Goal: Information Seeking & Learning: Learn about a topic

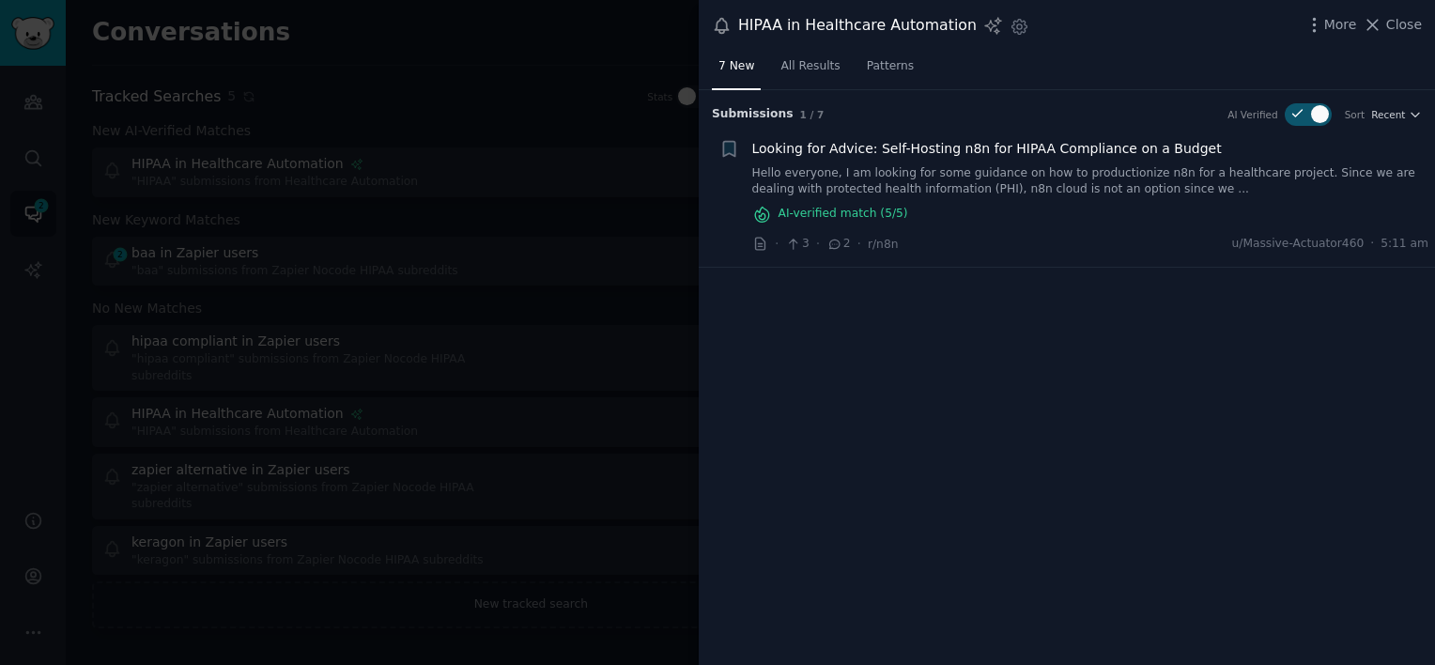
click at [1000, 174] on link "Hello everyone, I am looking for some guidance on how to productionize n8n for …" at bounding box center [1090, 181] width 677 height 33
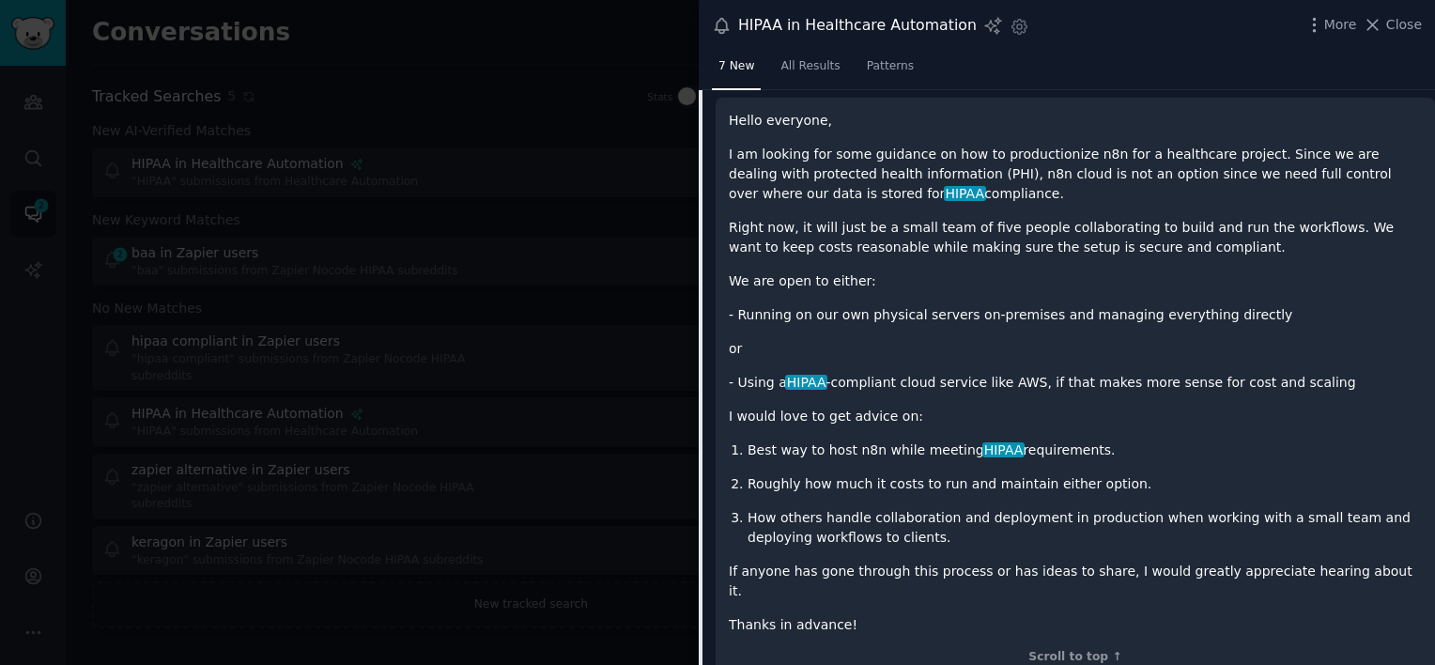
scroll to position [262, 0]
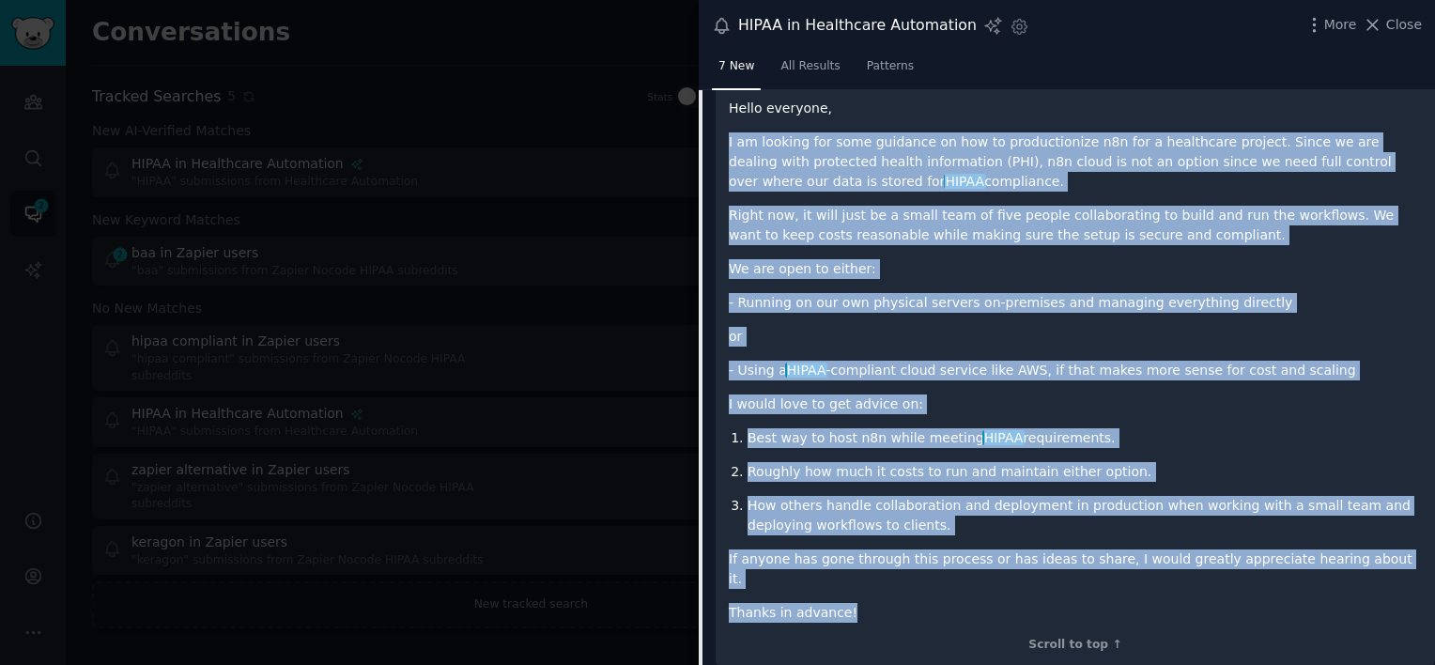
drag, startPoint x: 727, startPoint y: 132, endPoint x: 848, endPoint y: 584, distance: 467.7
click at [848, 584] on div "Hello everyone, I am looking for some guidance on how to productionize n8n for …" at bounding box center [1075, 375] width 719 height 581
copy div "I am looking for some guidance on how to productionize n8n for a healthcare pro…"
click at [732, 63] on span "7 New" at bounding box center [737, 66] width 36 height 17
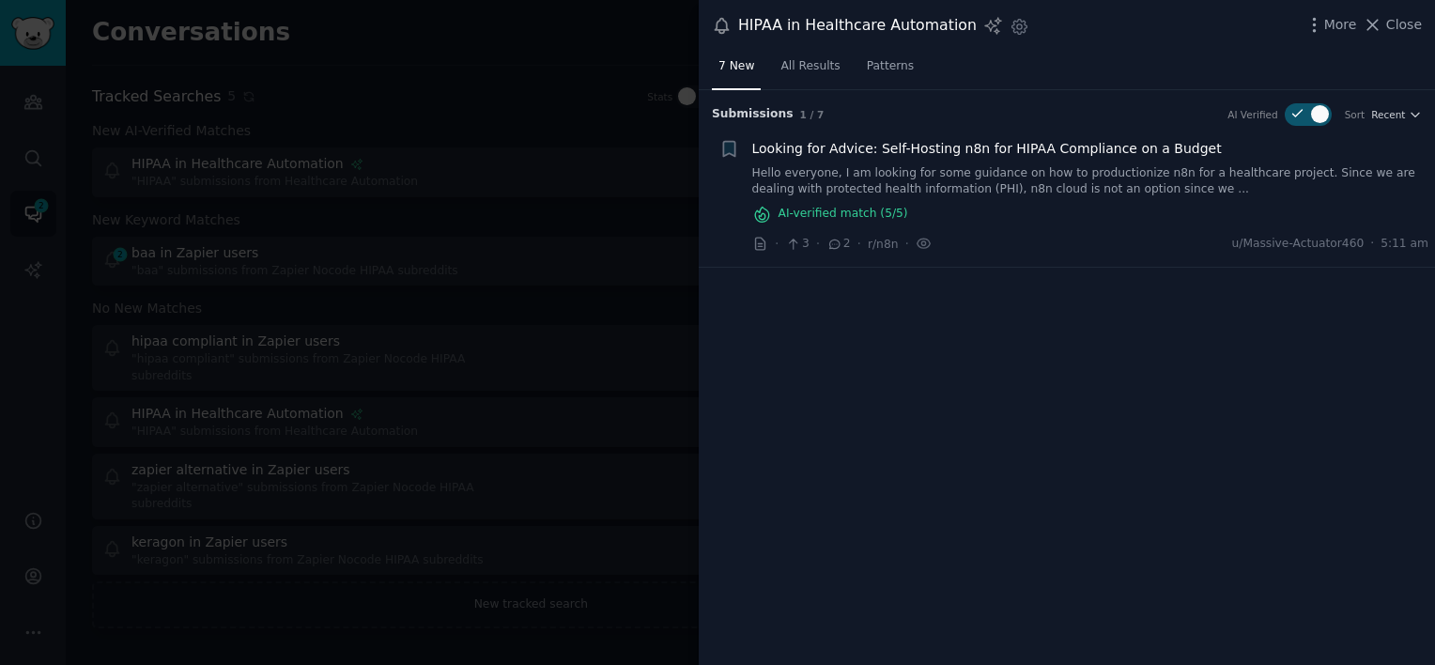
click at [1044, 167] on link "Hello everyone, I am looking for some guidance on how to productionize n8n for …" at bounding box center [1090, 181] width 677 height 33
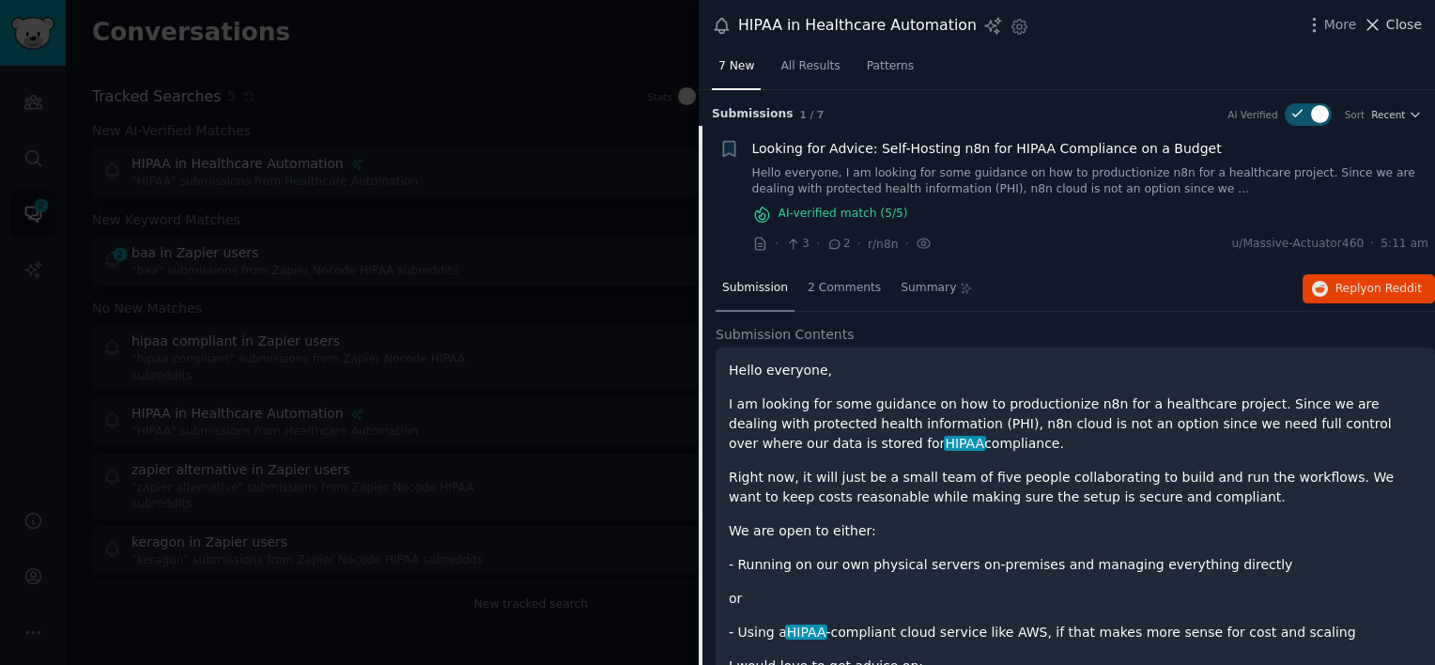
click at [1409, 19] on span "Close" at bounding box center [1404, 25] width 36 height 20
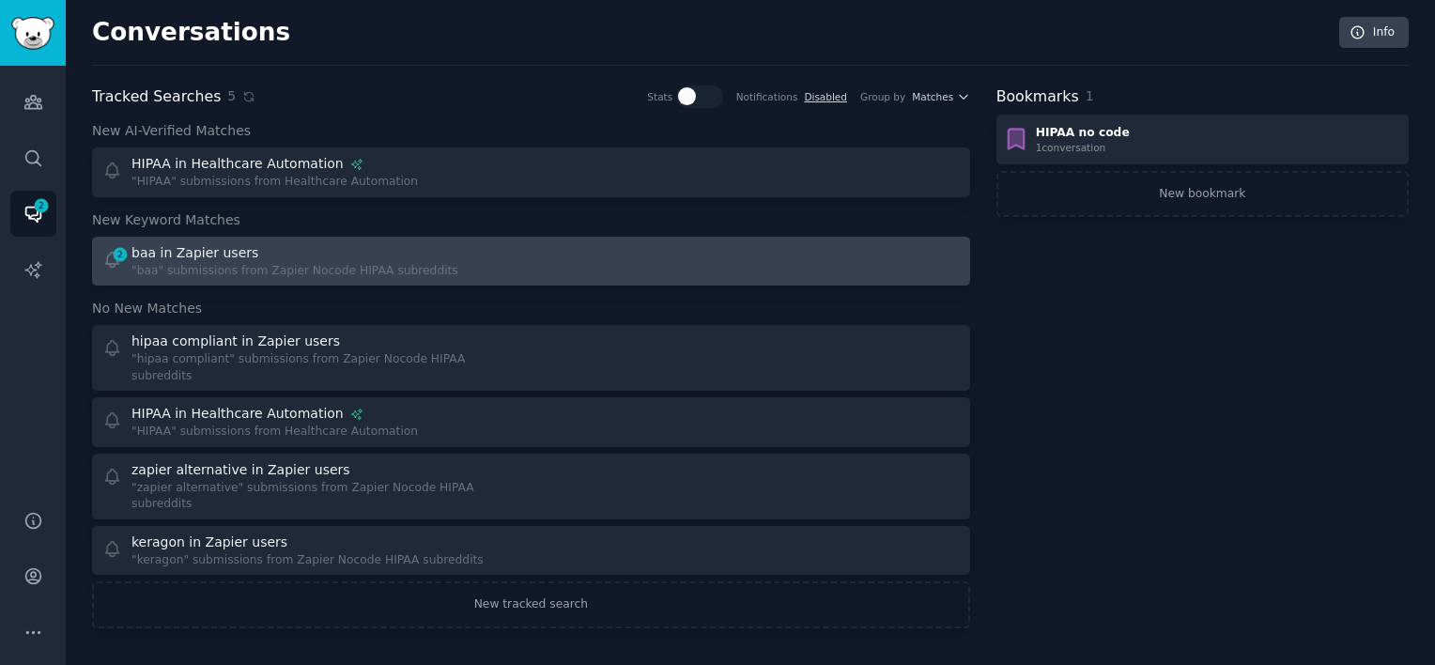
click at [301, 252] on div "baa in Zapier users" at bounding box center [294, 253] width 327 height 20
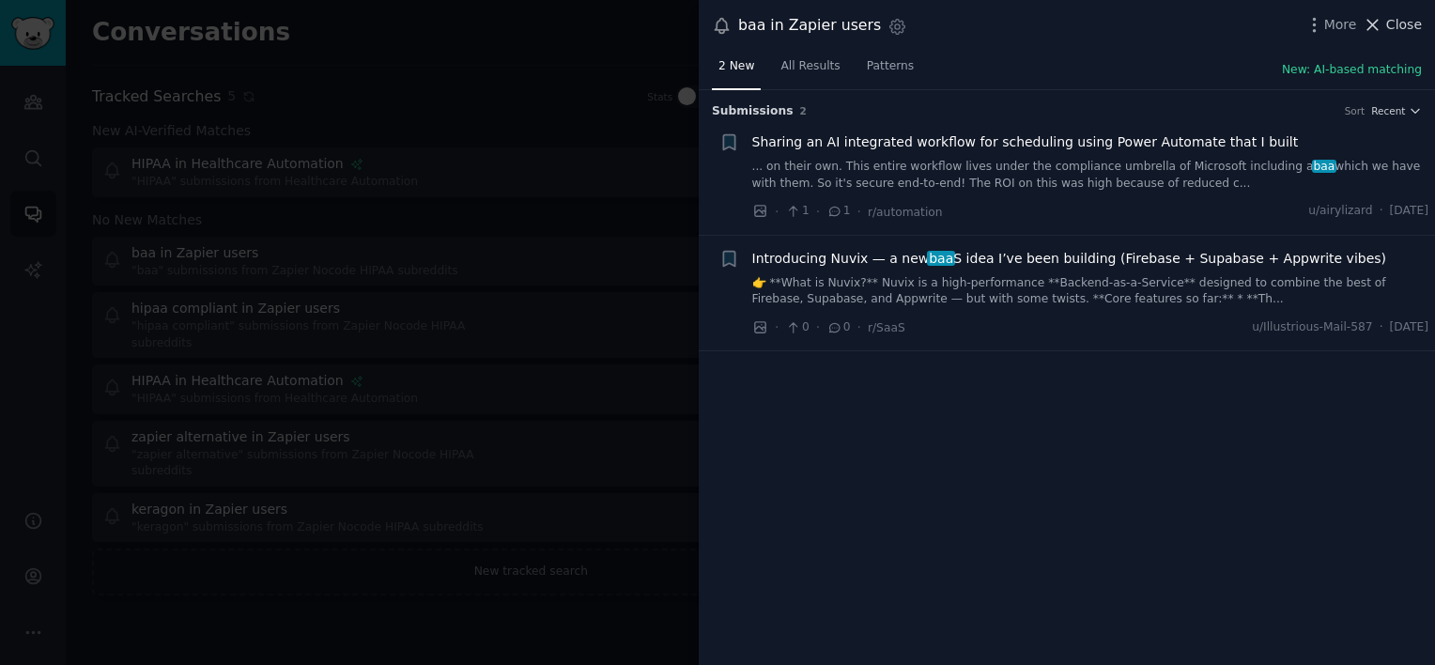
click at [1413, 18] on span "Close" at bounding box center [1404, 25] width 36 height 20
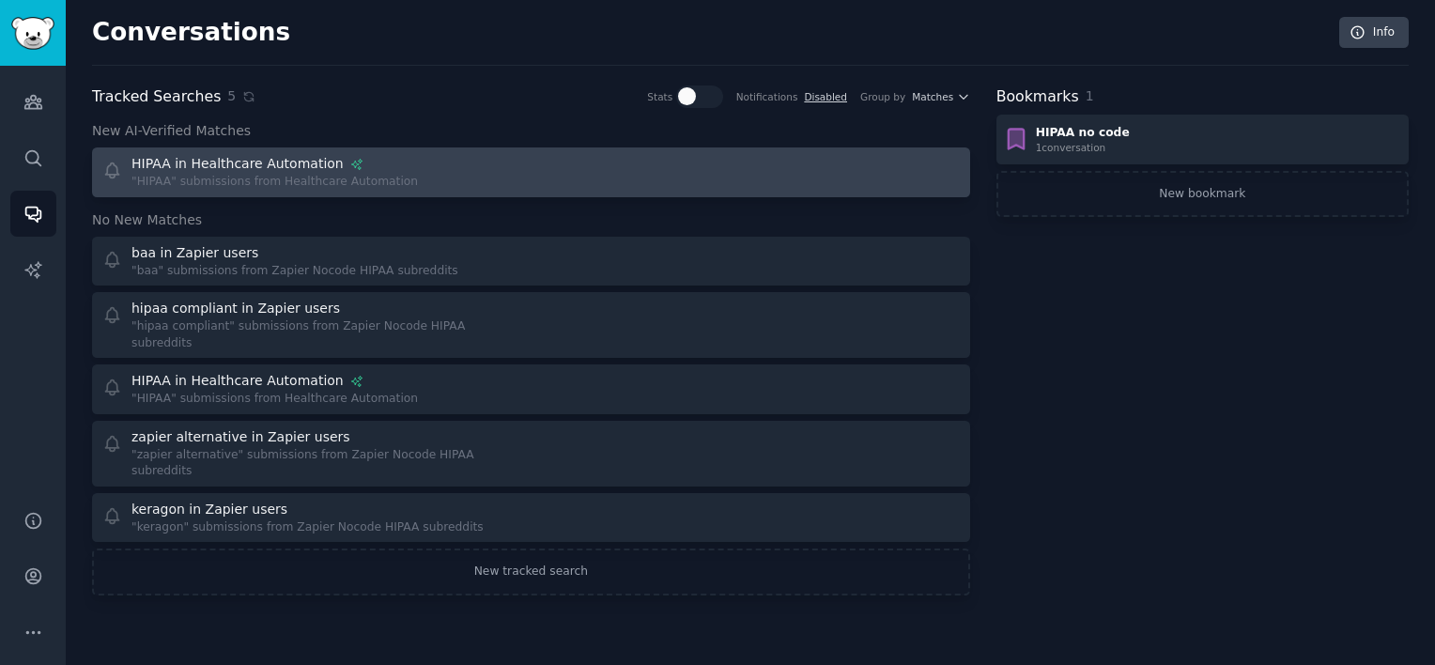
click at [262, 174] on div ""HIPAA" submissions from Healthcare Automation" at bounding box center [274, 182] width 286 height 17
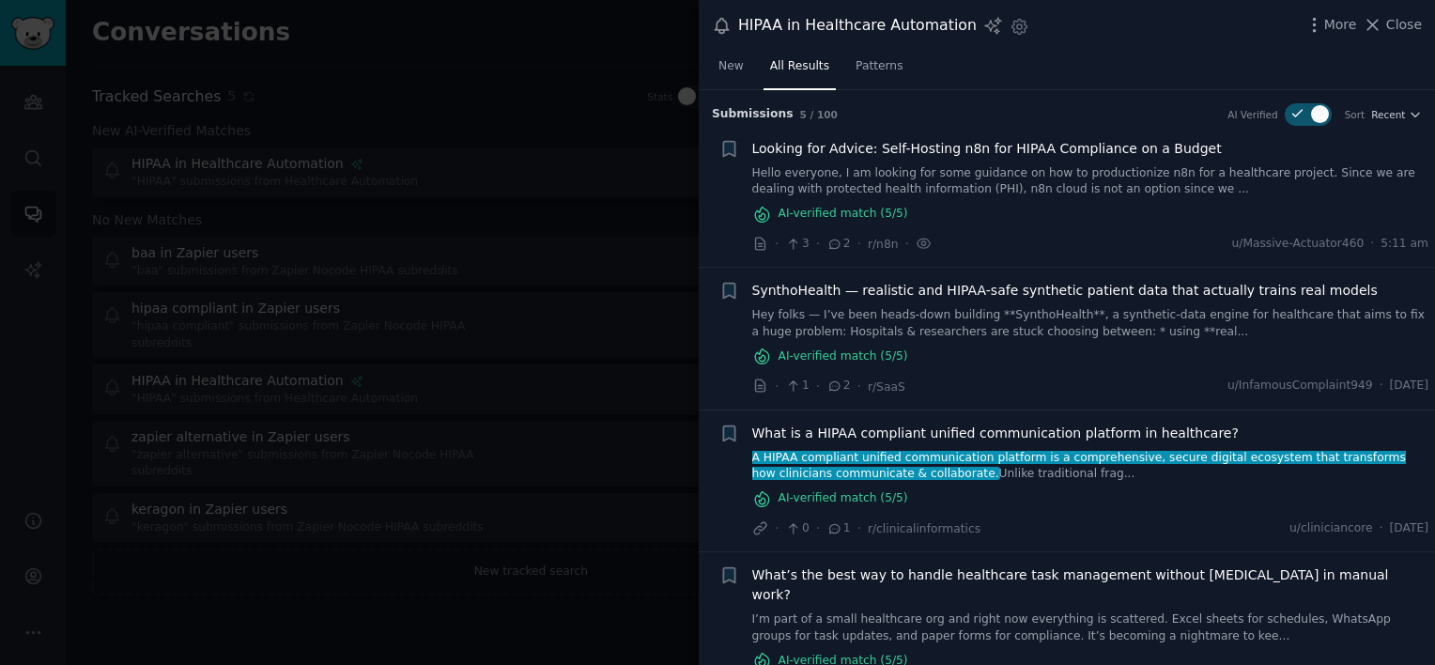
click at [963, 432] on span "What is a HIPAA compliant unified communication platform in healthcare?" at bounding box center [995, 434] width 487 height 20
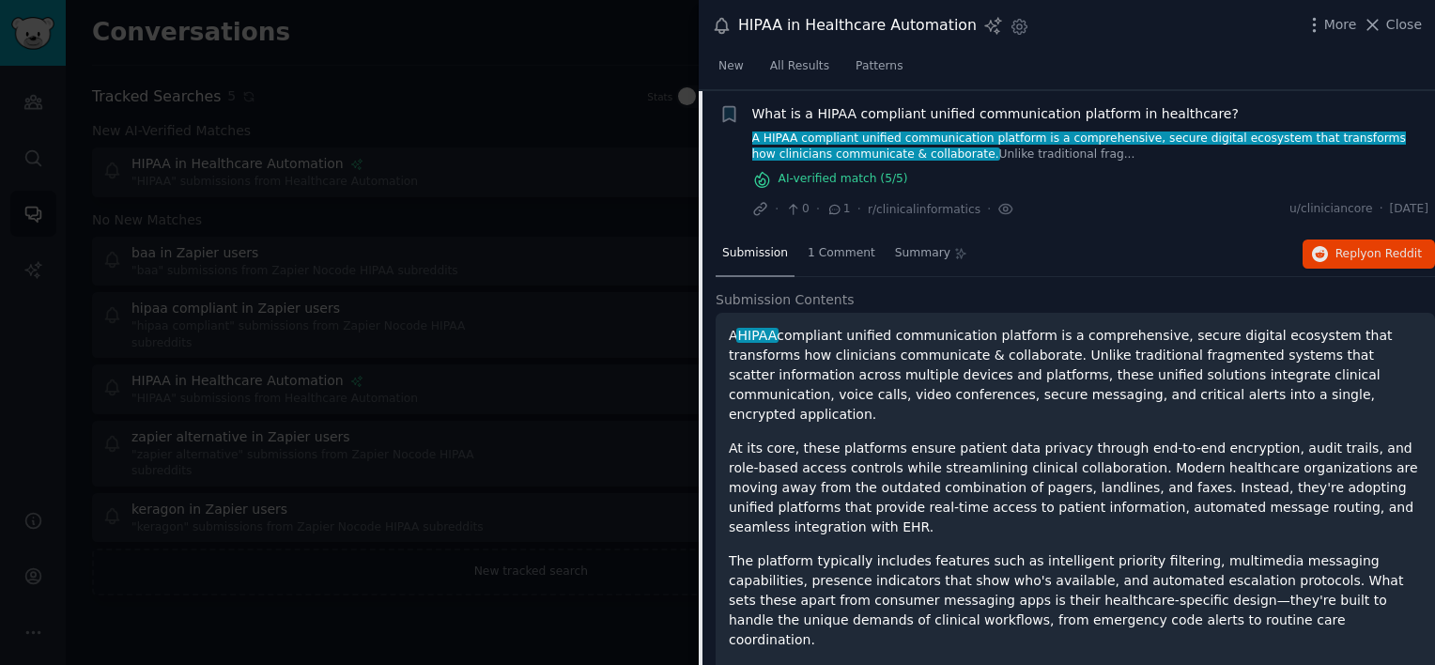
scroll to position [319, 0]
click at [1039, 109] on span "What is a HIPAA compliant unified communication platform in healthcare?" at bounding box center [995, 114] width 487 height 20
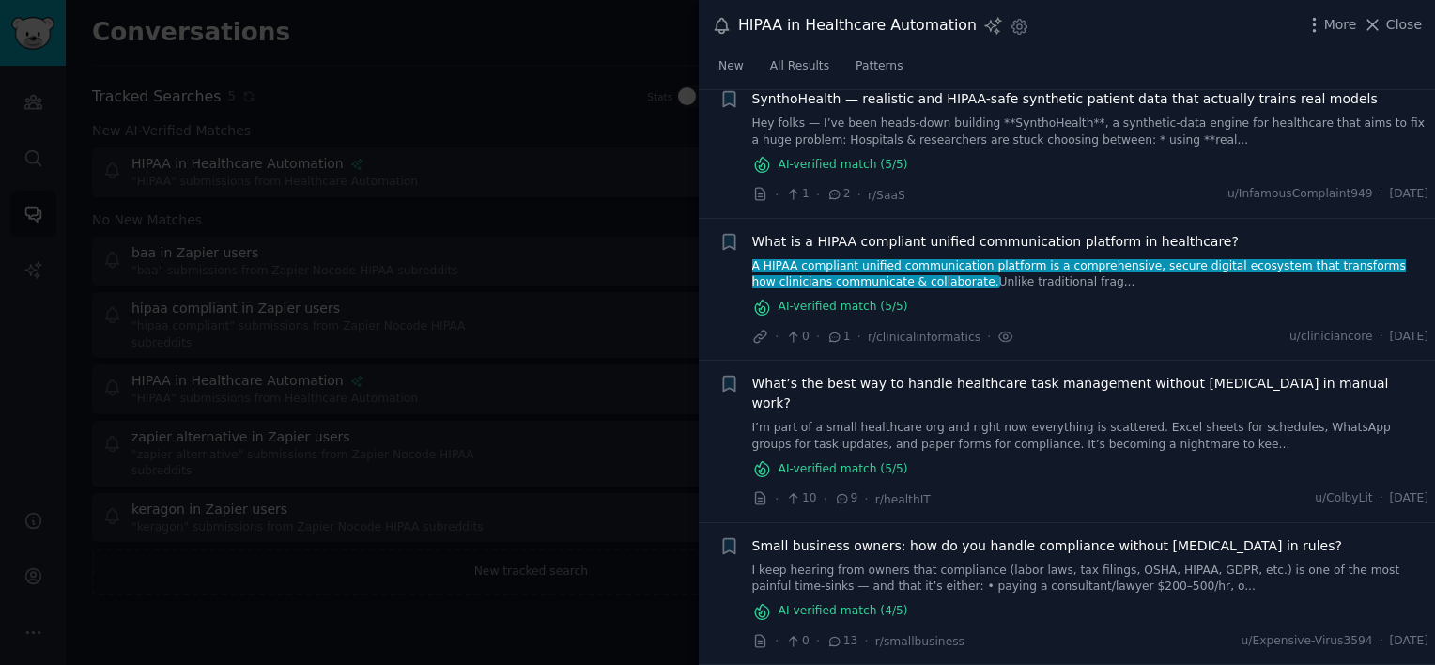
scroll to position [169, 0]
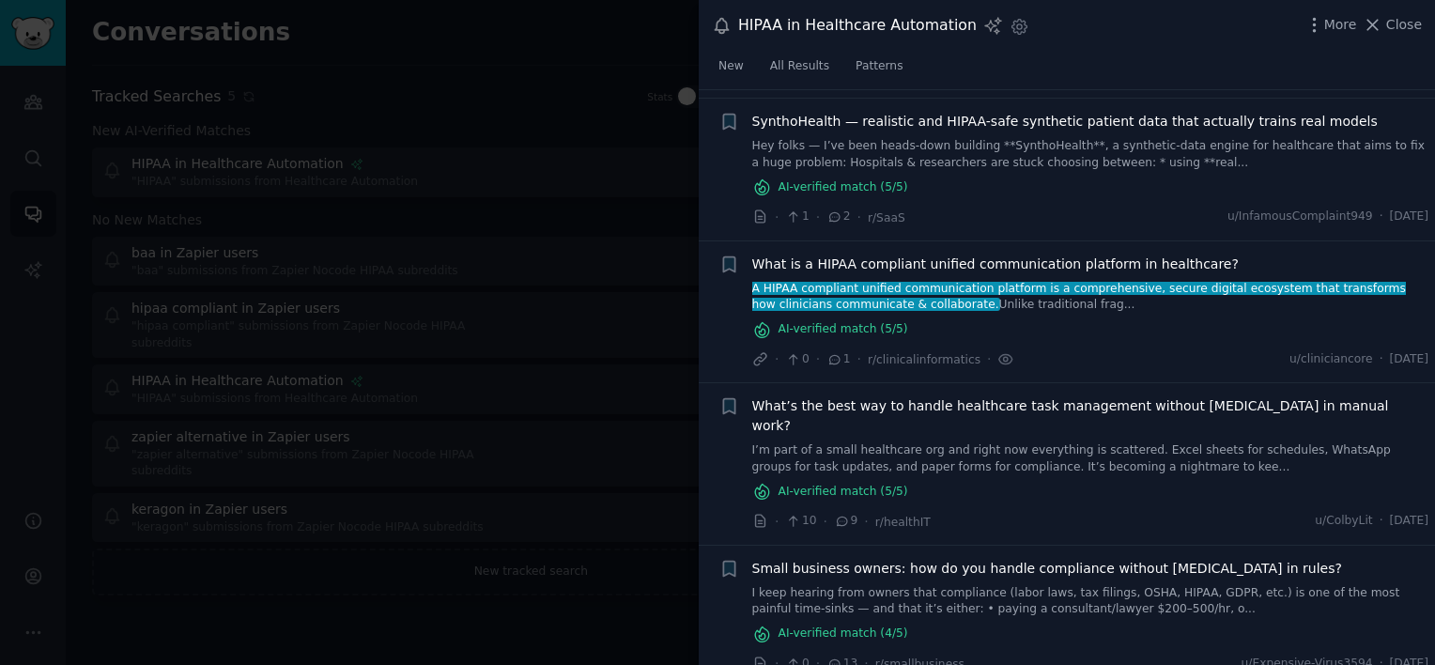
drag, startPoint x: 1176, startPoint y: 282, endPoint x: 1025, endPoint y: 261, distance: 152.6
click at [1025, 261] on span "What is a HIPAA compliant unified communication platform in healthcare?" at bounding box center [995, 265] width 487 height 20
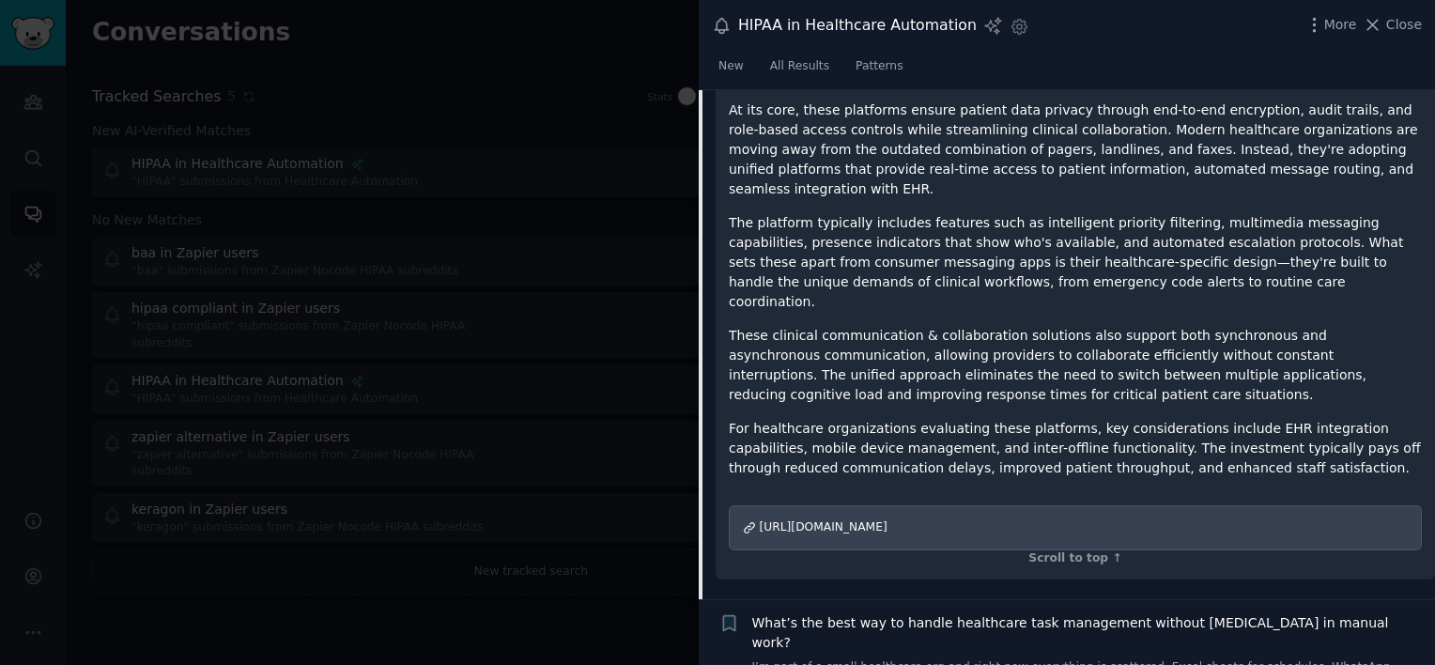
scroll to position [814, 0]
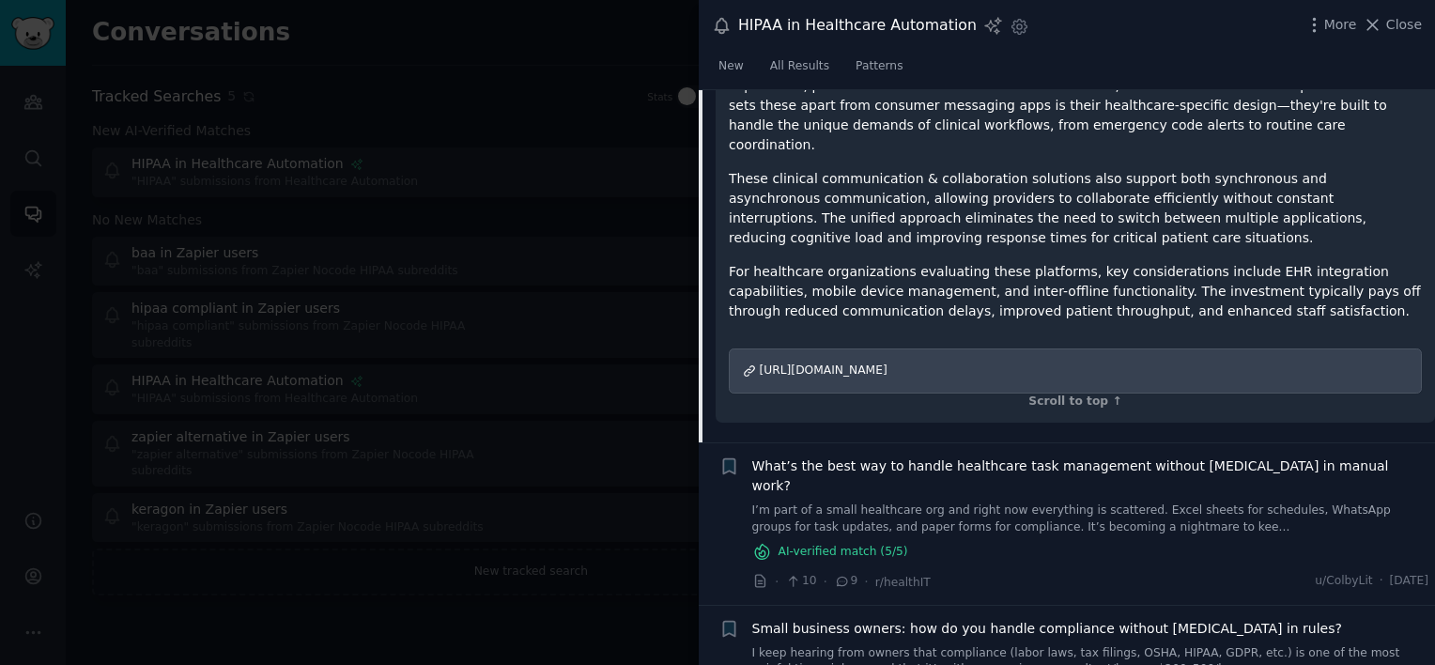
click at [1063, 456] on span "What’s the best way to handle healthcare task management without [MEDICAL_DATA]…" at bounding box center [1090, 475] width 677 height 39
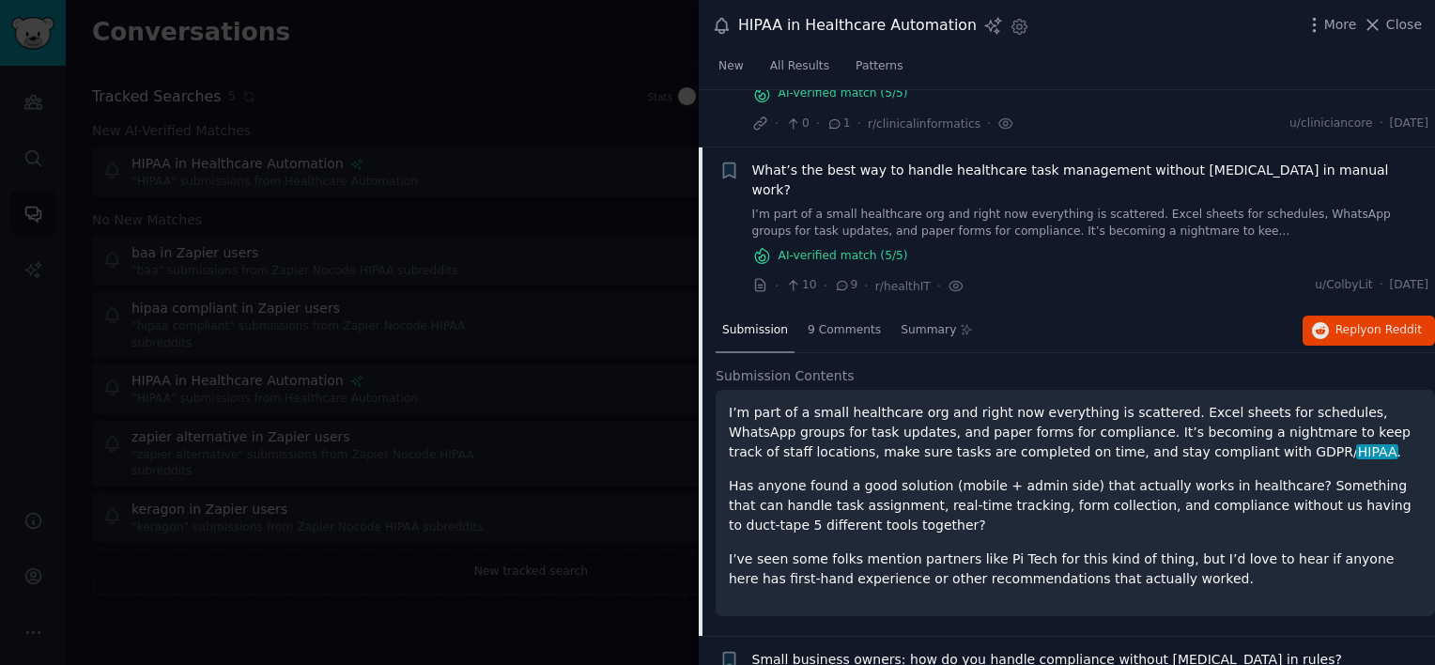
scroll to position [352, 0]
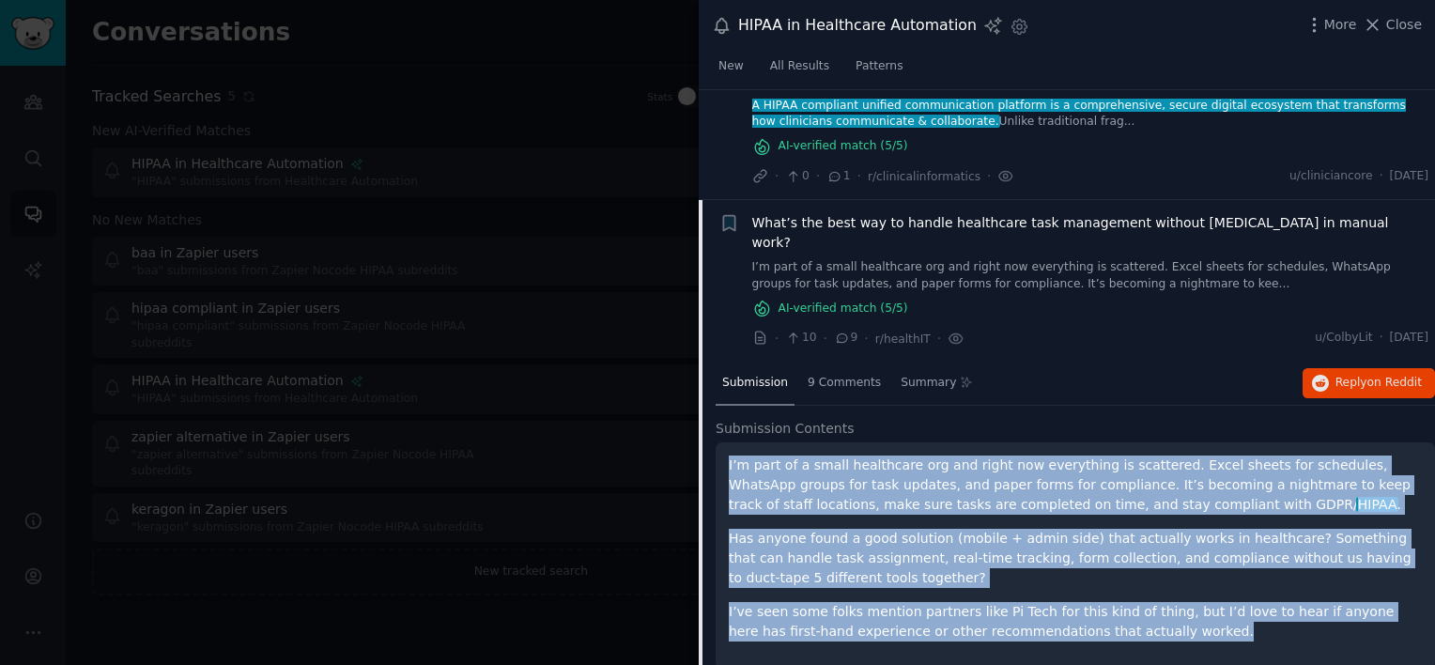
drag, startPoint x: 1121, startPoint y: 608, endPoint x: 721, endPoint y: 433, distance: 436.6
click at [721, 442] on div "I’m part of a small healthcare org and right now everything is scattered. Excel…" at bounding box center [1075, 555] width 719 height 226
copy div "I’m part of a small healthcare org and right now everything is scattered. Excel…"
click at [1111, 329] on div "· 10 · 9 · r/healthIT · u/ColbyLit · [DATE]" at bounding box center [1090, 339] width 677 height 20
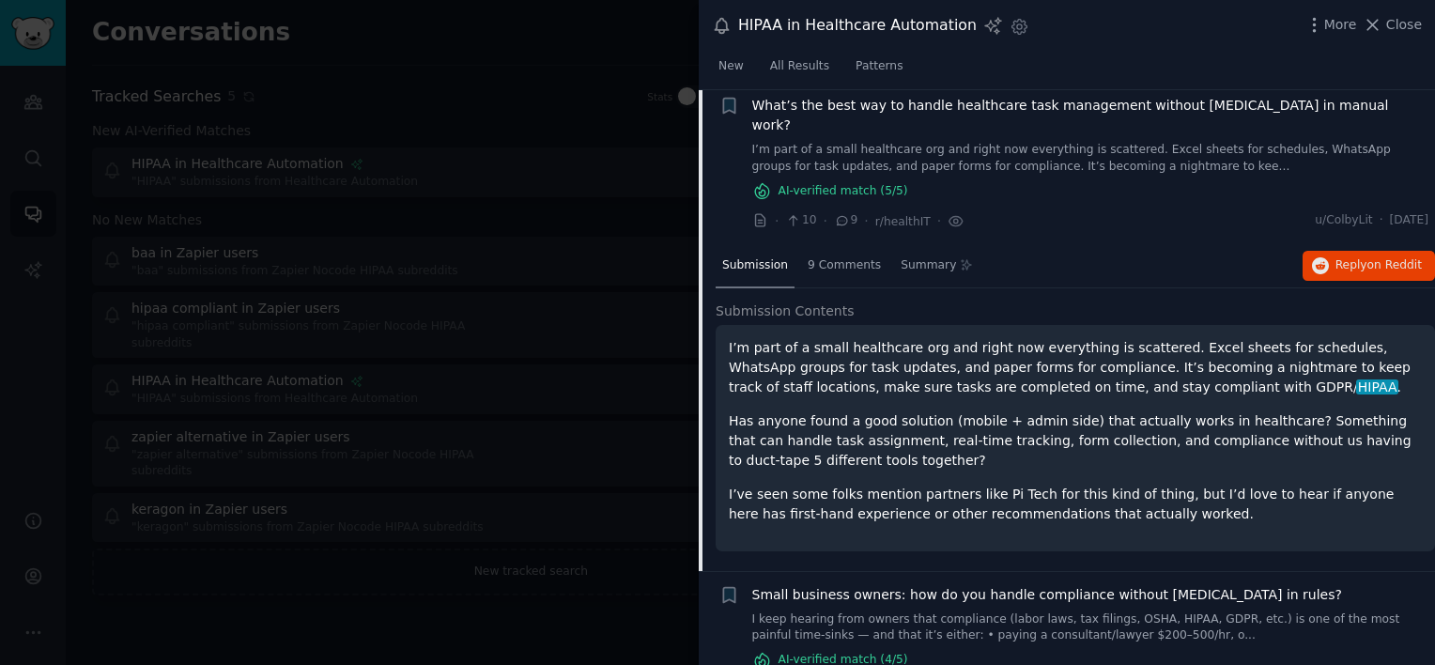
scroll to position [495, 0]
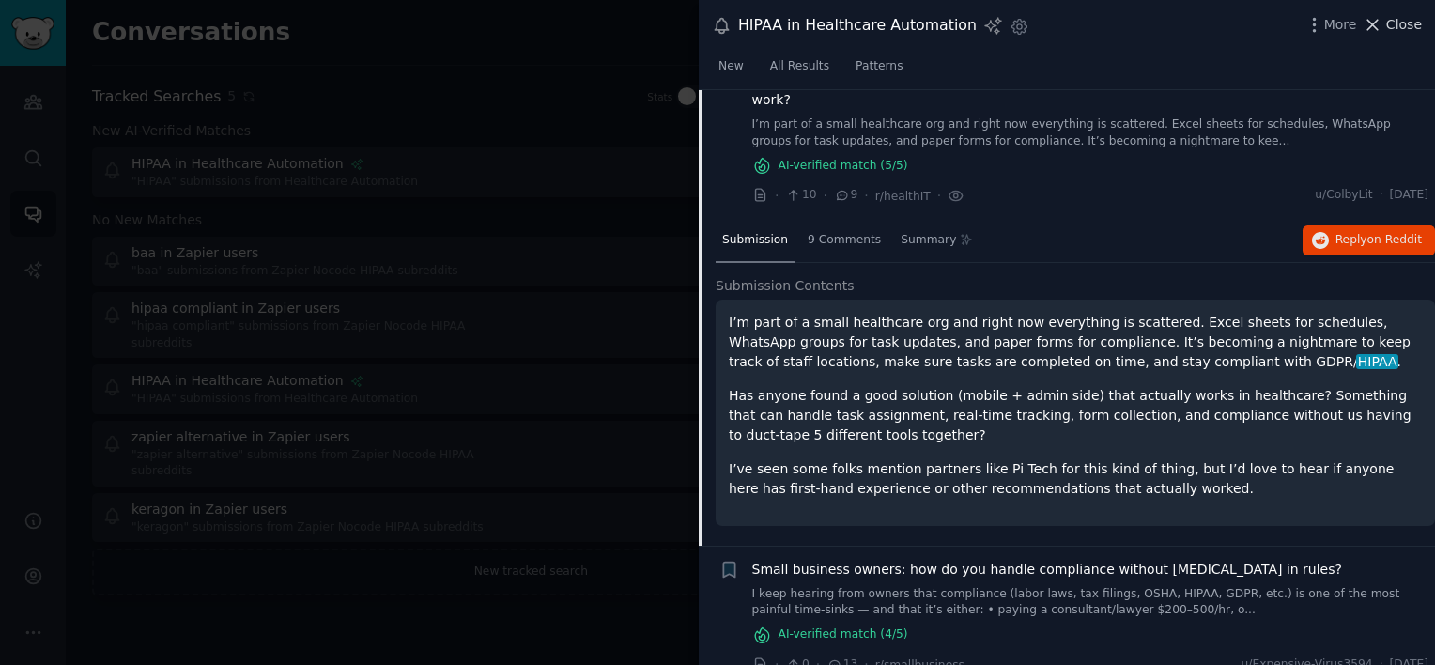
click at [1401, 31] on span "Close" at bounding box center [1404, 25] width 36 height 20
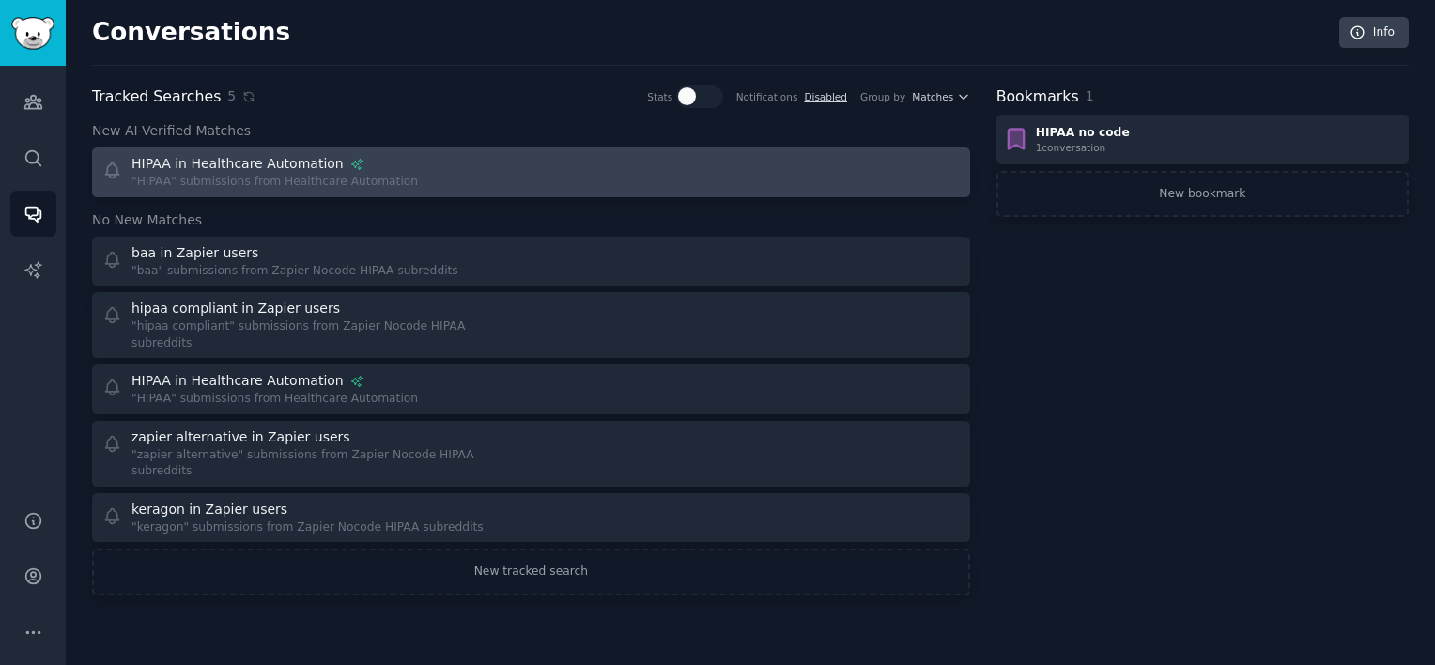
click at [240, 161] on div "HIPAA in Healthcare Automation" at bounding box center [237, 164] width 212 height 20
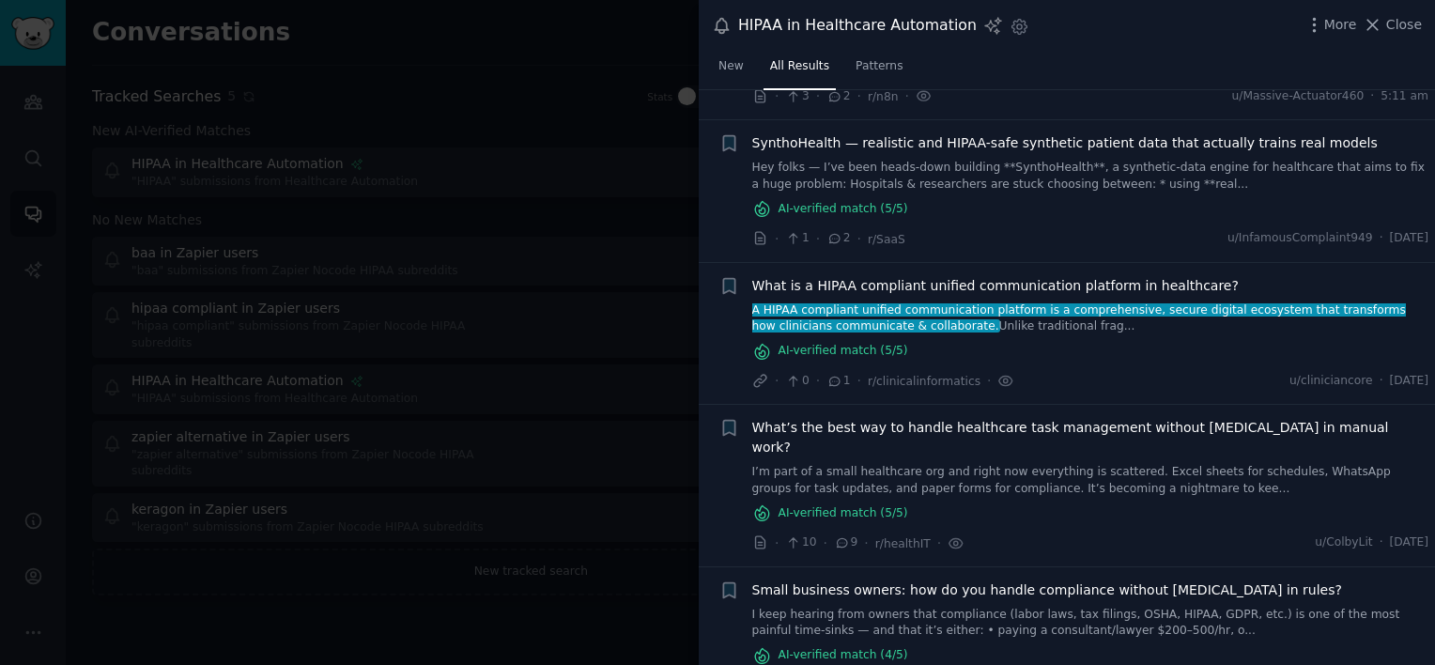
scroll to position [169, 0]
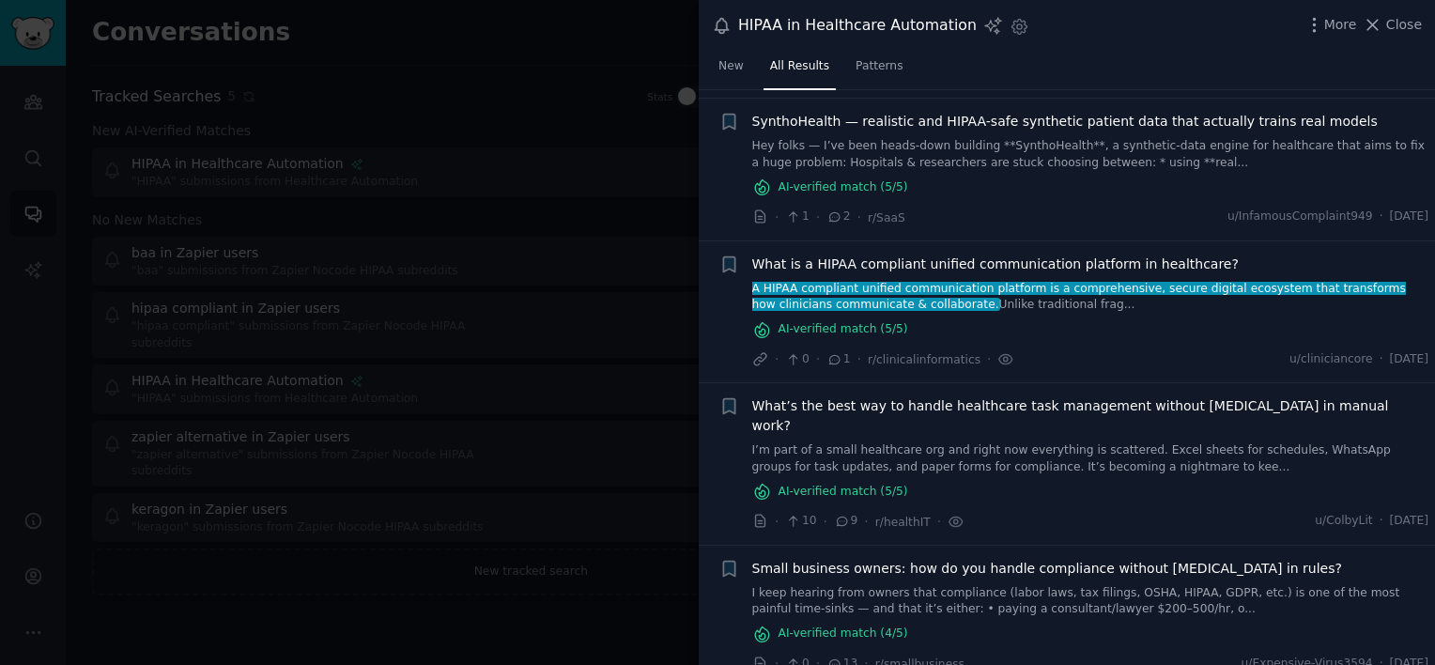
click at [1014, 402] on span "What’s the best way to handle healthcare task management without [MEDICAL_DATA]…" at bounding box center [1090, 415] width 677 height 39
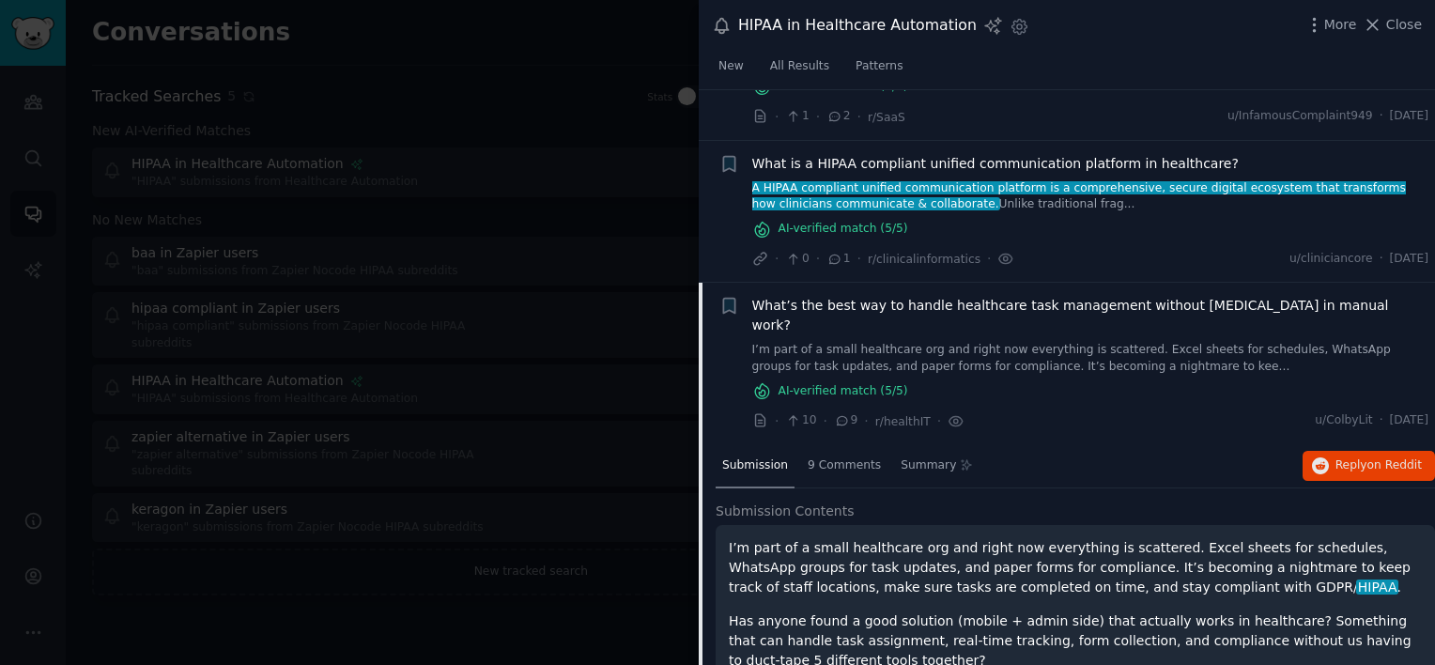
scroll to position [180, 0]
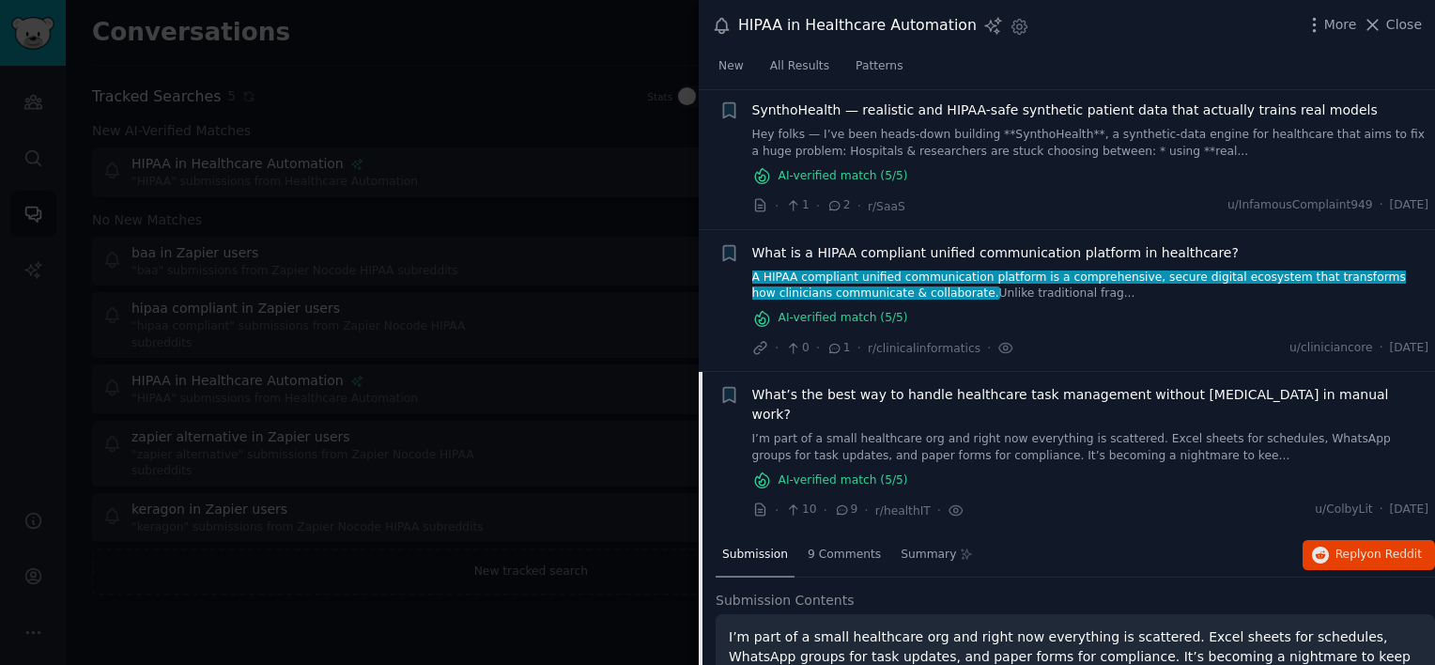
click at [975, 247] on span "What is a HIPAA compliant unified communication platform in healthcare?" at bounding box center [995, 253] width 487 height 20
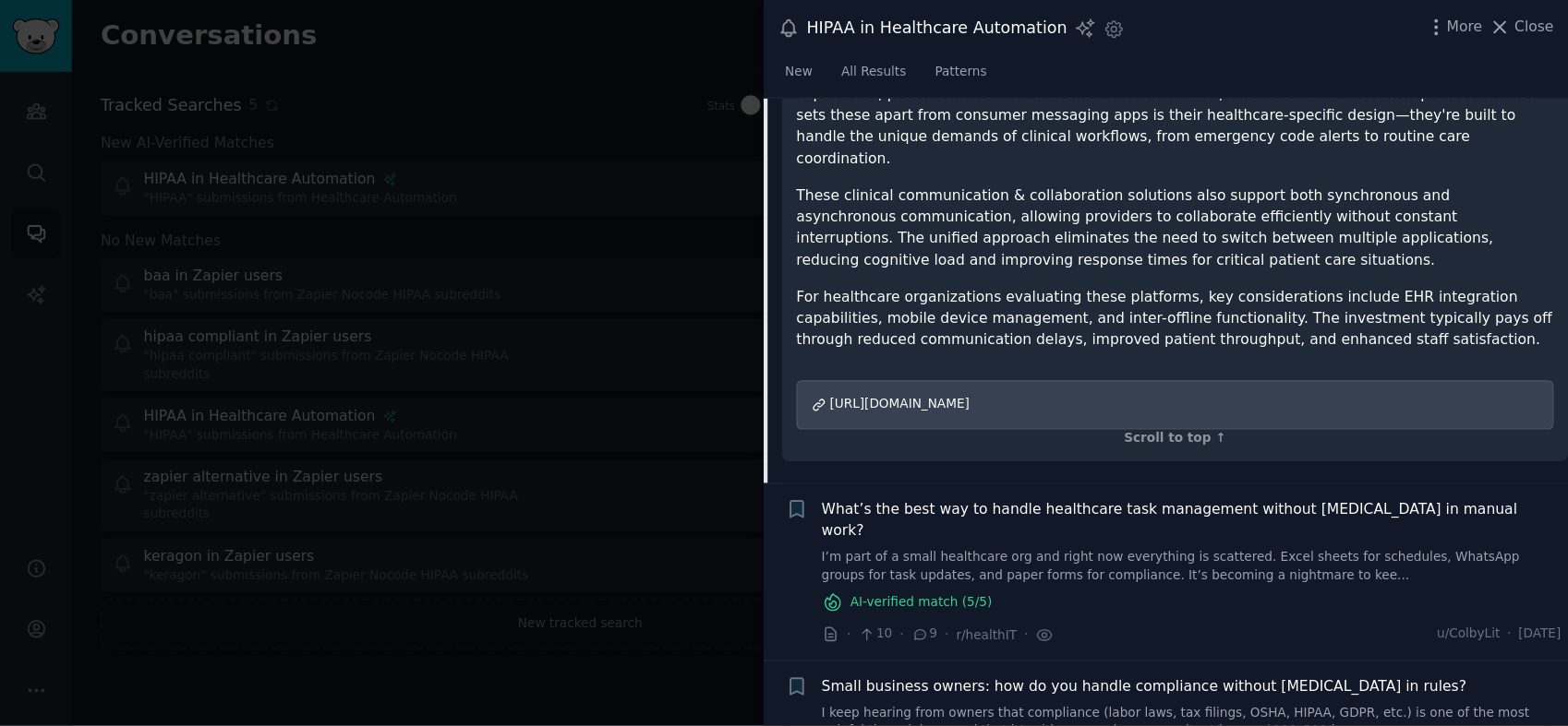
scroll to position [729, 0]
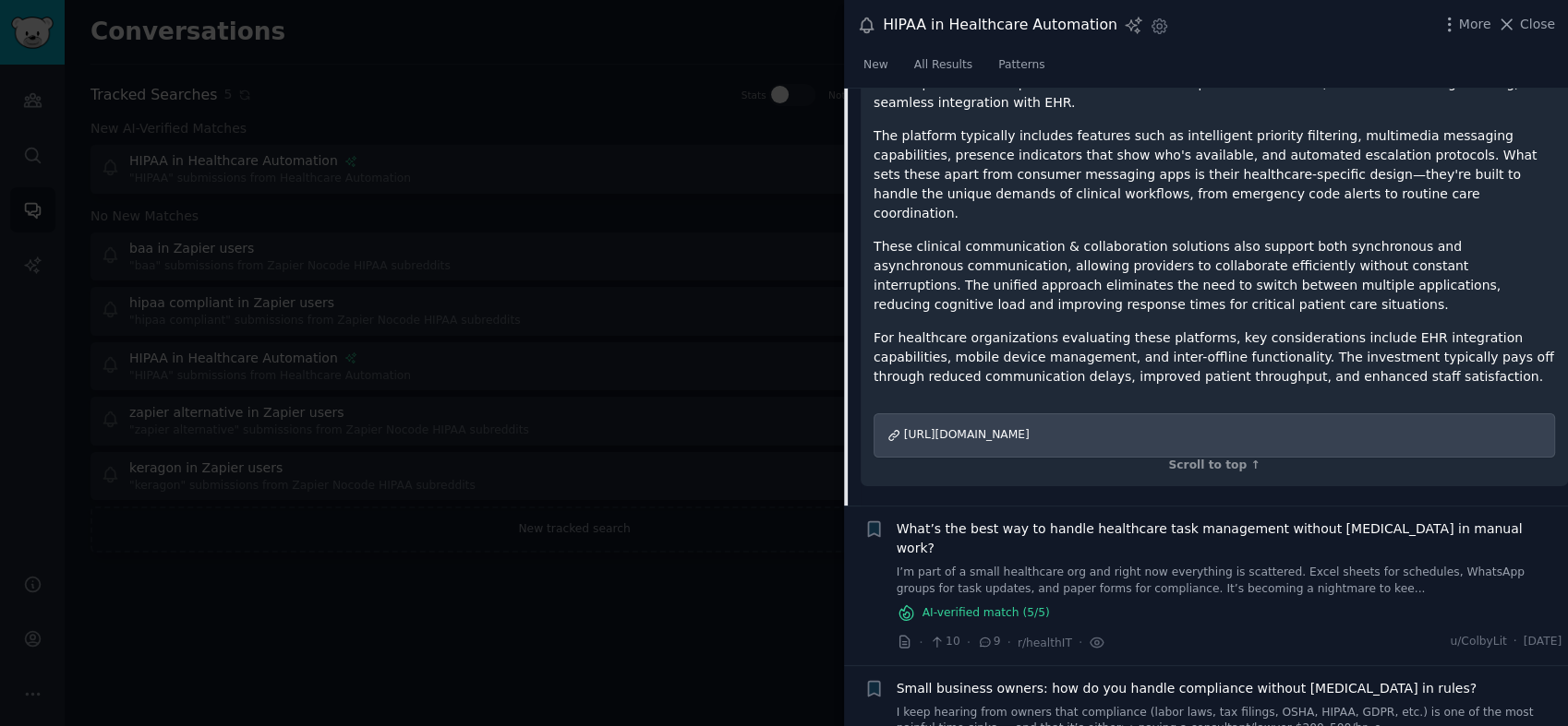
click at [1210, 652] on span "Small business owners: how do you handle compliance without [MEDICAL_DATA] in r…" at bounding box center [1187, 689] width 580 height 20
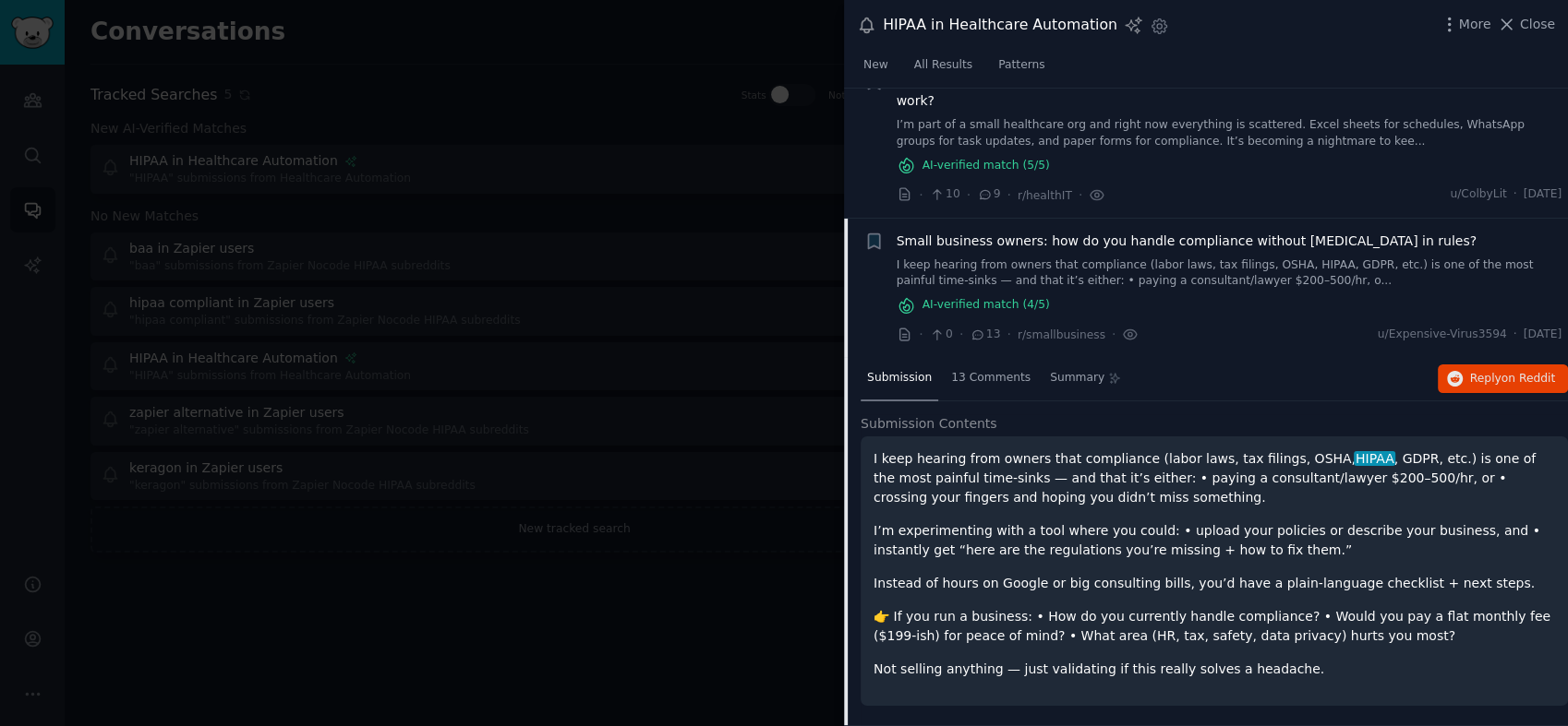
scroll to position [463, 0]
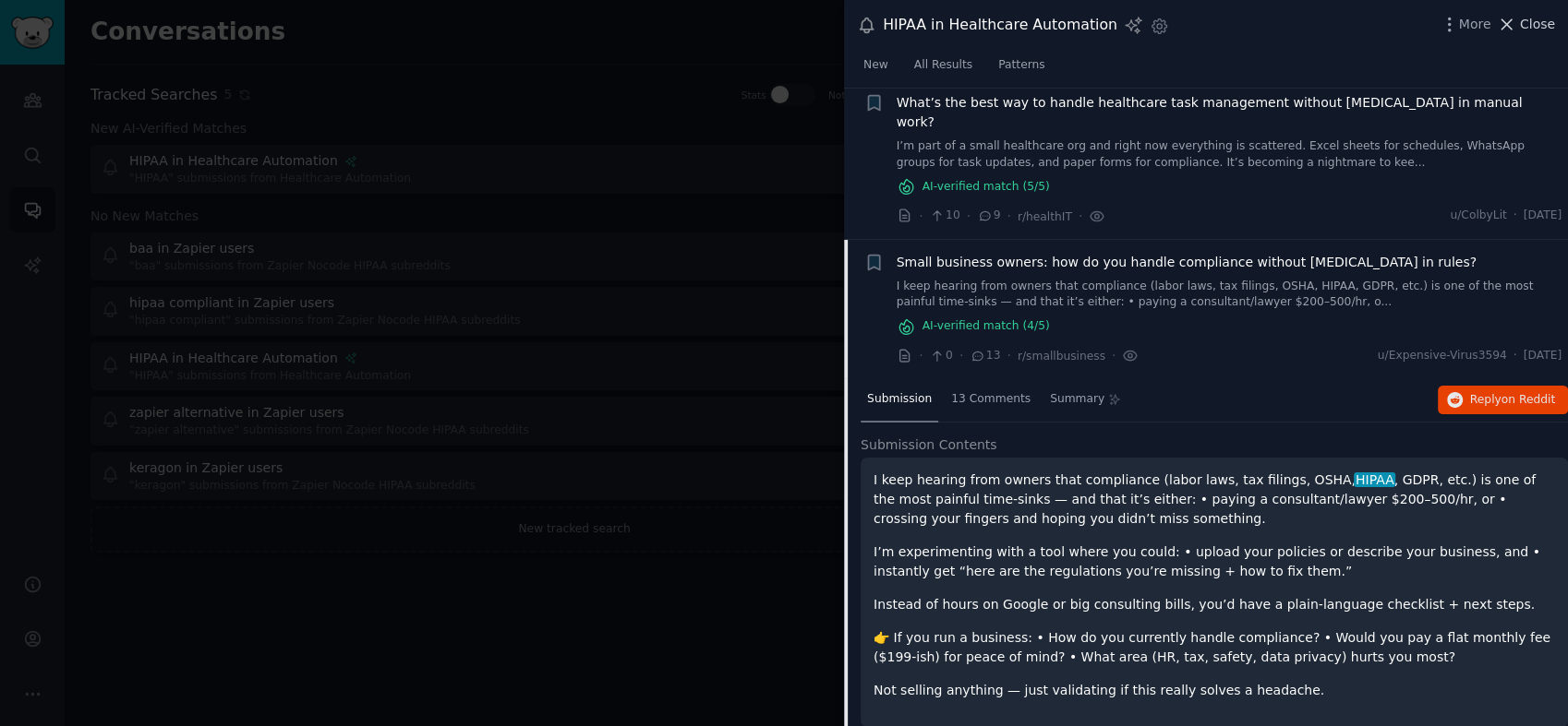
click at [1410, 22] on span "Close" at bounding box center [1538, 25] width 35 height 20
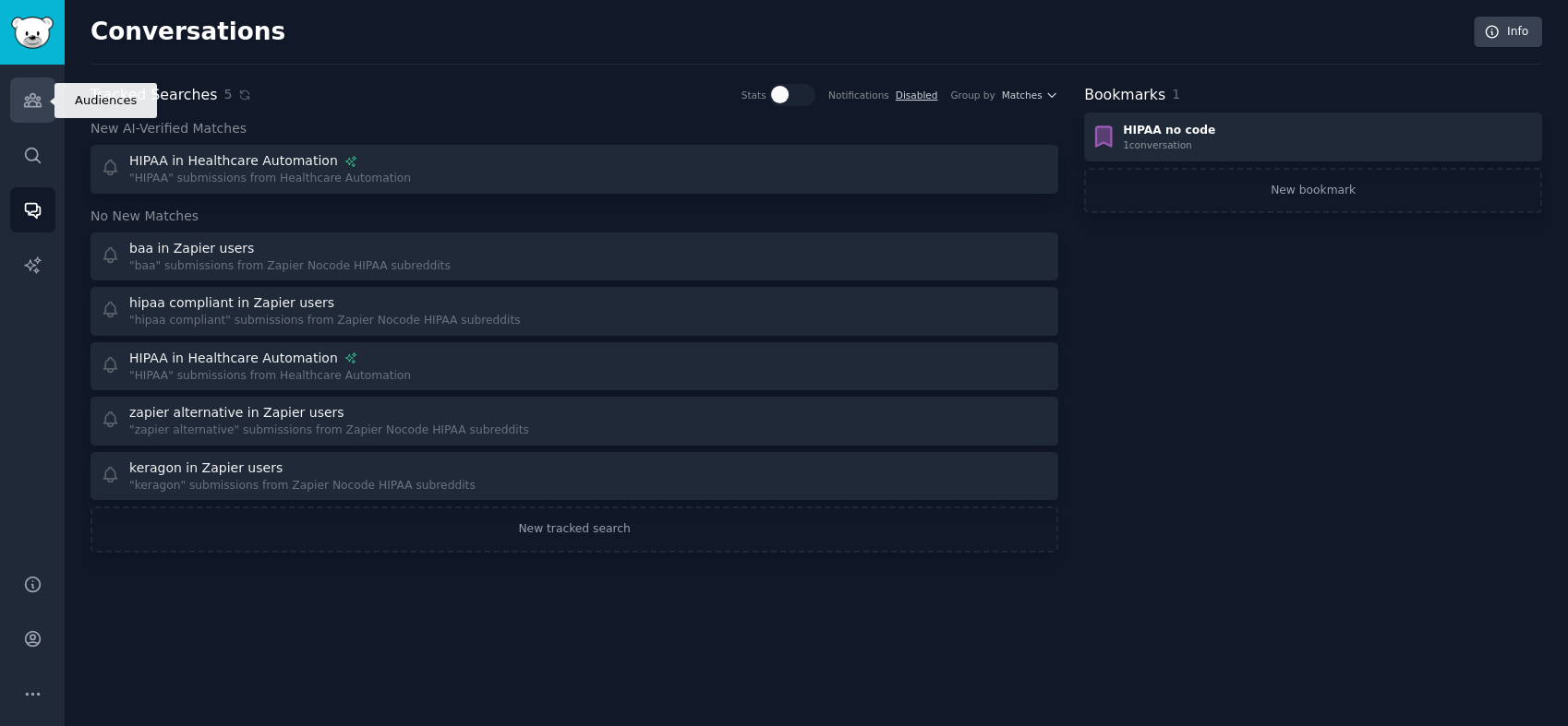
click at [34, 100] on icon "Sidebar" at bounding box center [31, 100] width 17 height 13
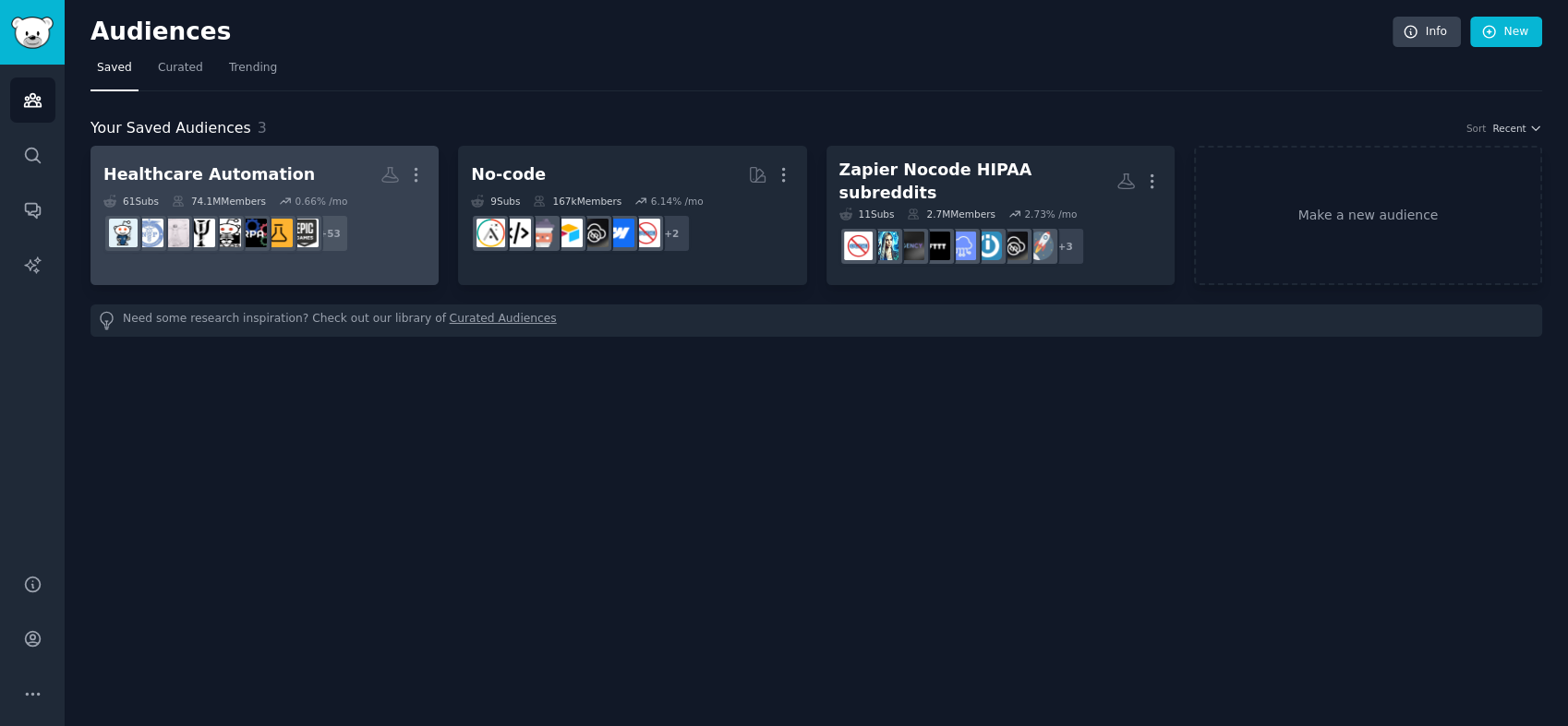
click at [292, 185] on h2 "Healthcare Automation More" at bounding box center [264, 175] width 322 height 32
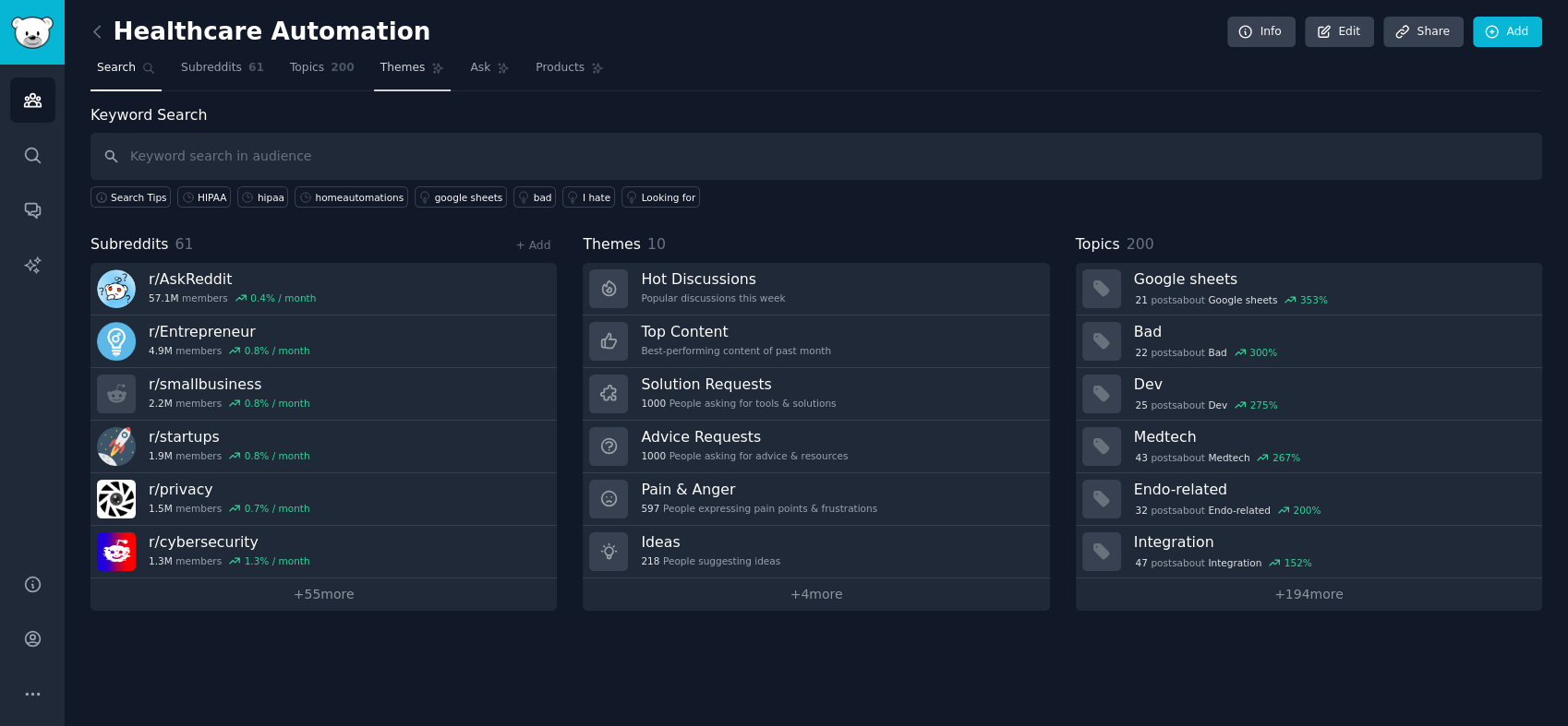
click at [380, 74] on span "Themes" at bounding box center [403, 68] width 45 height 17
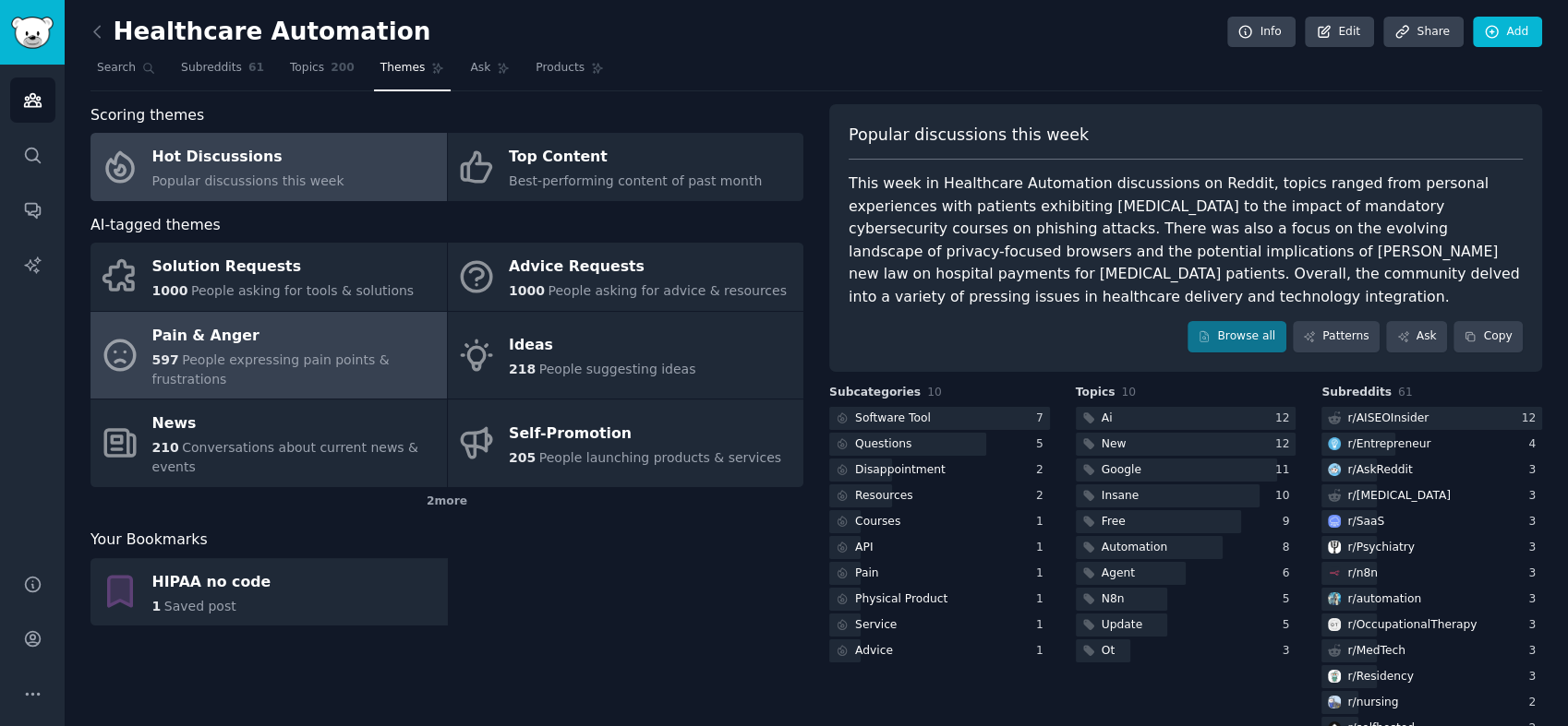
click at [250, 346] on div "Pain & Anger" at bounding box center [295, 336] width 285 height 29
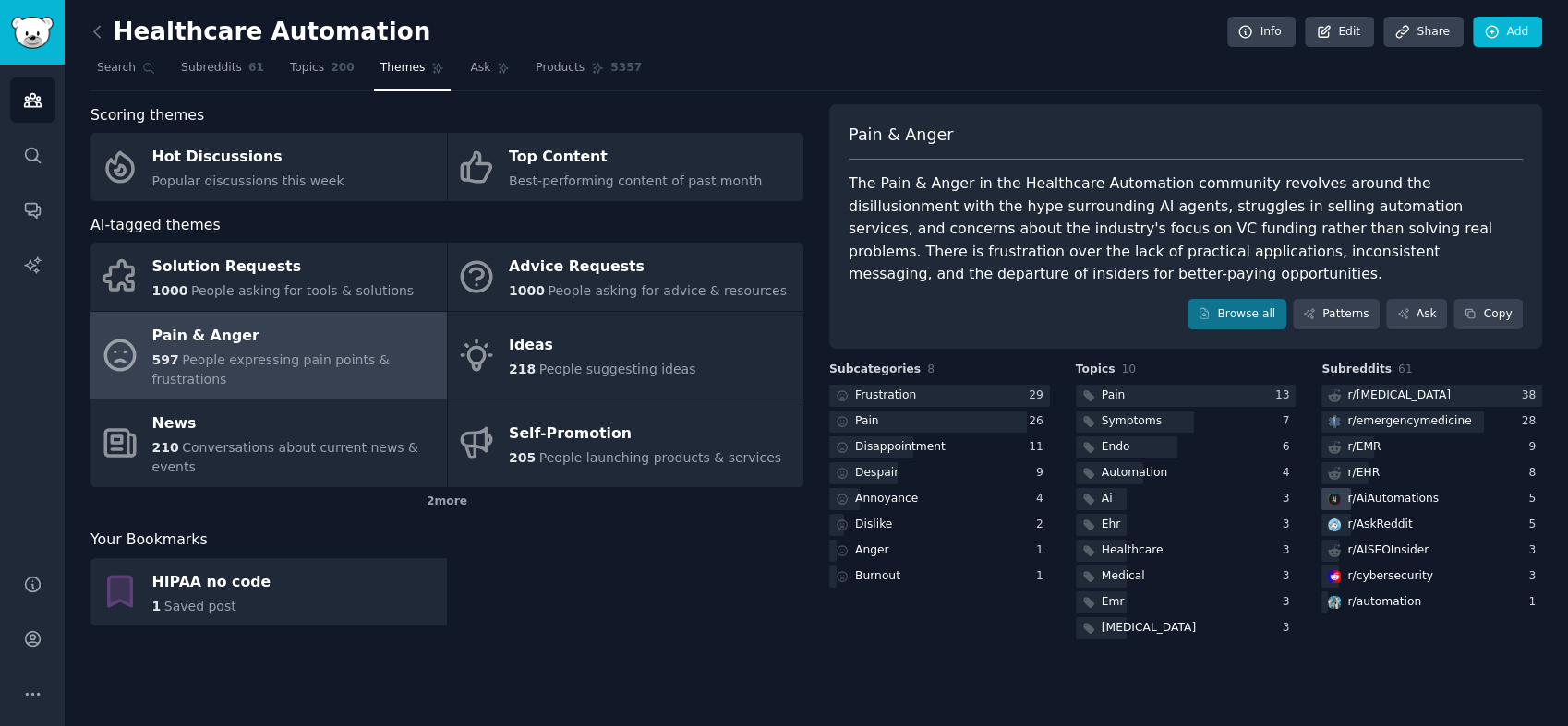
click at [1391, 491] on div "r/ AiAutomations" at bounding box center [1392, 499] width 91 height 17
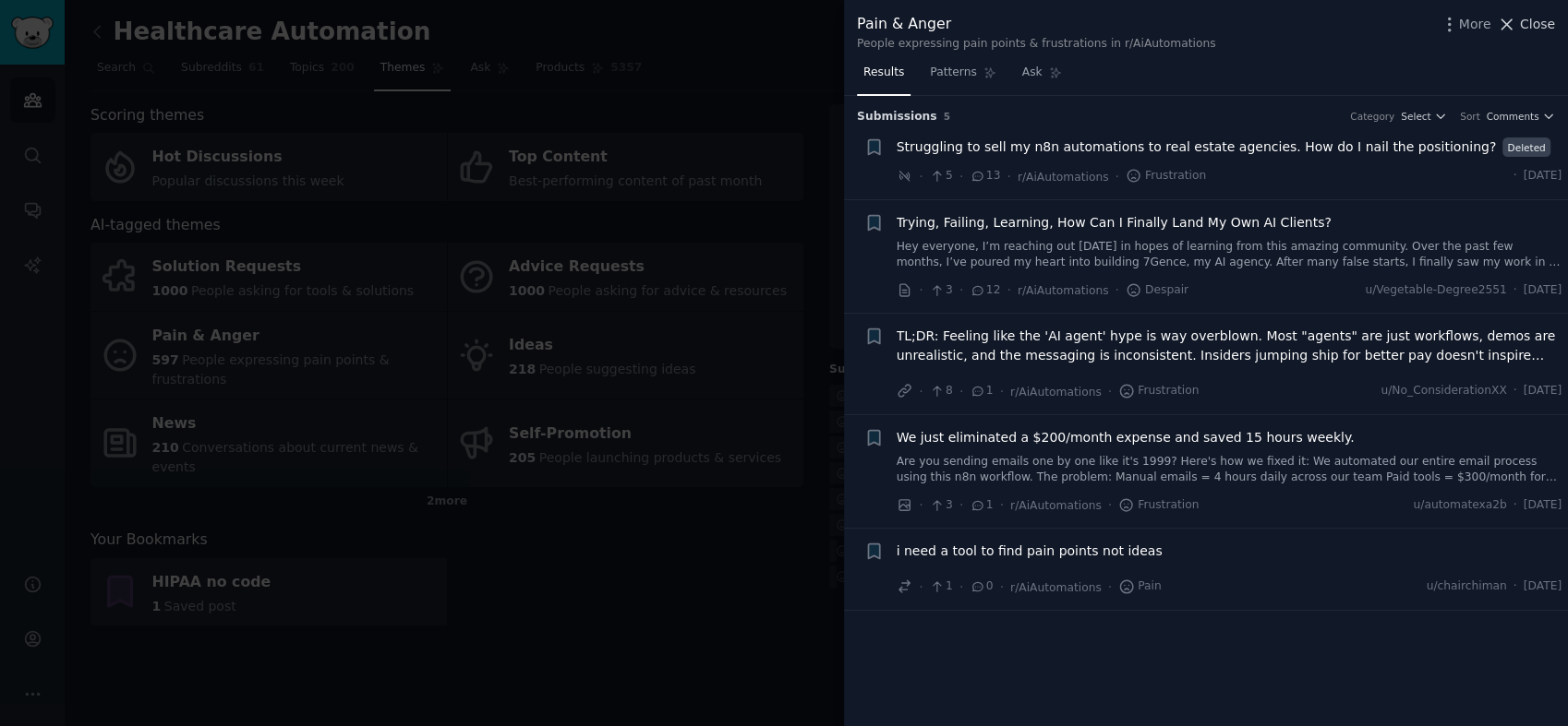
click at [1410, 24] on span "Close" at bounding box center [1538, 25] width 35 height 20
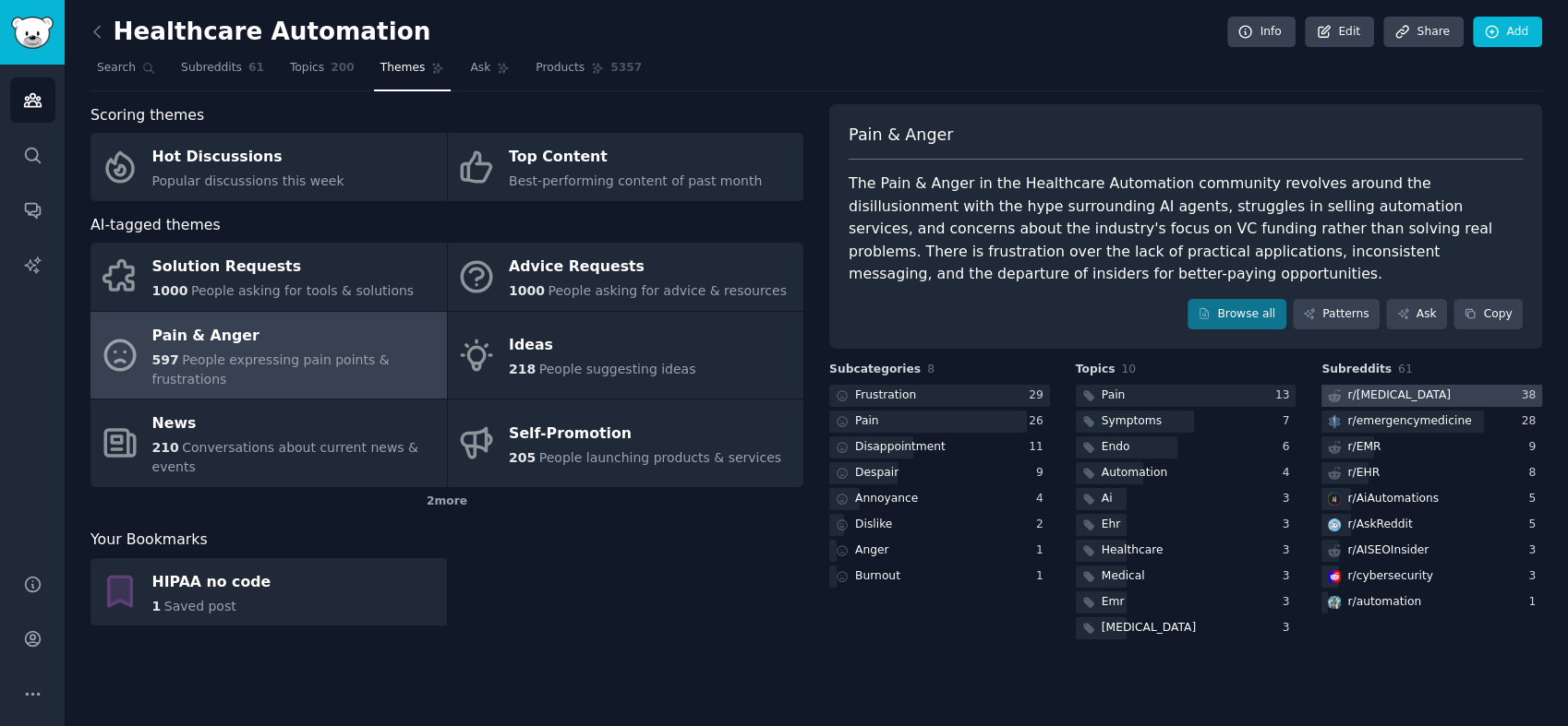
click at [1406, 387] on div "r/ [MEDICAL_DATA]" at bounding box center [1398, 395] width 103 height 17
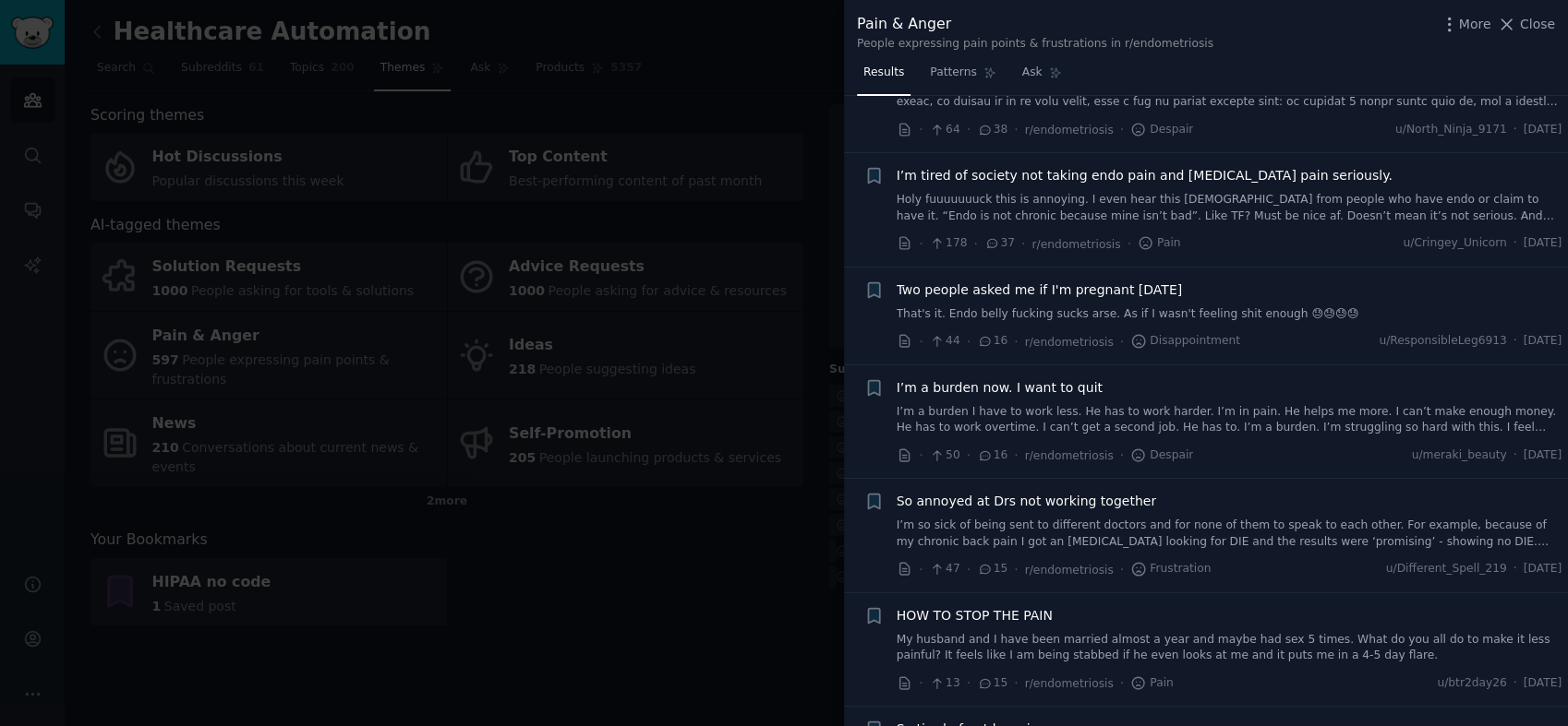
scroll to position [410, 0]
drag, startPoint x: 1529, startPoint y: 26, endPoint x: 889, endPoint y: 394, distance: 738.3
click at [1410, 26] on span "Close" at bounding box center [1538, 25] width 35 height 20
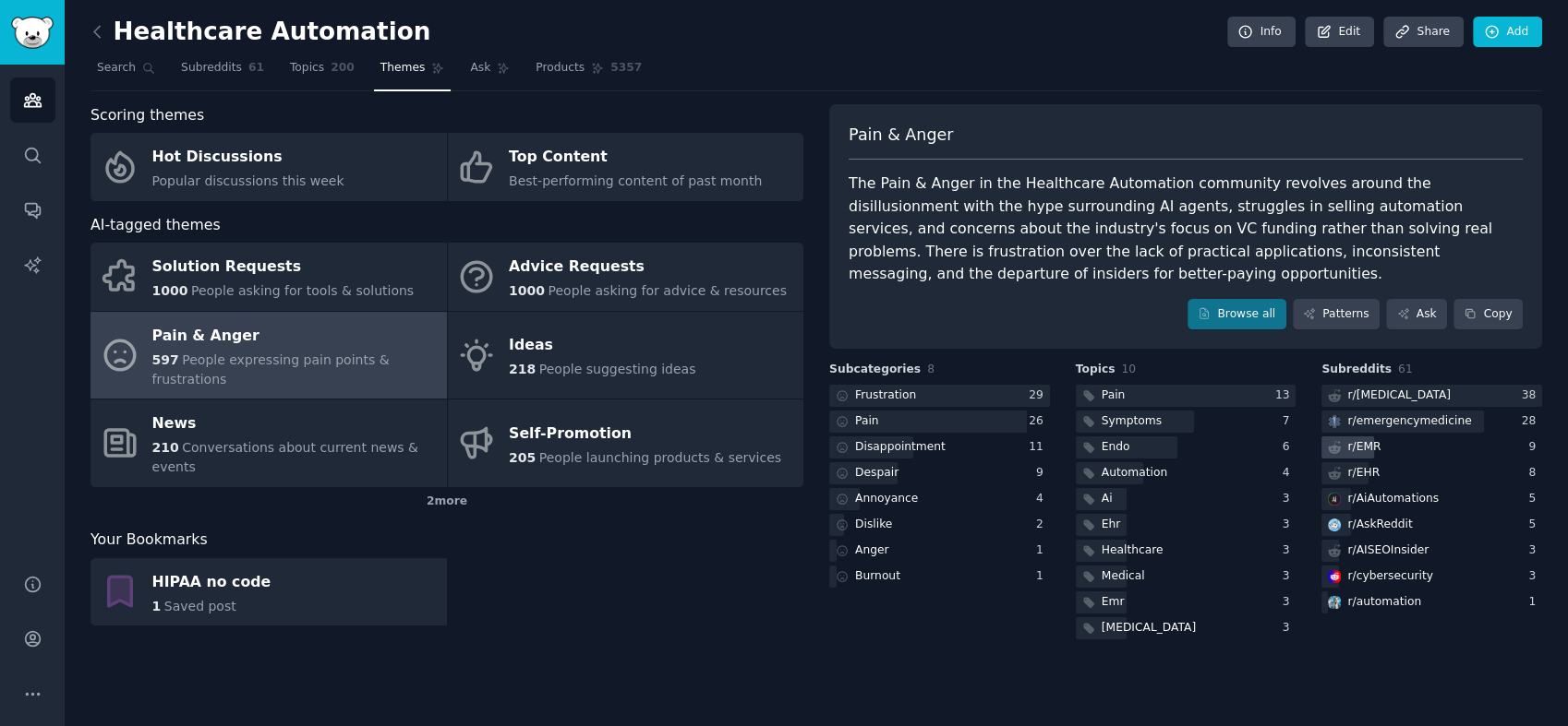
click at [1404, 436] on div "r/ EMR" at bounding box center [1431, 447] width 220 height 23
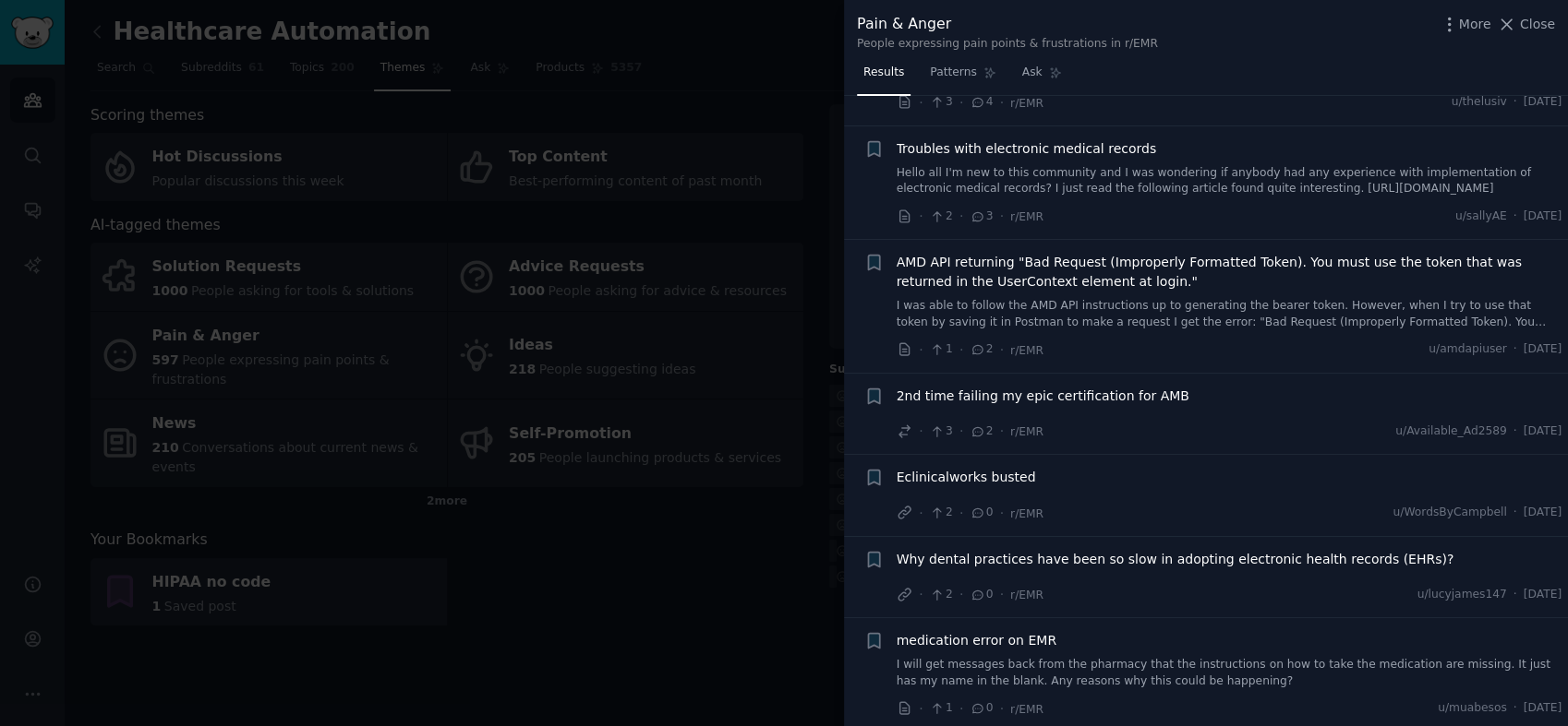
scroll to position [332, 0]
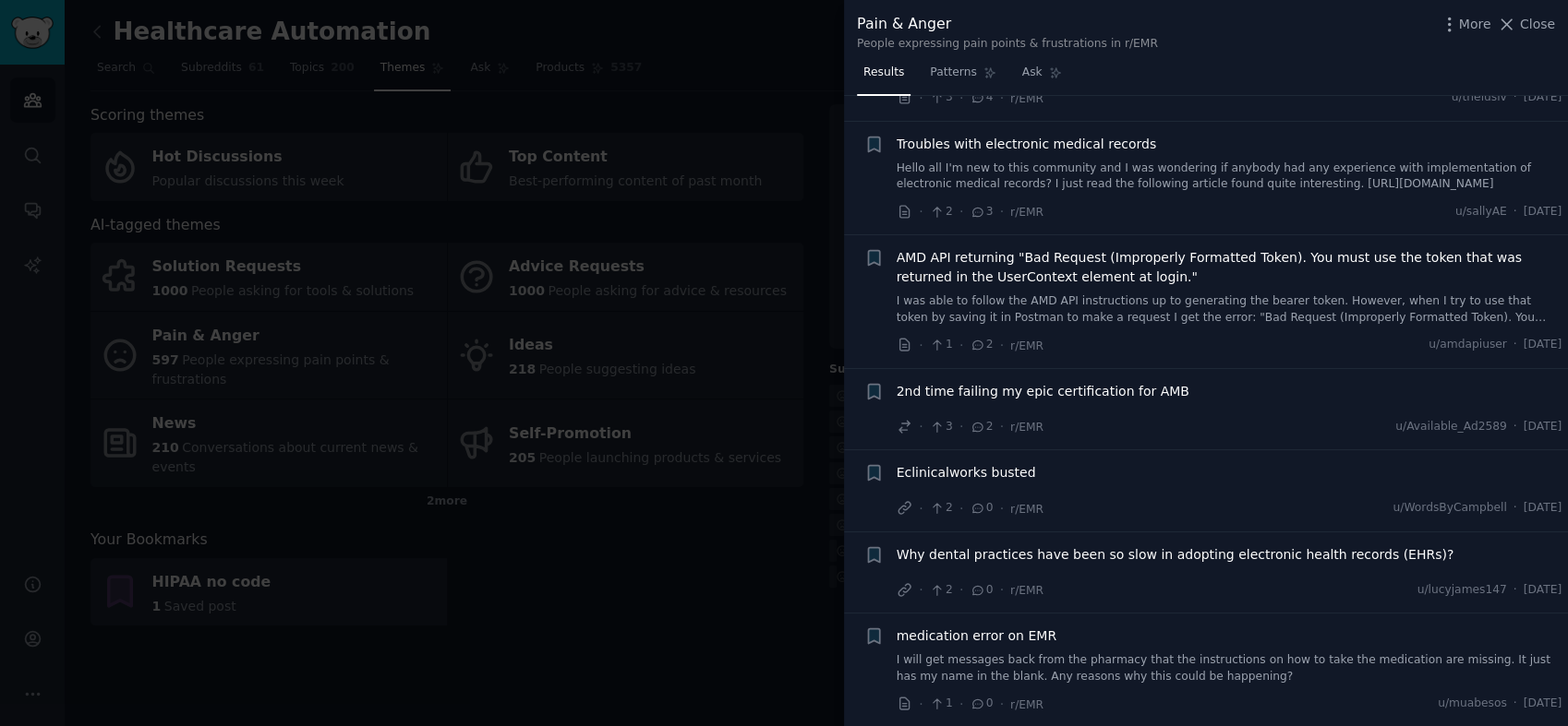
click at [1171, 545] on span "Why dental practices have been so slow in adopting electronic health records (E…" at bounding box center [1175, 555] width 557 height 20
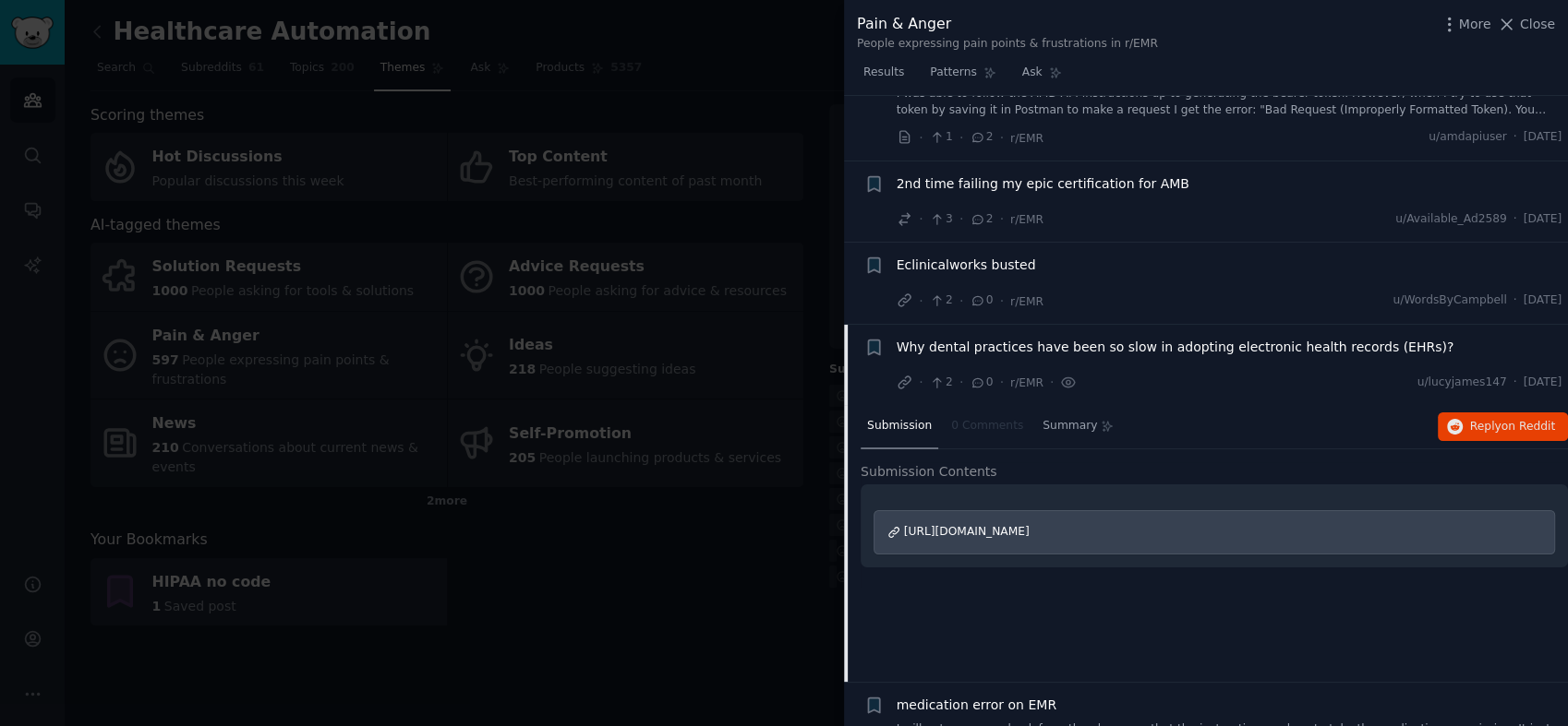
scroll to position [609, 0]
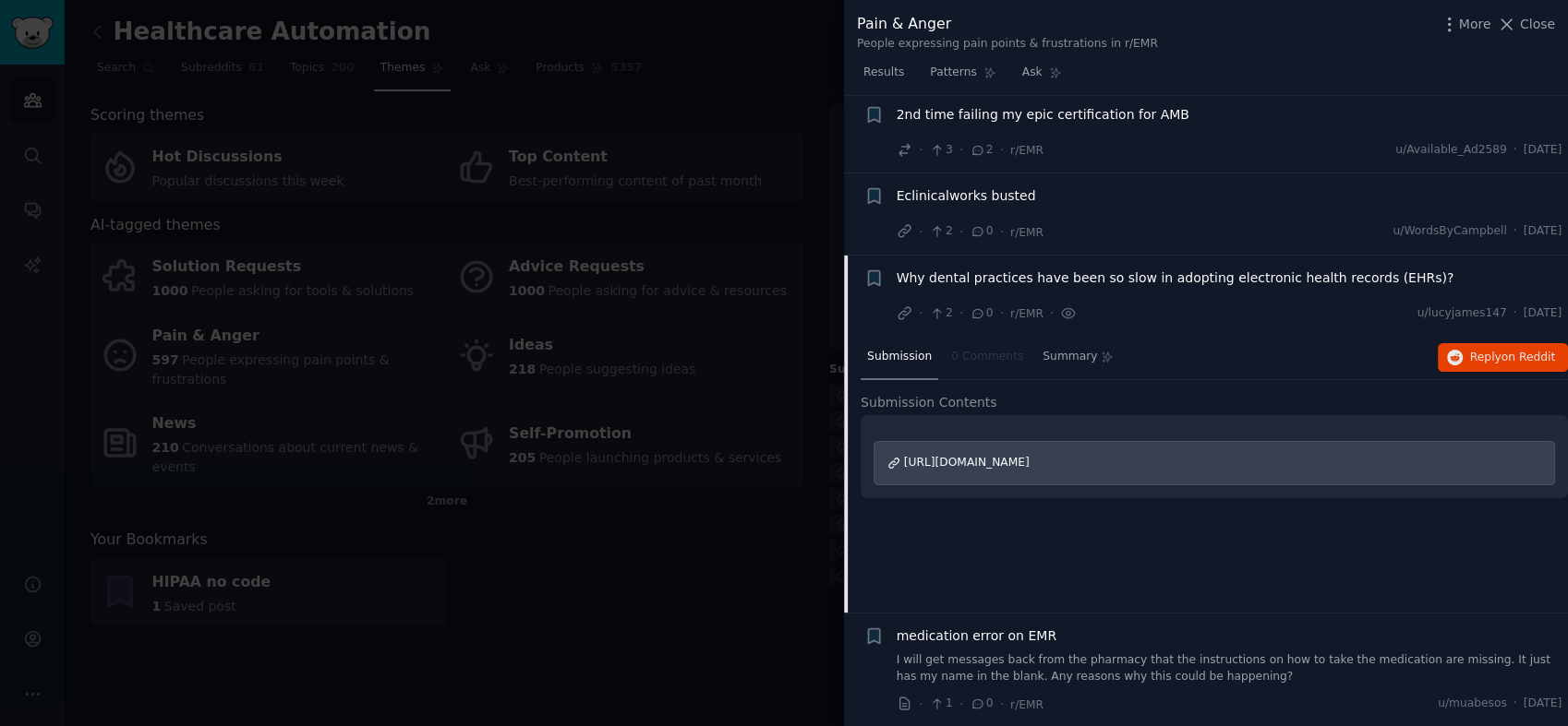
click at [1234, 270] on span "Why dental practices have been so slow in adopting electronic health records (E…" at bounding box center [1175, 278] width 557 height 20
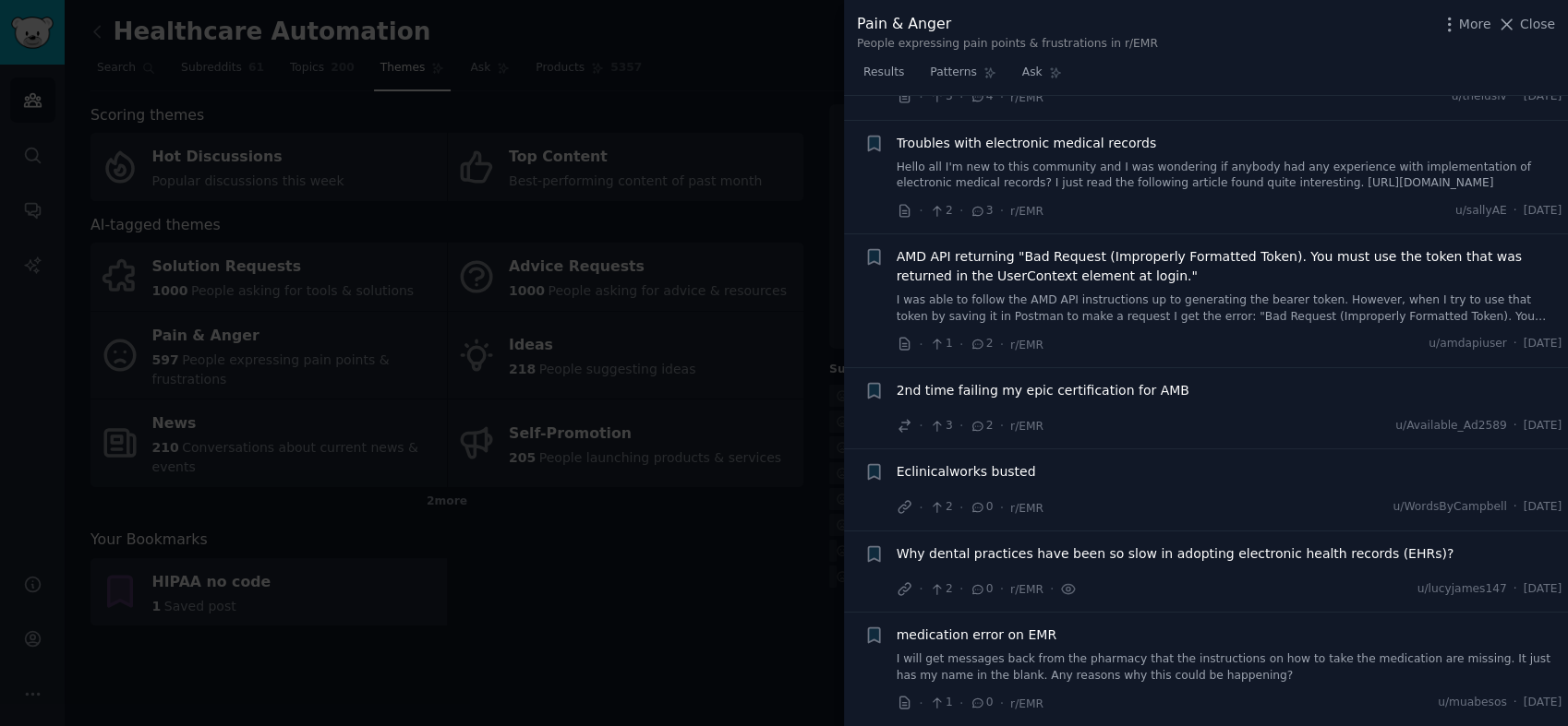
scroll to position [332, 0]
click at [691, 591] on div at bounding box center [784, 363] width 1568 height 726
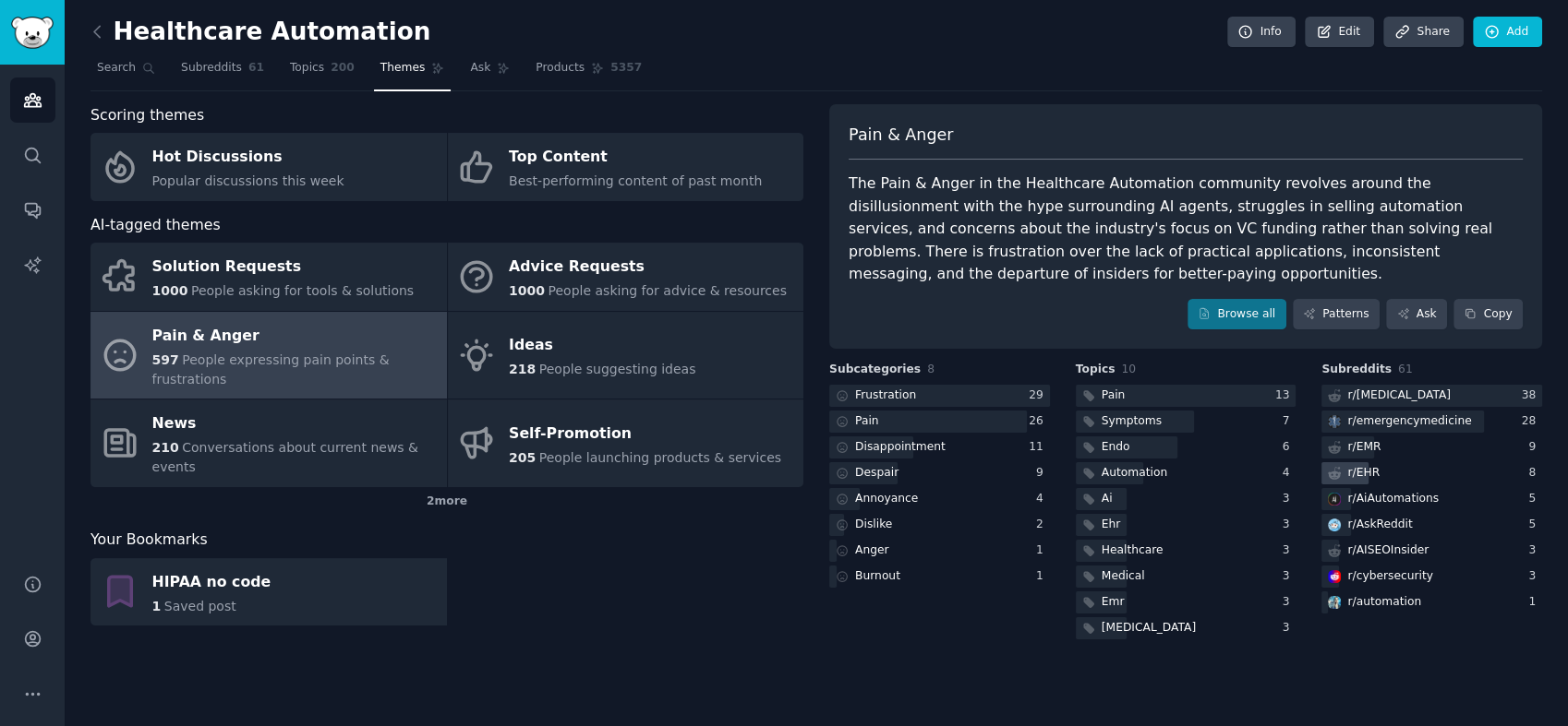
click at [1375, 463] on div "r/ EHR" at bounding box center [1352, 474] width 61 height 23
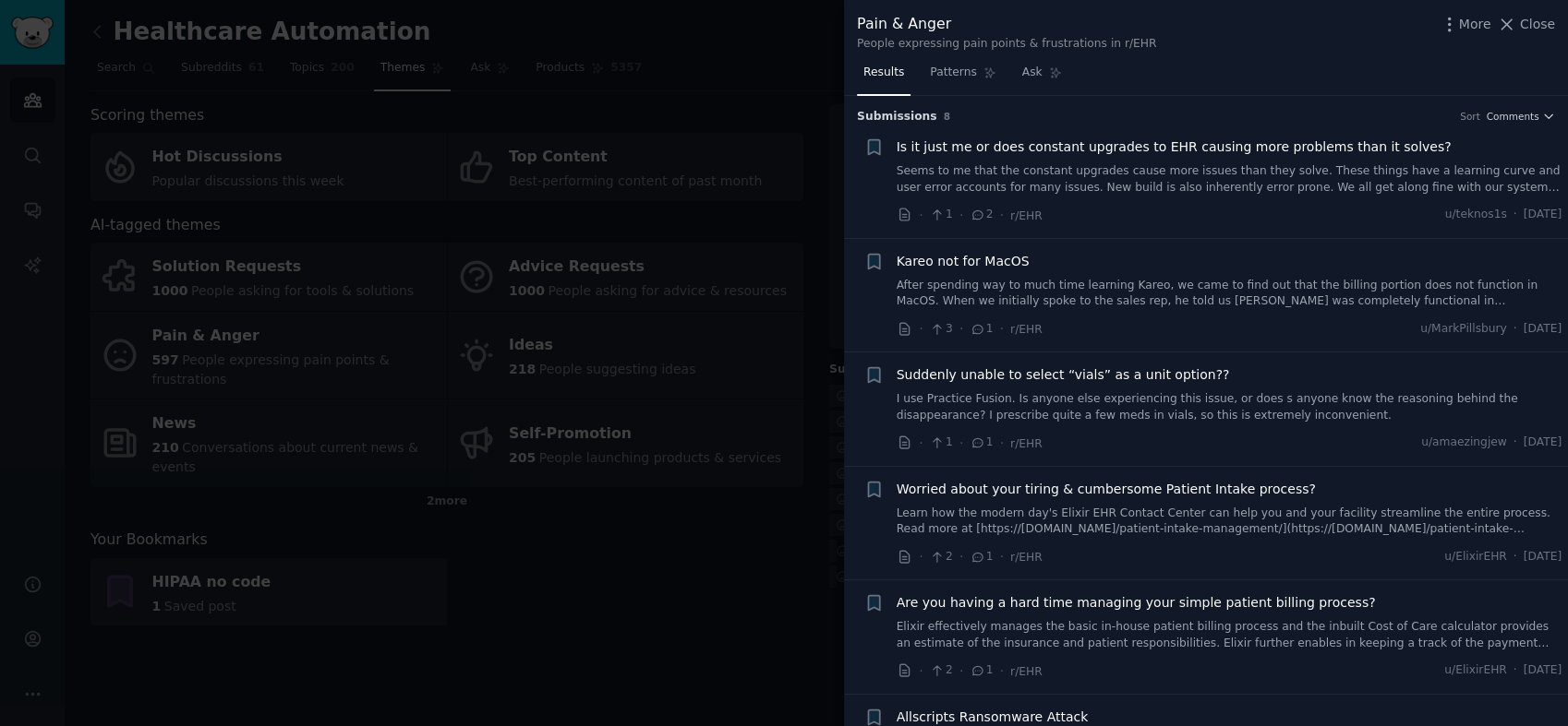
click at [748, 532] on div at bounding box center [784, 363] width 1568 height 726
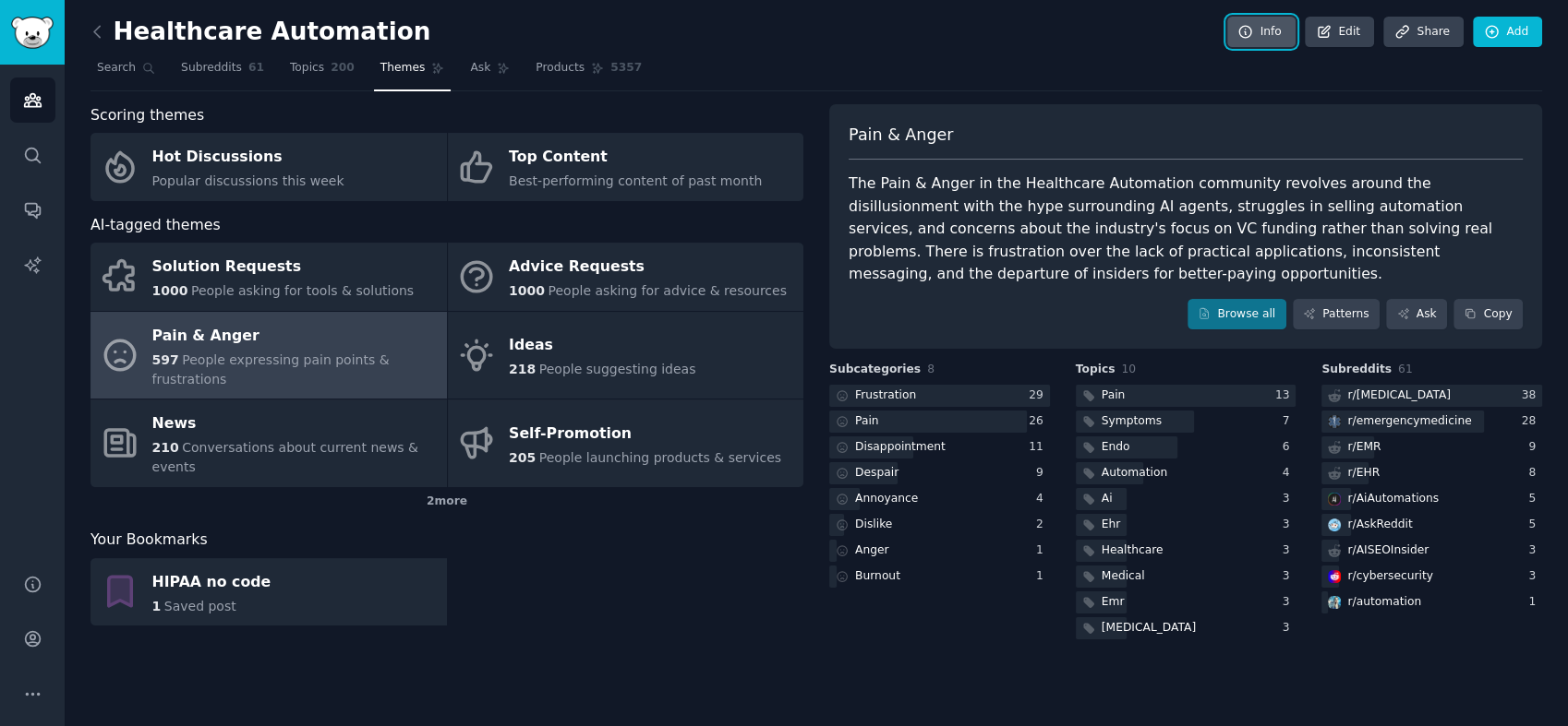
click at [1266, 37] on link "Info" at bounding box center [1261, 32] width 69 height 31
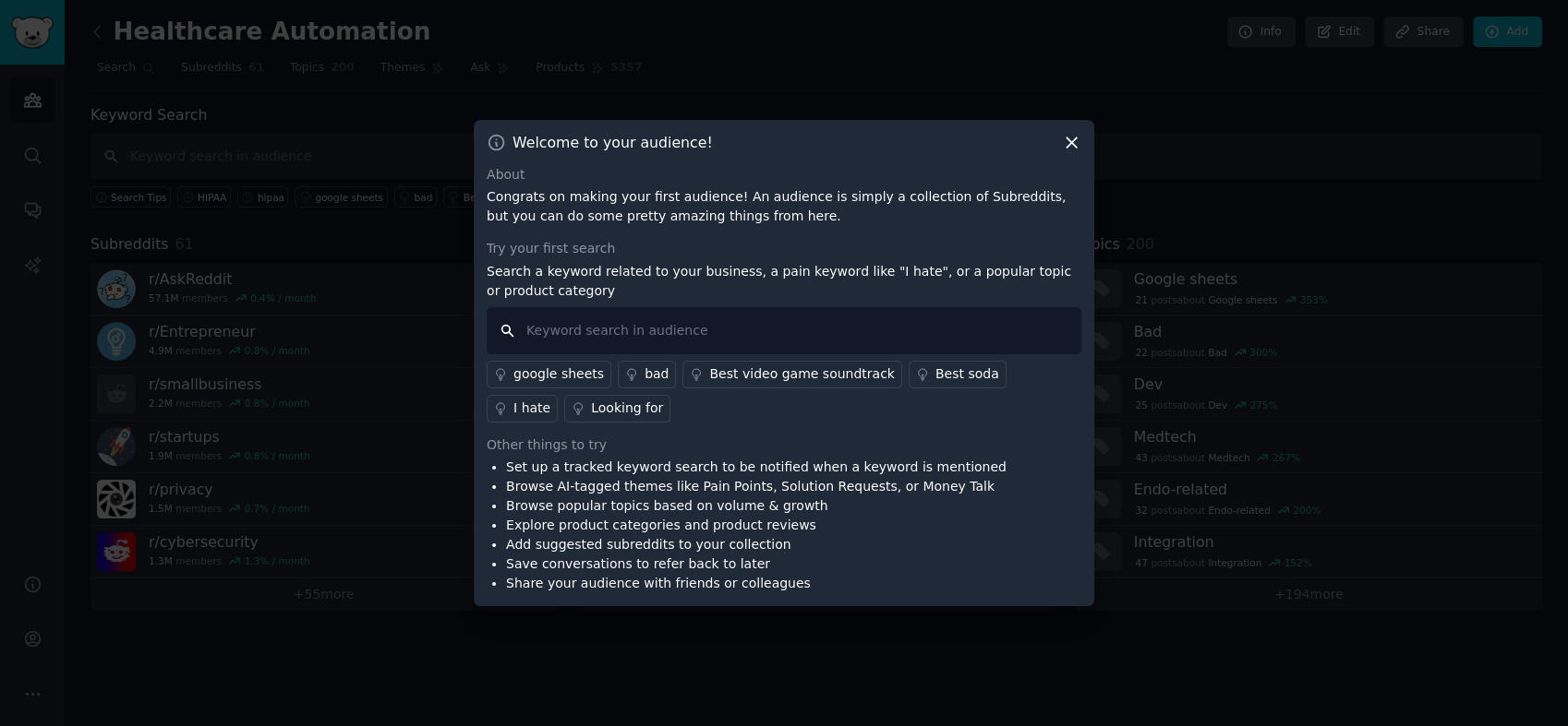
click at [776, 332] on input "text" at bounding box center [784, 331] width 595 height 47
type input "healthcare automation"
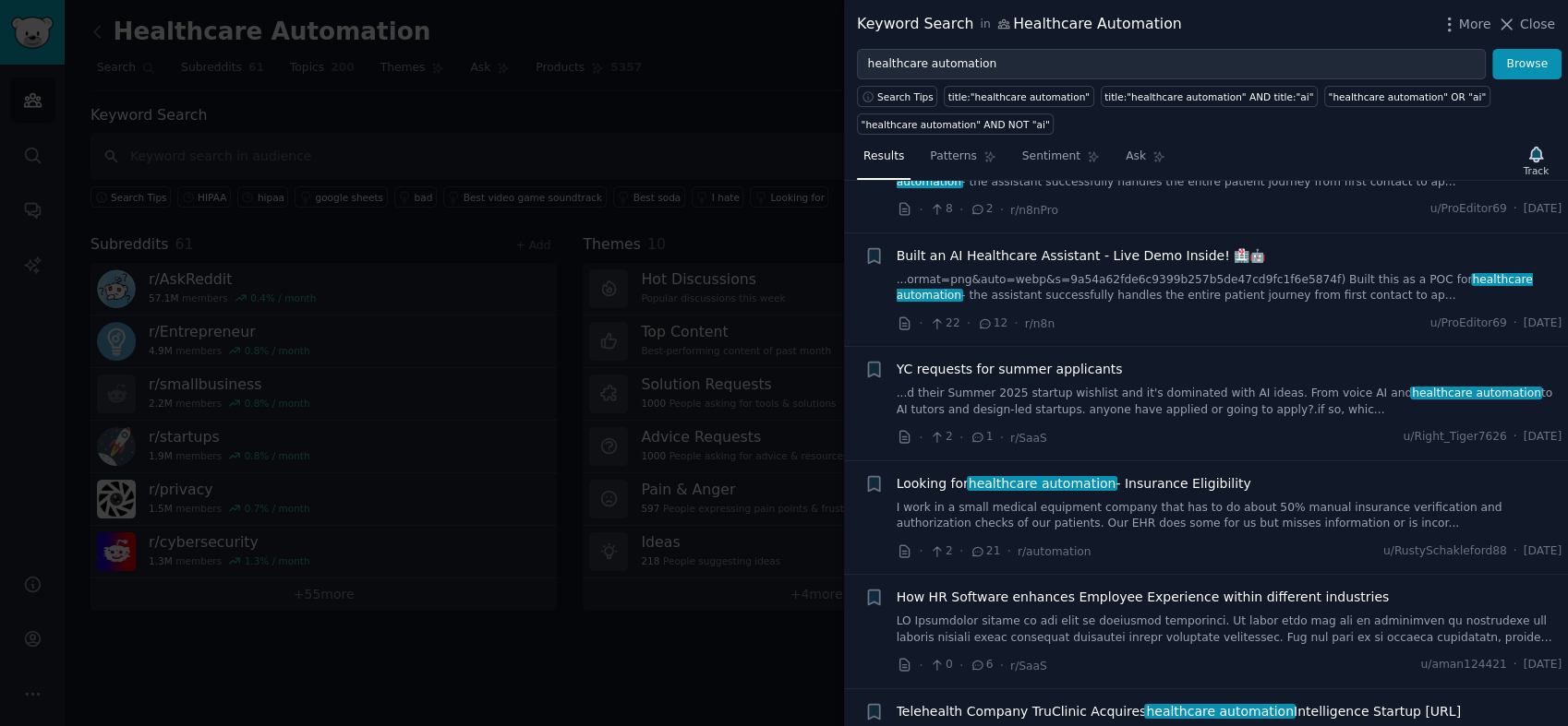
scroll to position [248, 0]
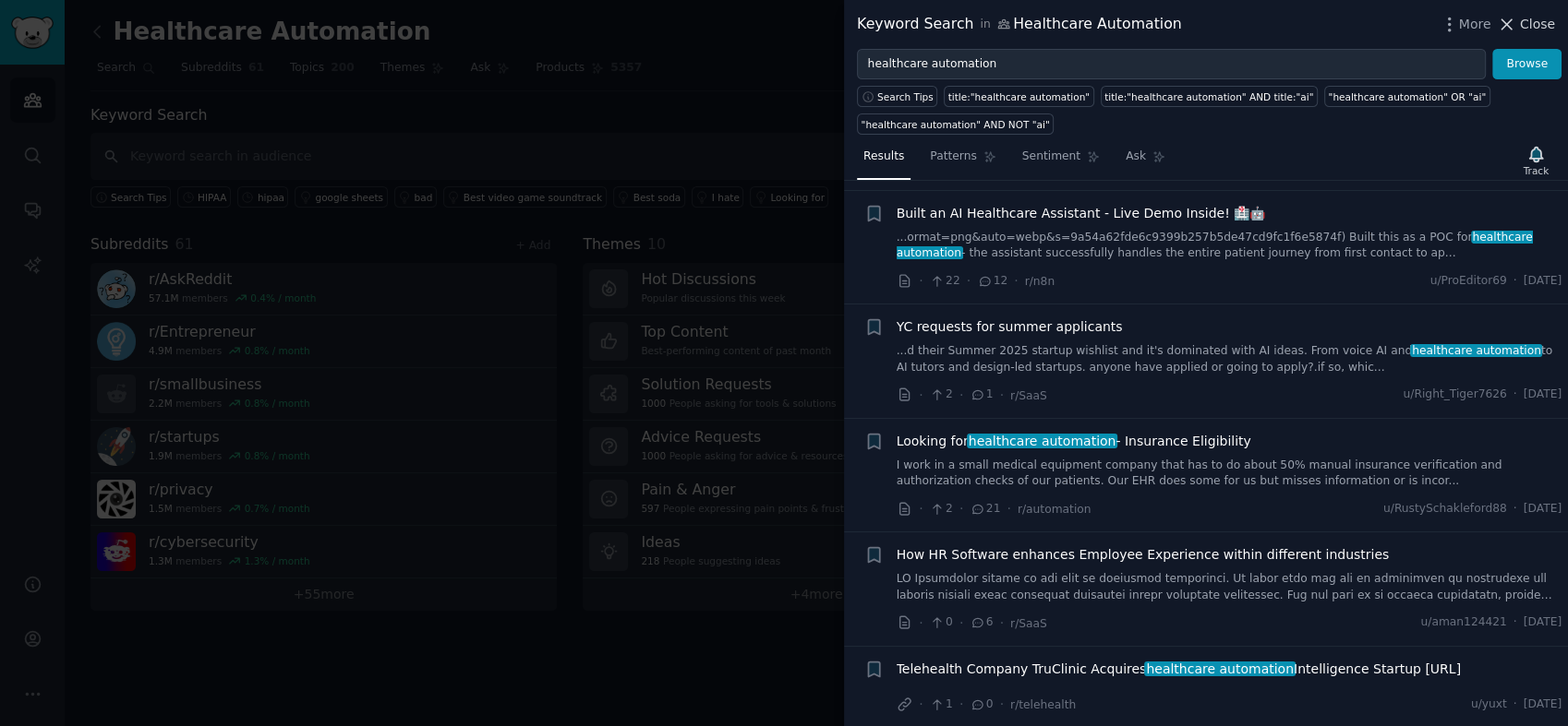
click at [1410, 23] on span "Close" at bounding box center [1538, 25] width 35 height 20
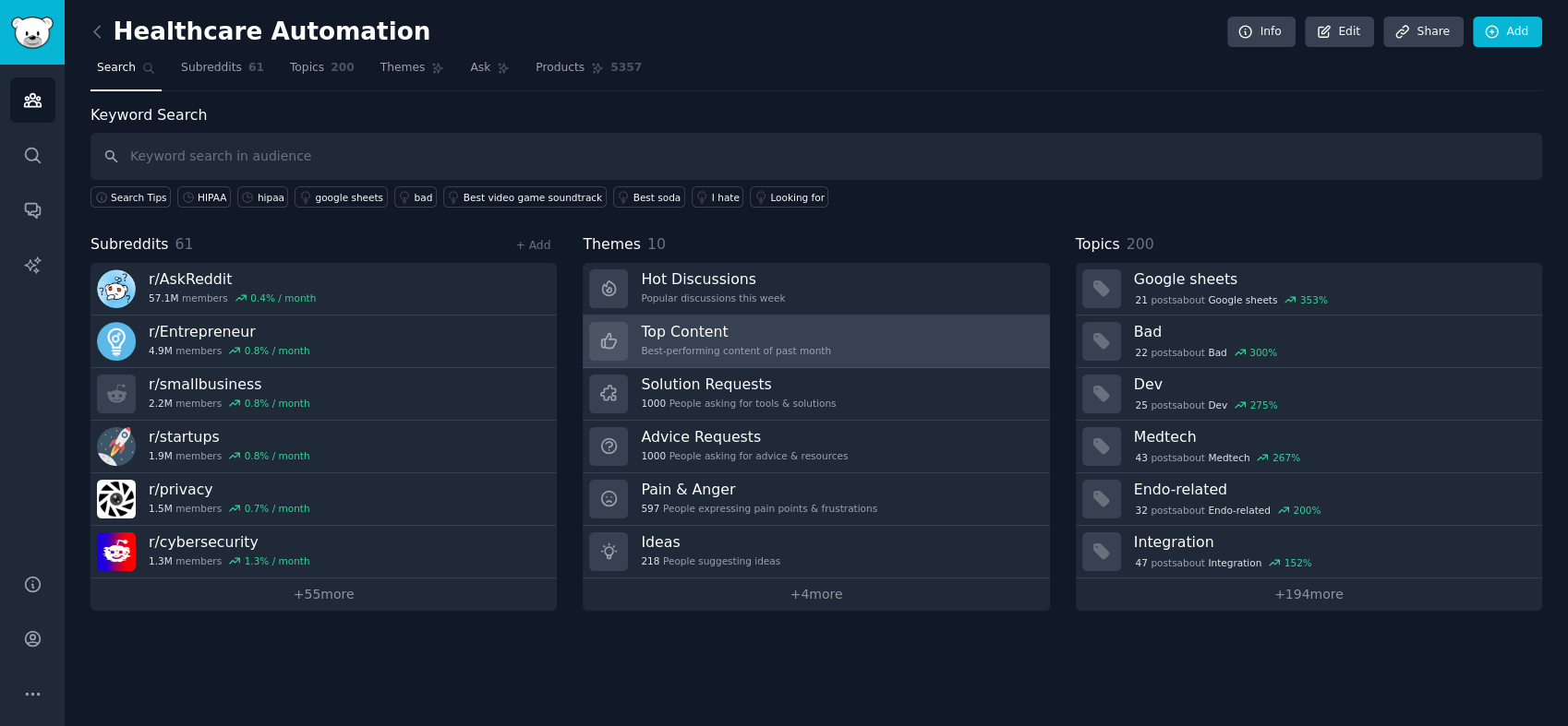
click at [694, 325] on h3 "Top Content" at bounding box center [735, 332] width 190 height 20
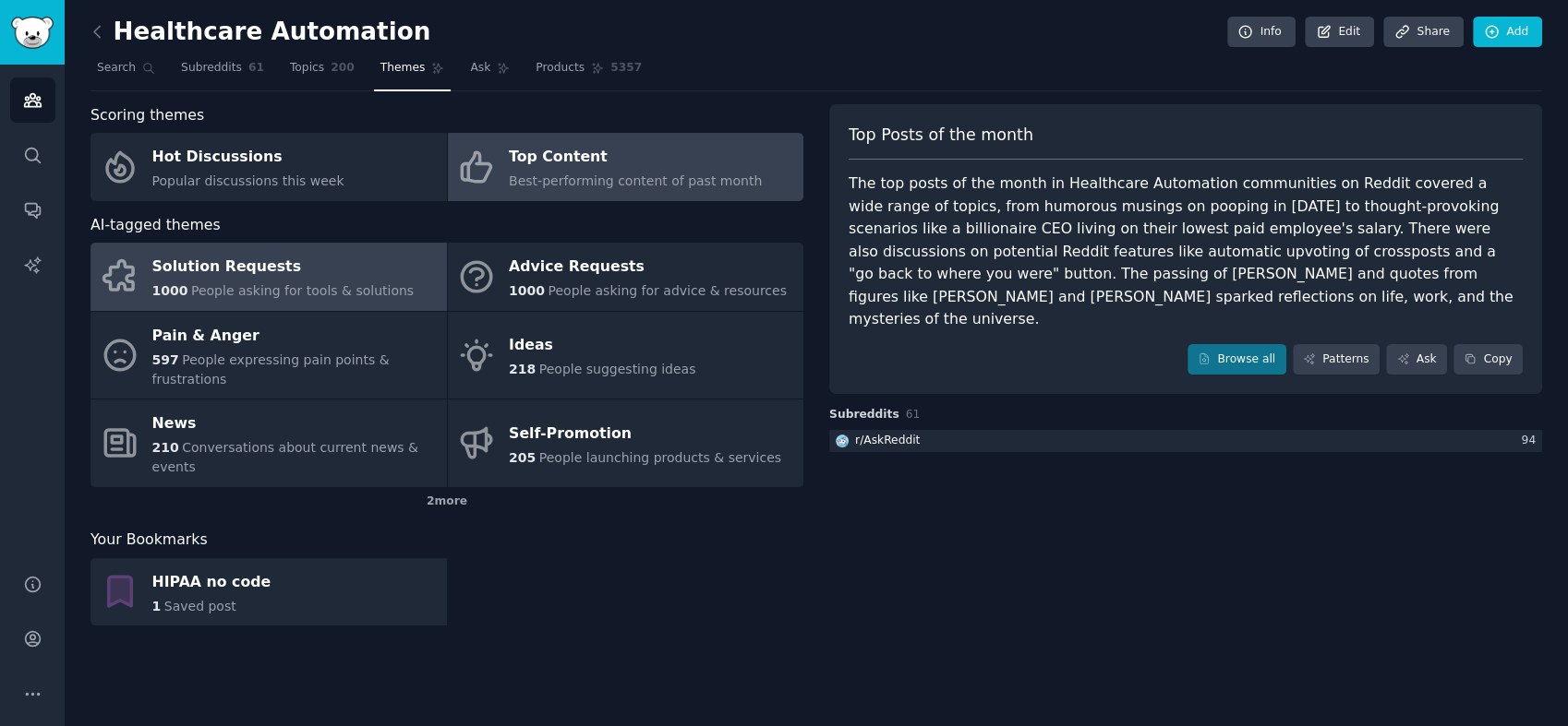
click at [319, 287] on span "People asking for tools & solutions" at bounding box center [302, 290] width 222 height 15
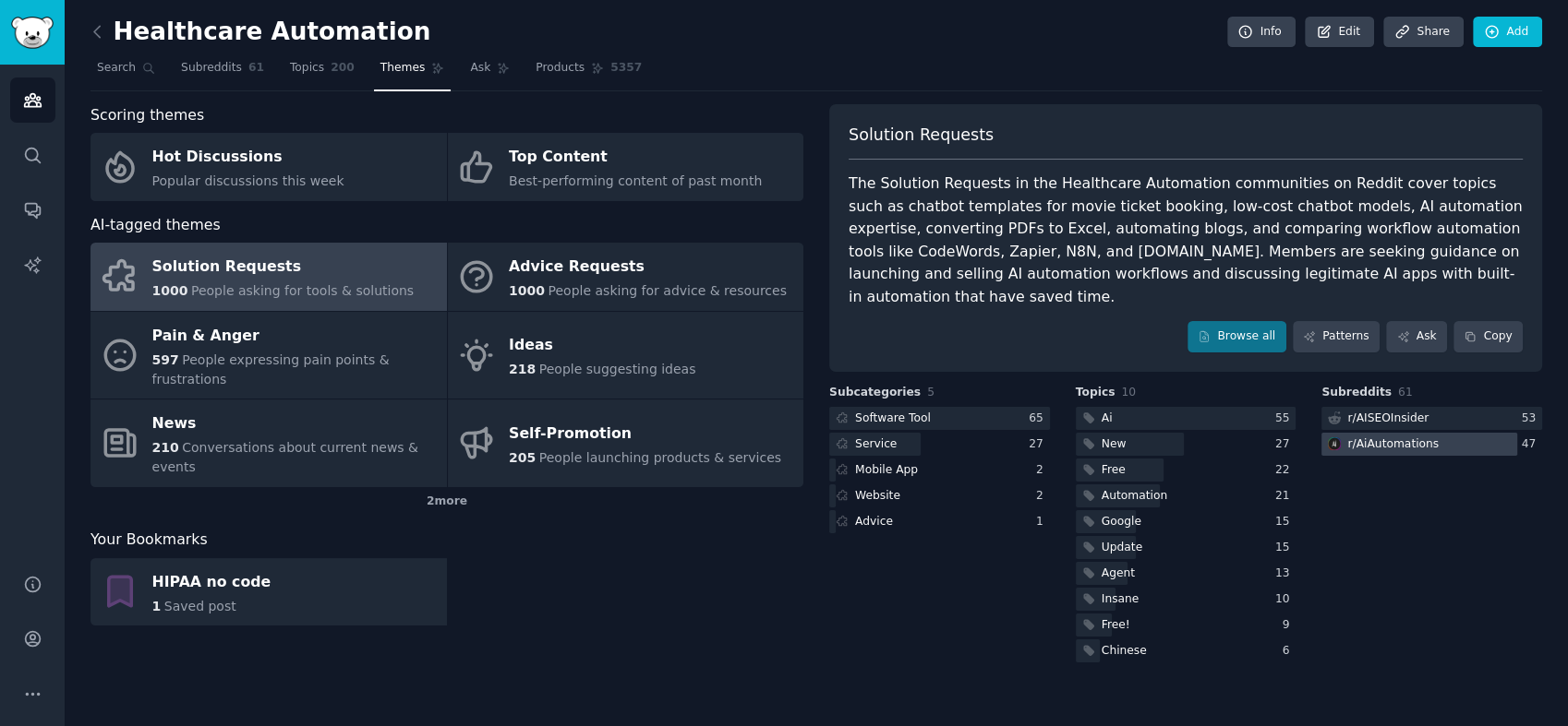
click at [1374, 436] on div "r/ AiAutomations" at bounding box center [1392, 444] width 91 height 17
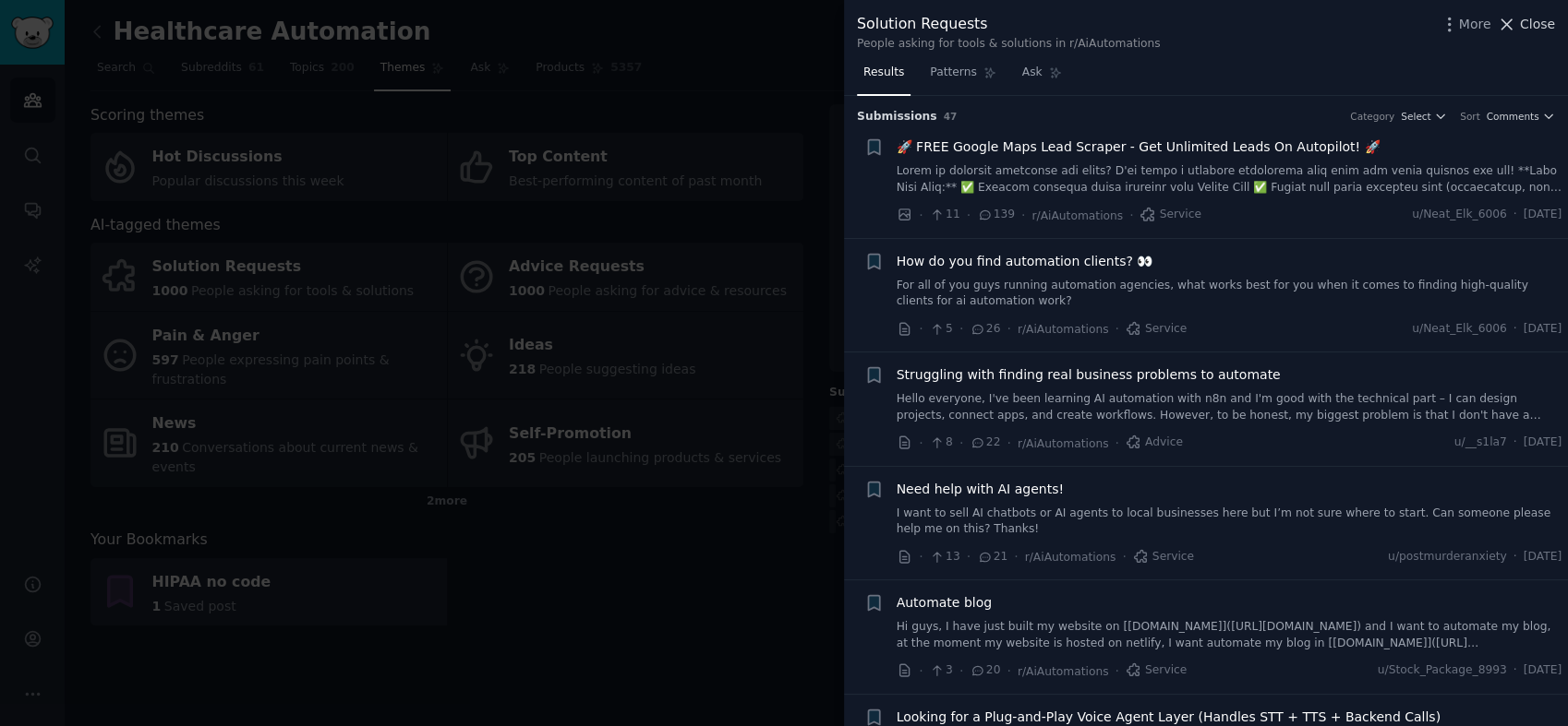
click at [1410, 29] on span "Close" at bounding box center [1538, 25] width 35 height 20
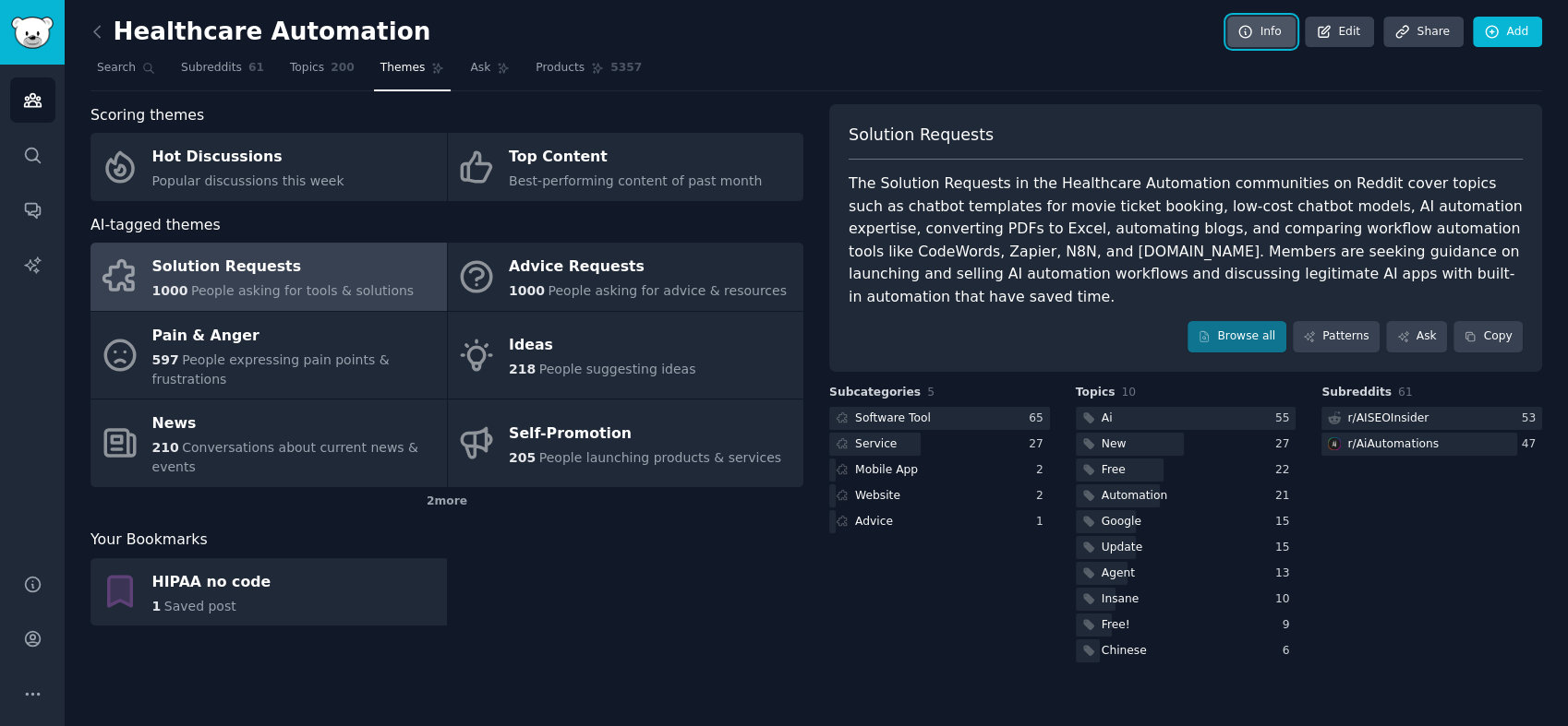
click at [1267, 29] on link "Info" at bounding box center [1261, 32] width 69 height 31
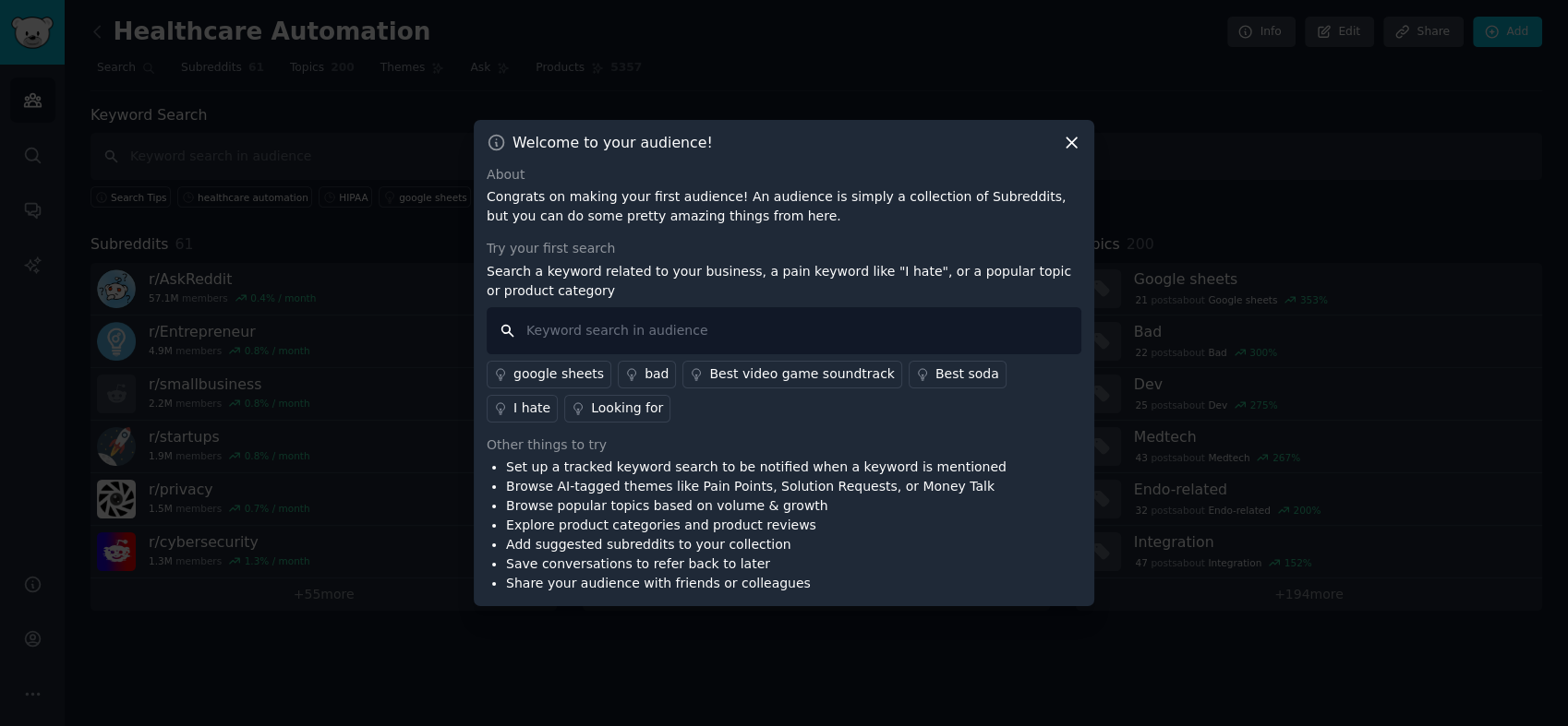
click at [854, 328] on input "text" at bounding box center [784, 331] width 595 height 47
type input "healthcare"
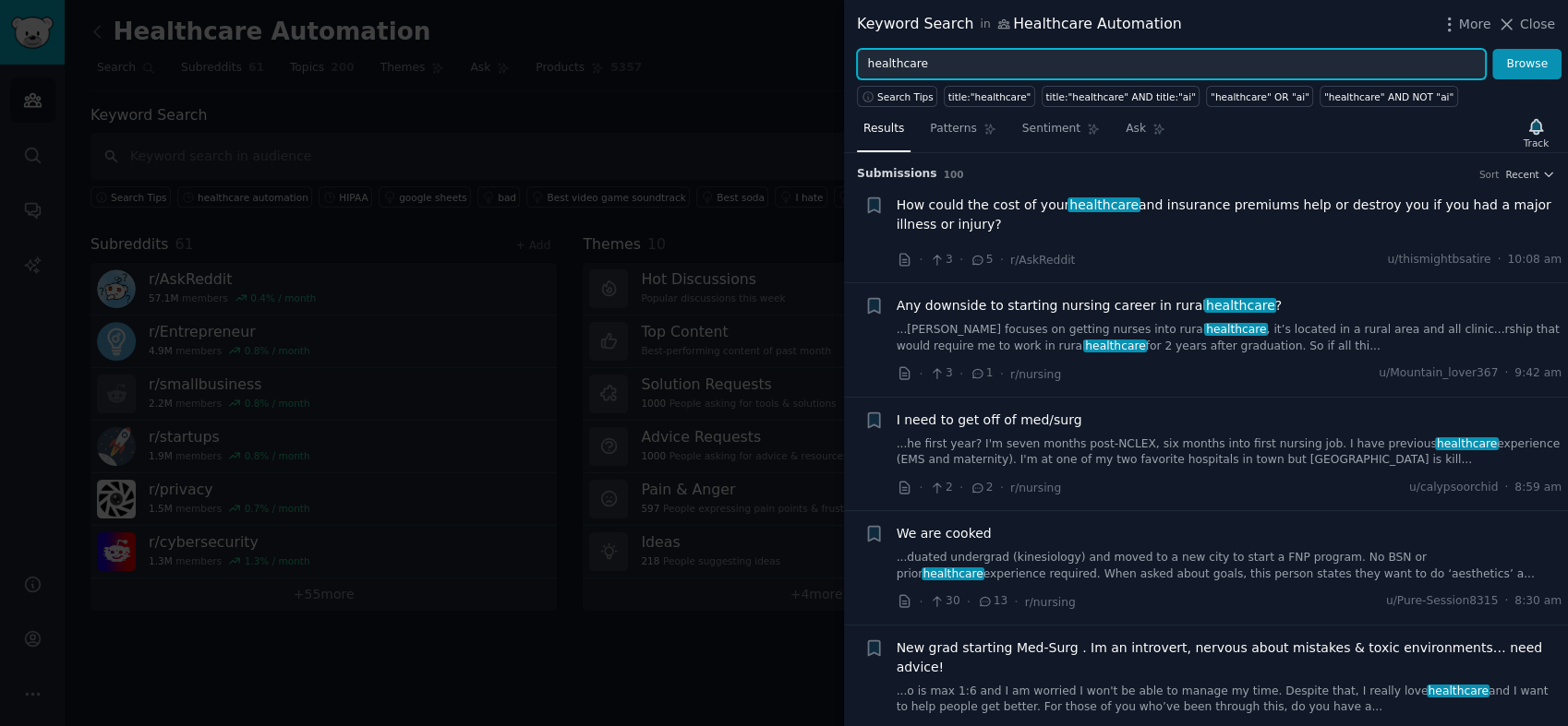
click at [1095, 63] on input "healthcare" at bounding box center [1172, 65] width 629 height 31
click at [1410, 49] on button "Browse" at bounding box center [1527, 65] width 69 height 31
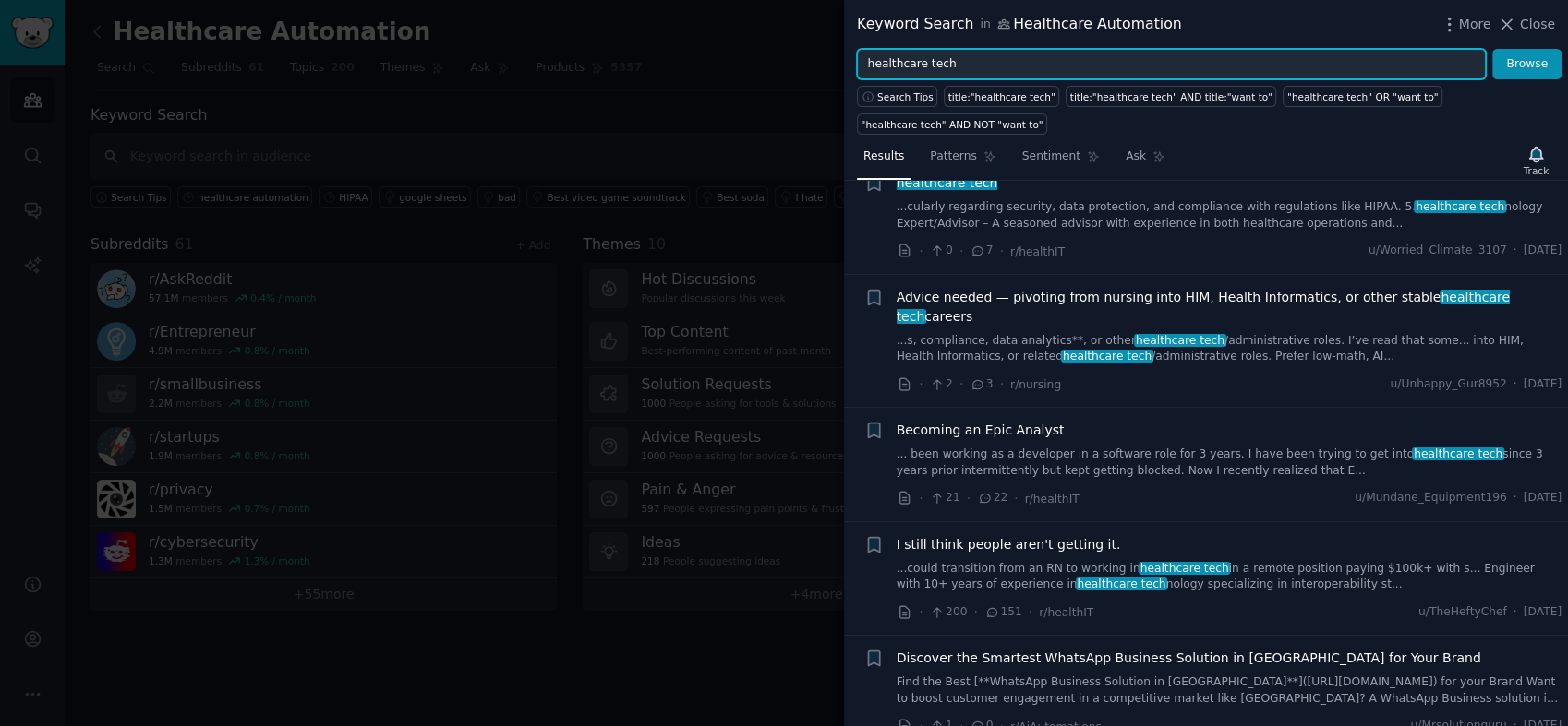
scroll to position [512, 0]
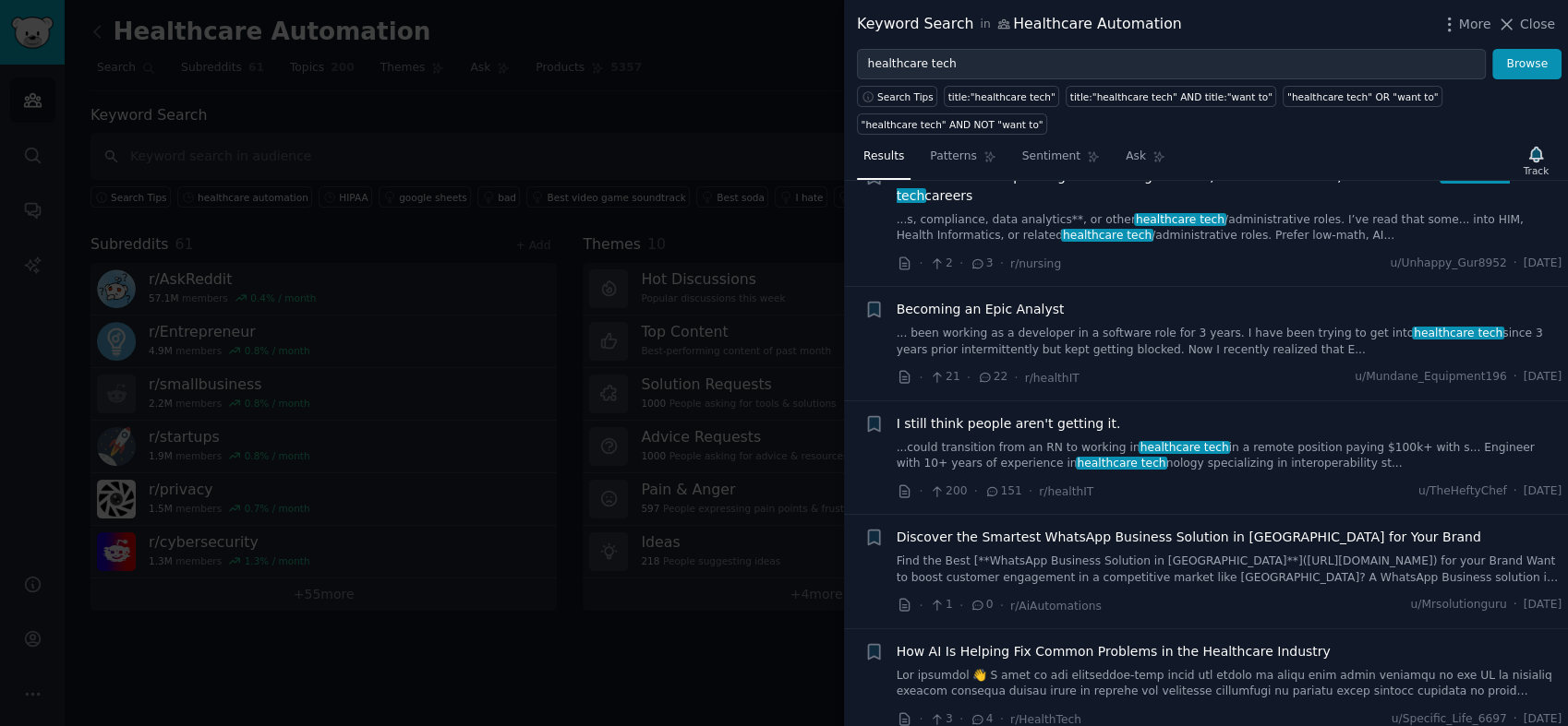
drag, startPoint x: 1385, startPoint y: 358, endPoint x: 849, endPoint y: 315, distance: 537.7
click at [849, 315] on li "+ Becoming an Epic Analyst ... been working as a developer in a software role f…" at bounding box center [1205, 344] width 724 height 114
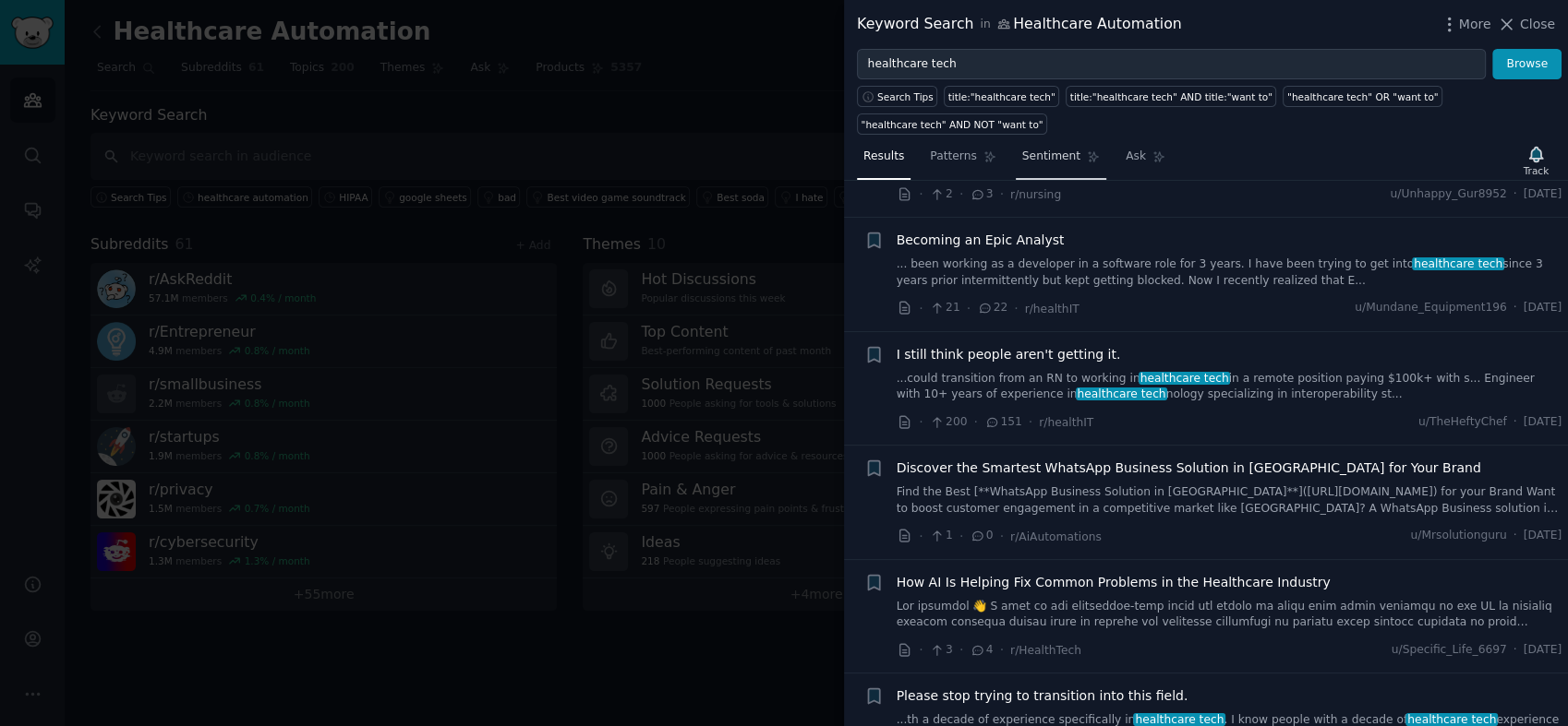
scroll to position [410, 0]
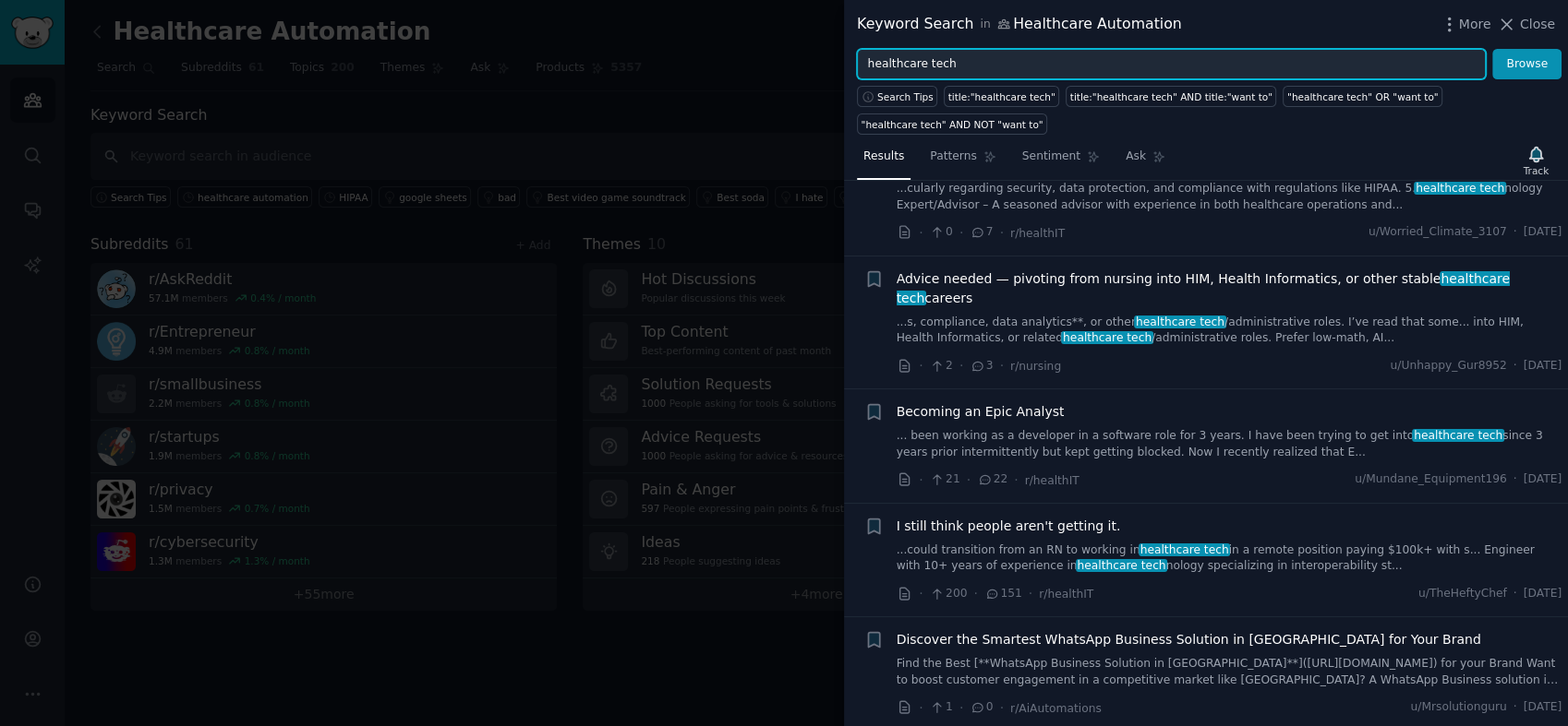
click at [1005, 77] on input "healthcare tech" at bounding box center [1172, 65] width 629 height 31
type input "h"
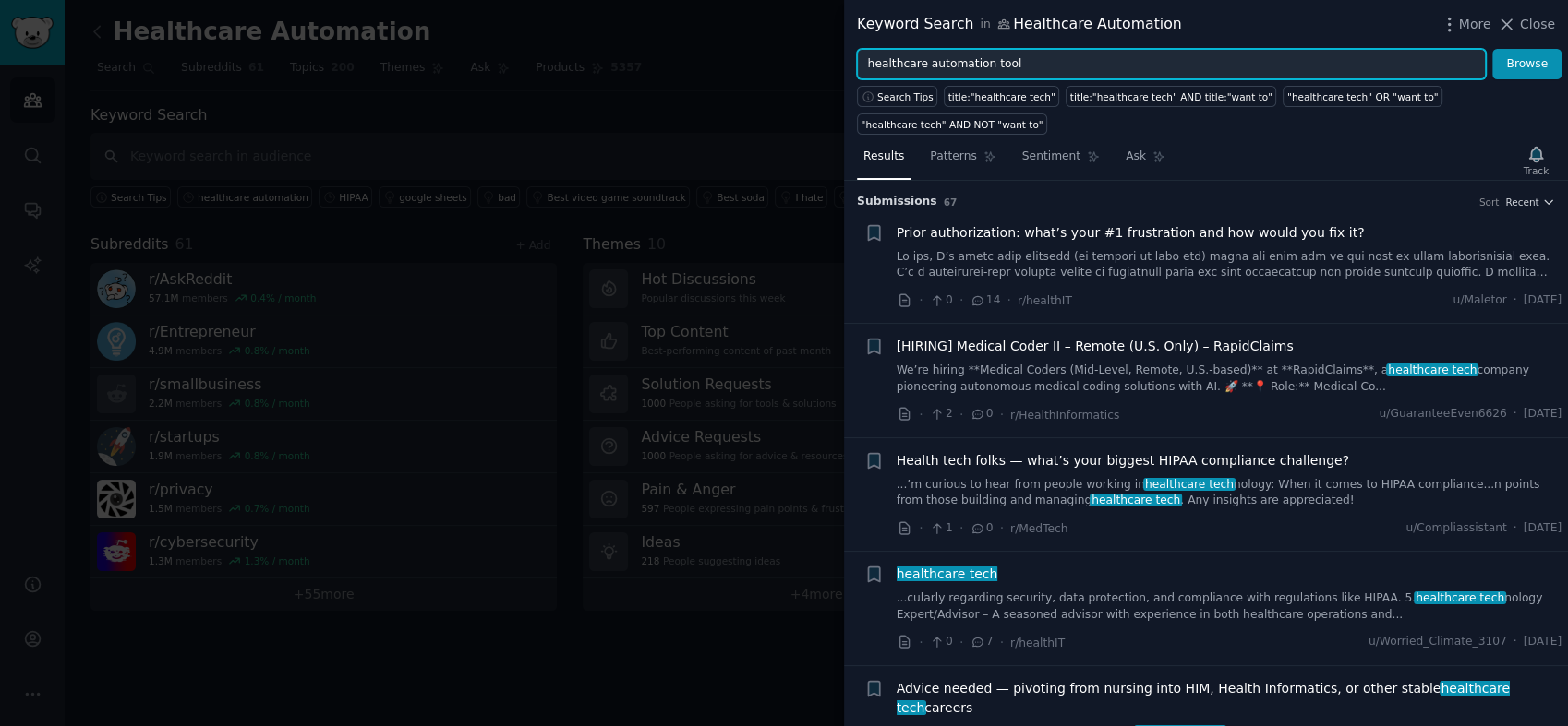
click at [1410, 49] on button "Browse" at bounding box center [1527, 65] width 69 height 31
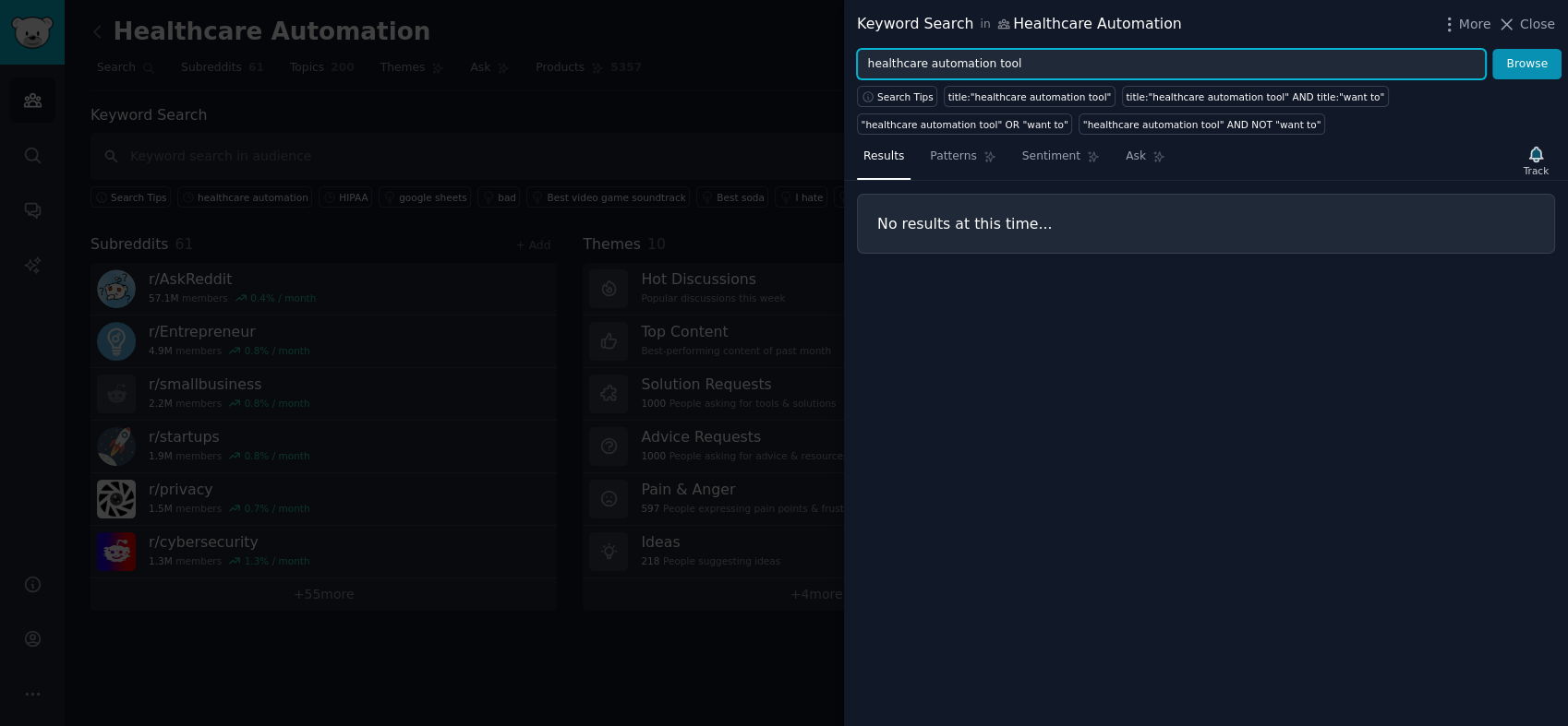
click at [1042, 61] on input "healthcare automation tool" at bounding box center [1172, 65] width 629 height 31
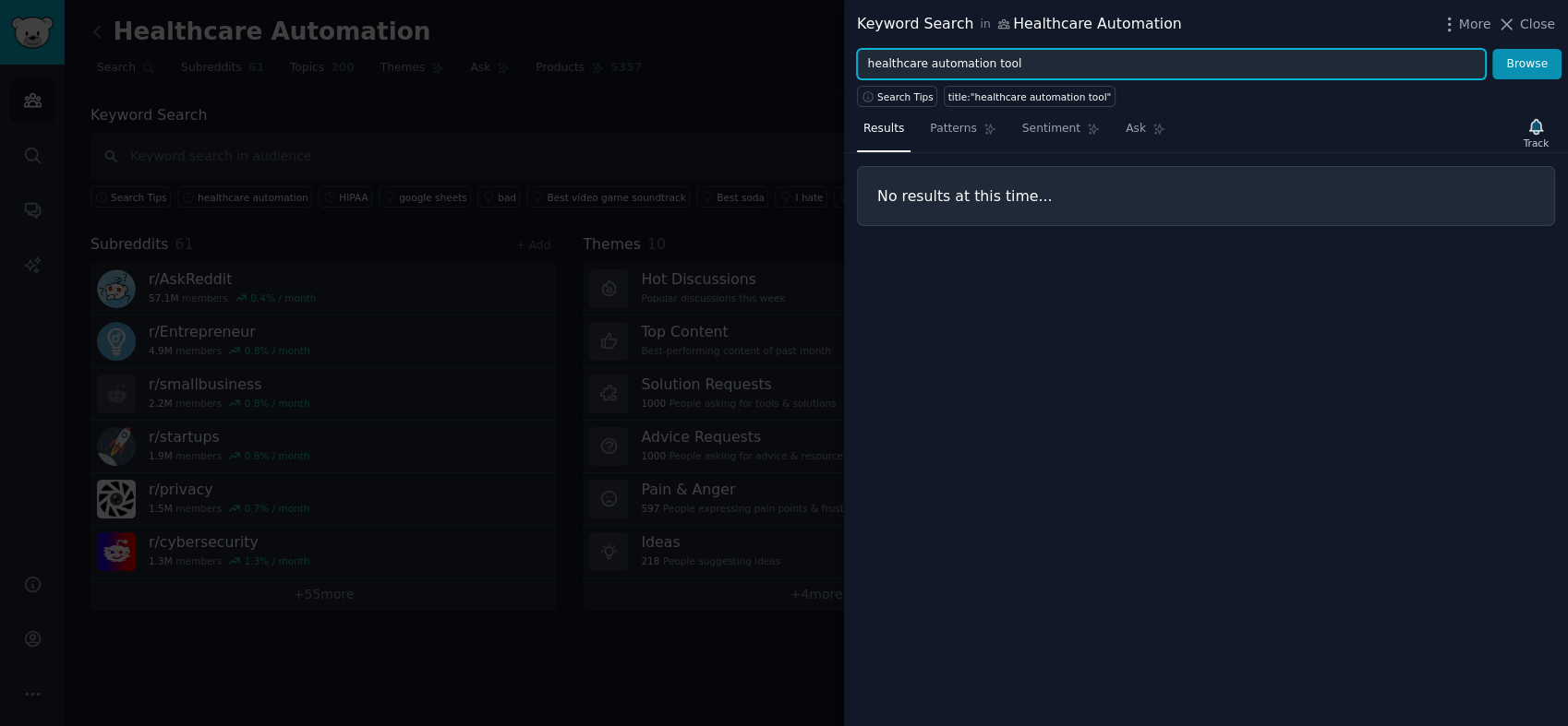
click at [1042, 61] on input "healthcare automation tool" at bounding box center [1172, 65] width 629 height 31
type input "HIPAA"
click at [1410, 49] on button "Browse" at bounding box center [1527, 65] width 69 height 31
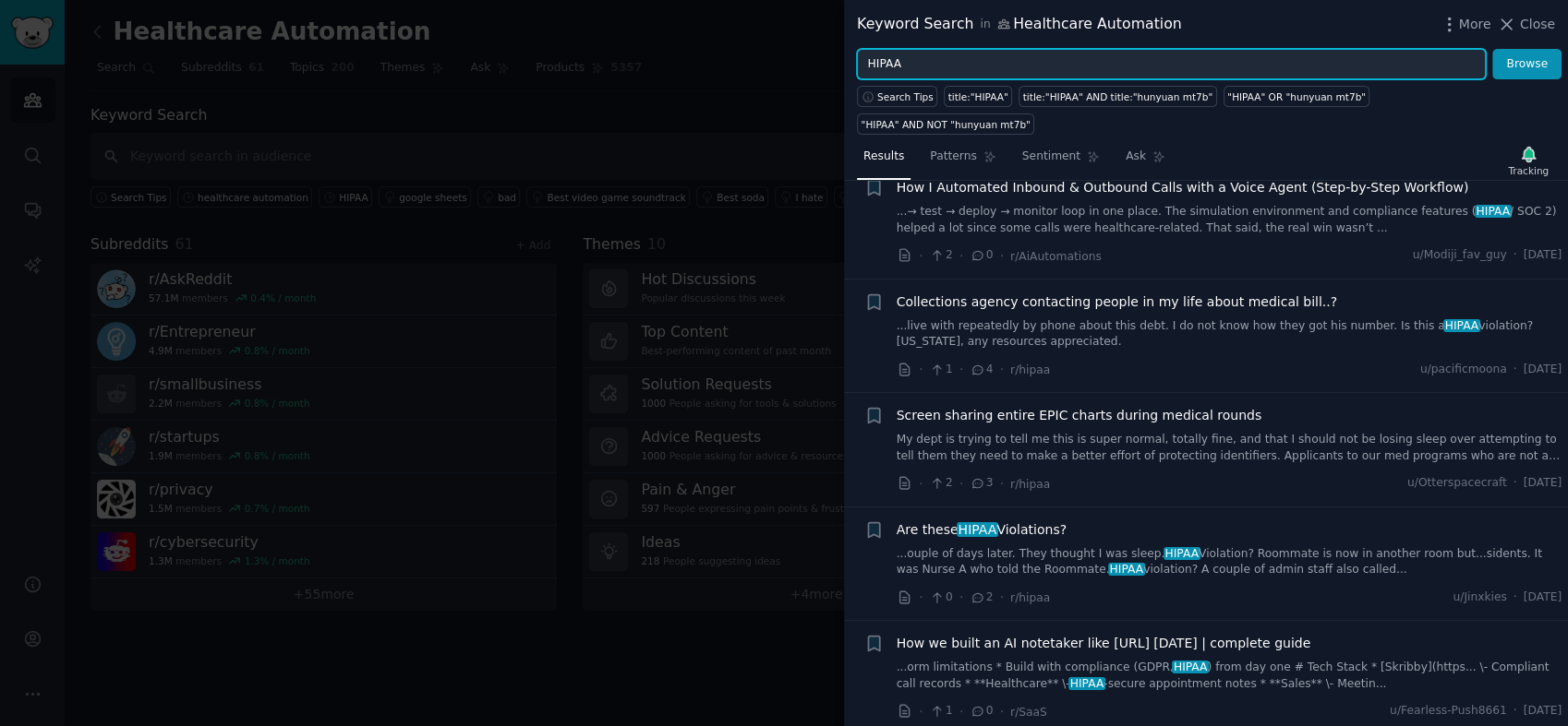
scroll to position [717, 0]
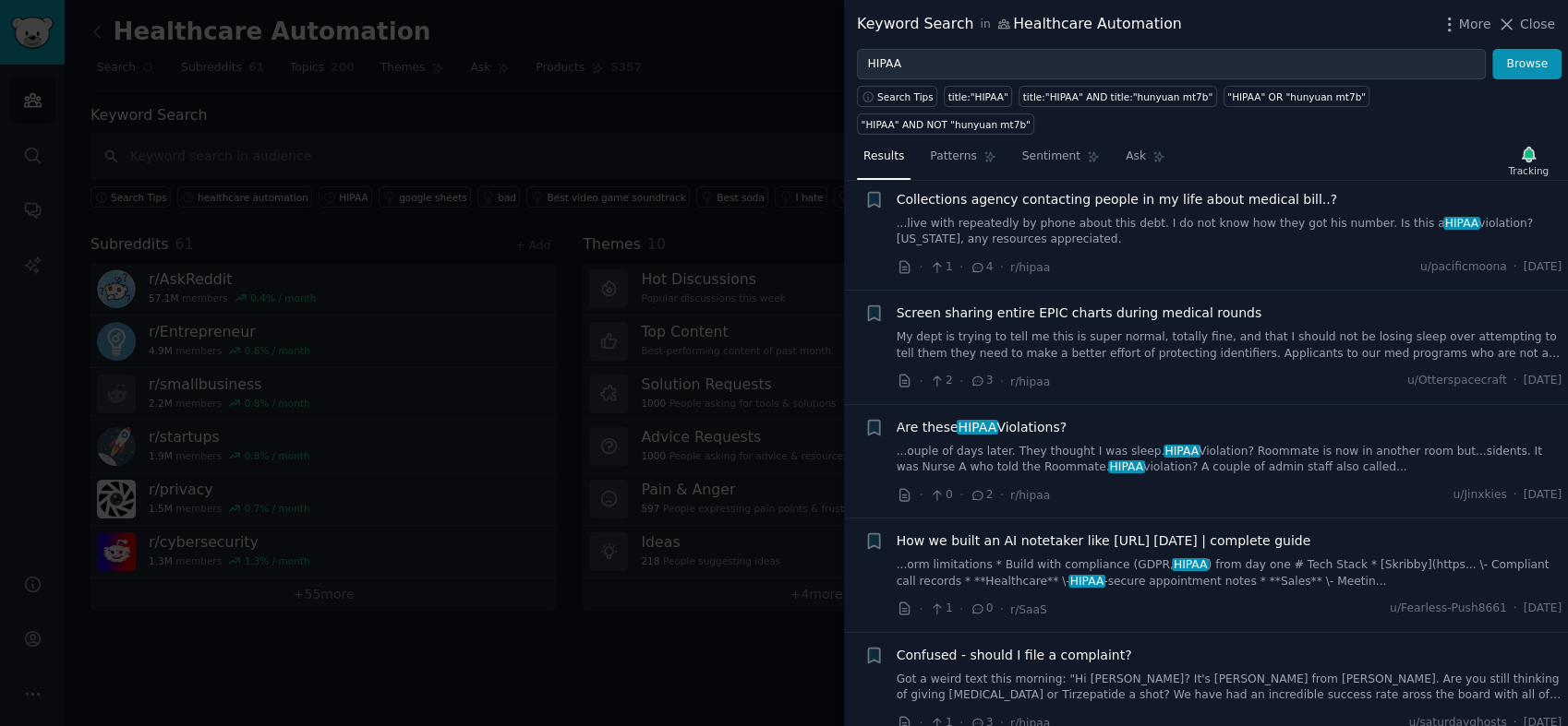
click at [1124, 444] on link "...ouple of days later. They thought I was sleep. HIPAA Violation? Roommate is …" at bounding box center [1229, 460] width 666 height 32
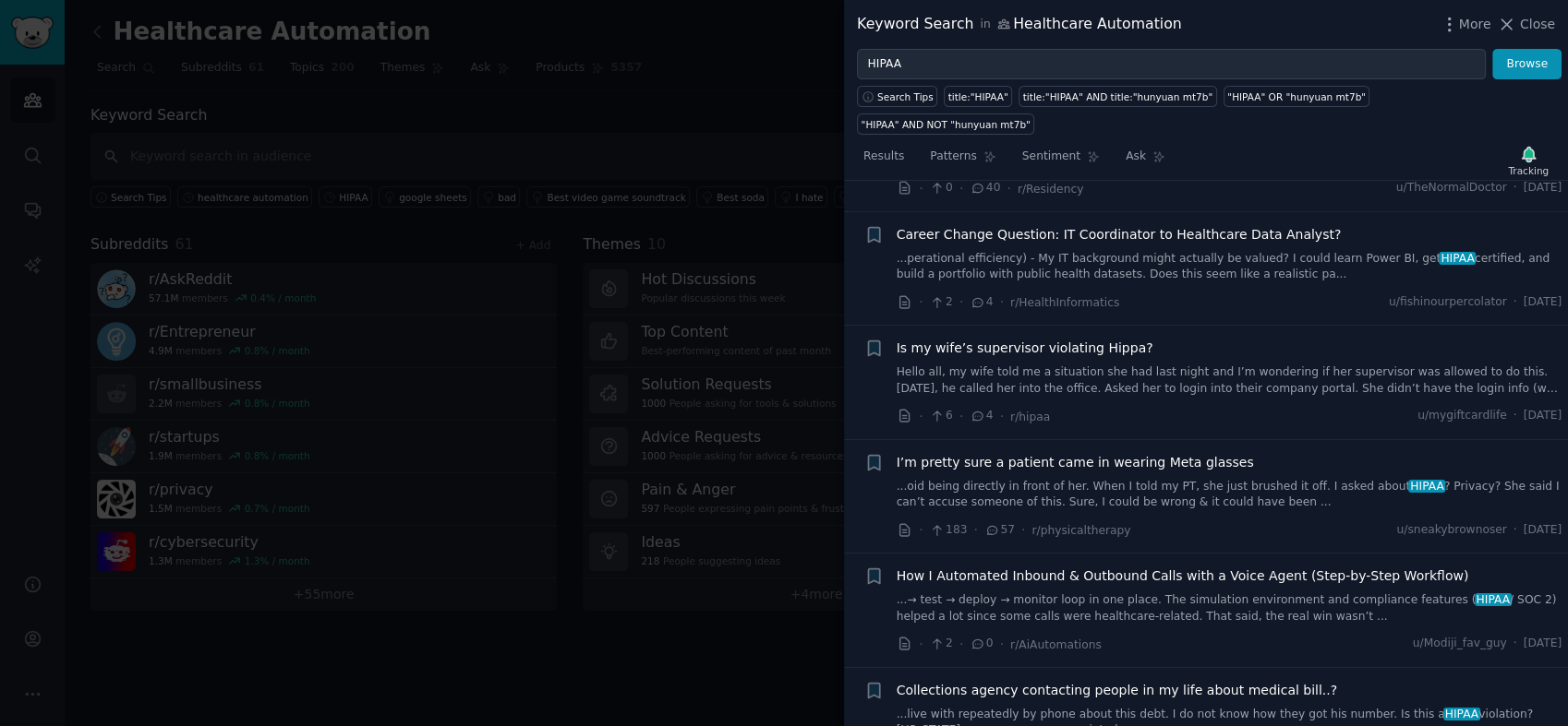
scroll to position [221, 0]
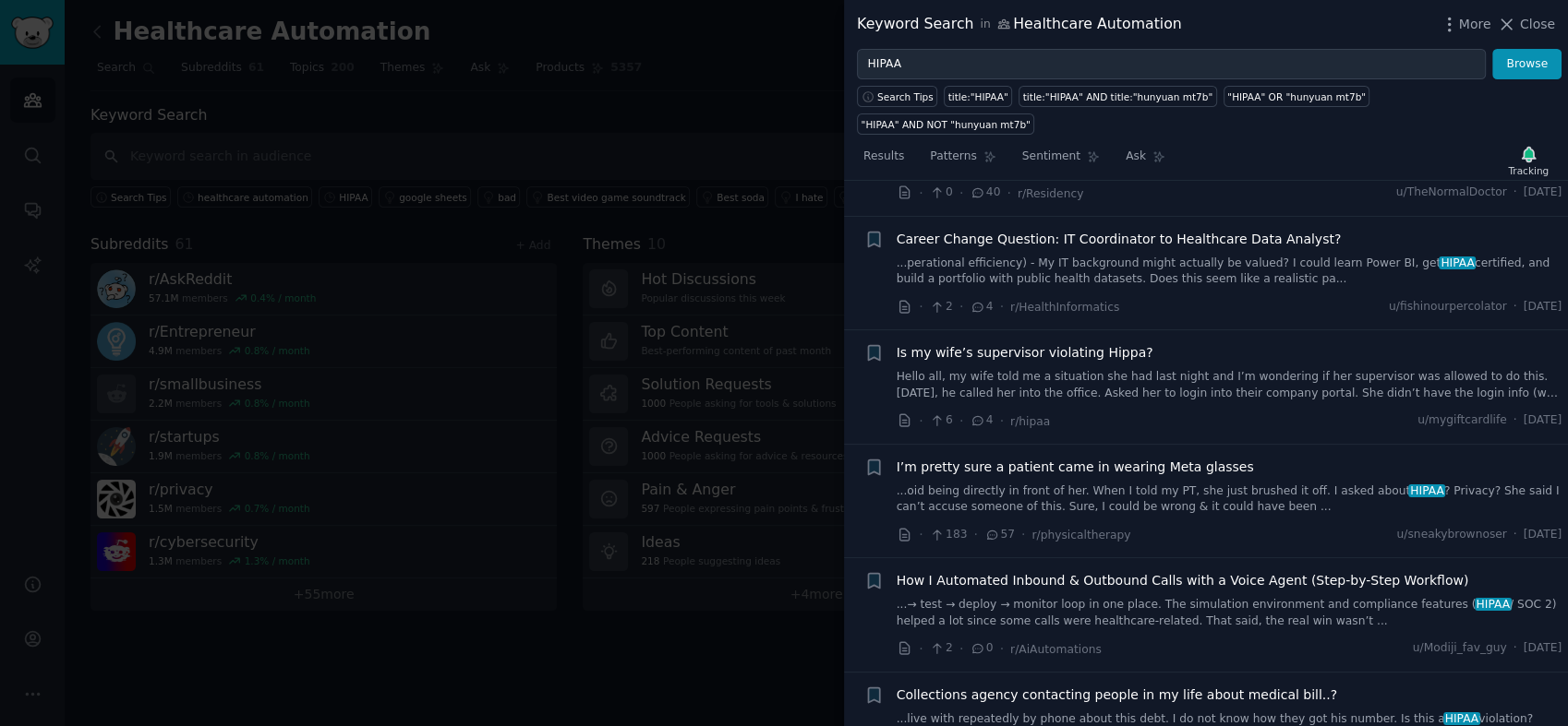
click at [1197, 483] on link "...oid being directly in front of her. When I told my PT, she just brushed it o…" at bounding box center [1229, 499] width 666 height 32
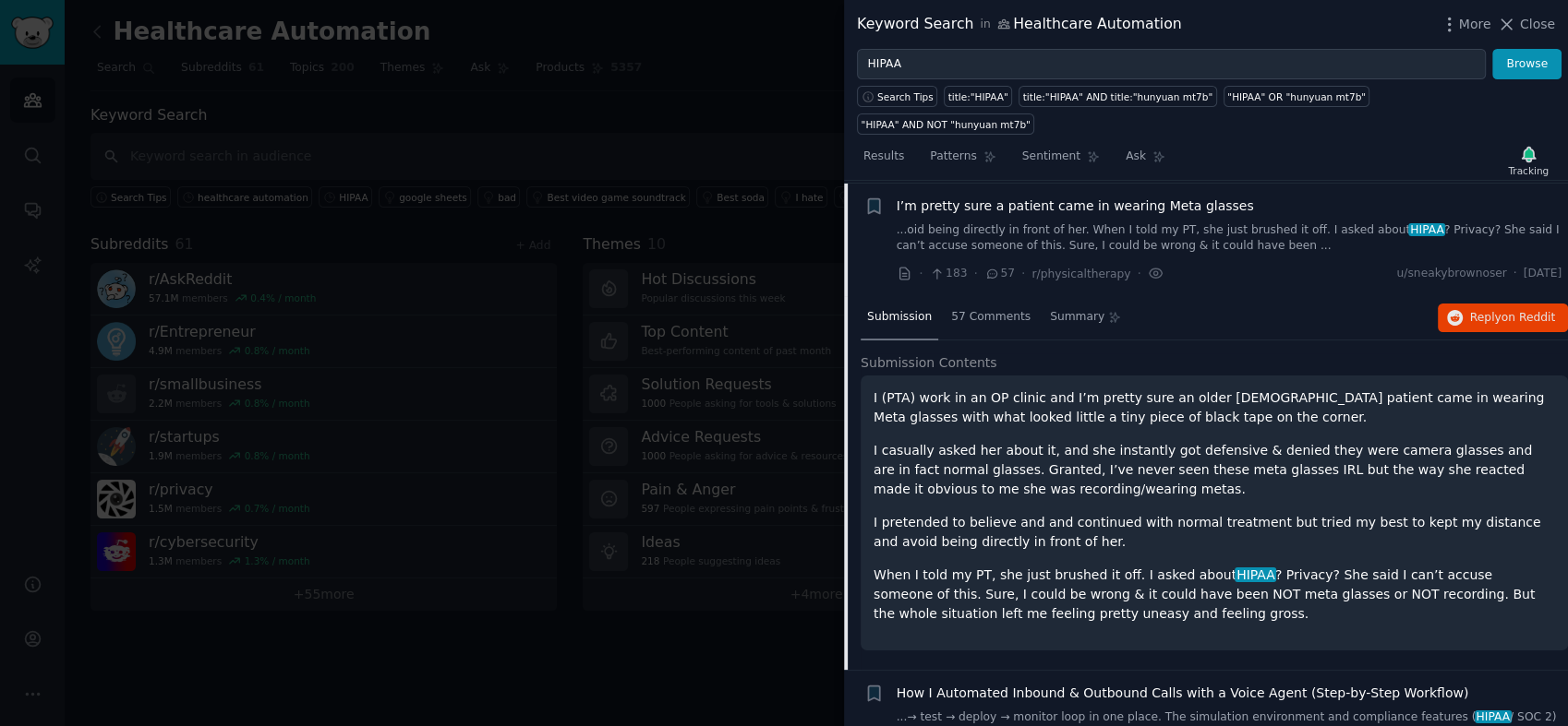
scroll to position [484, 0]
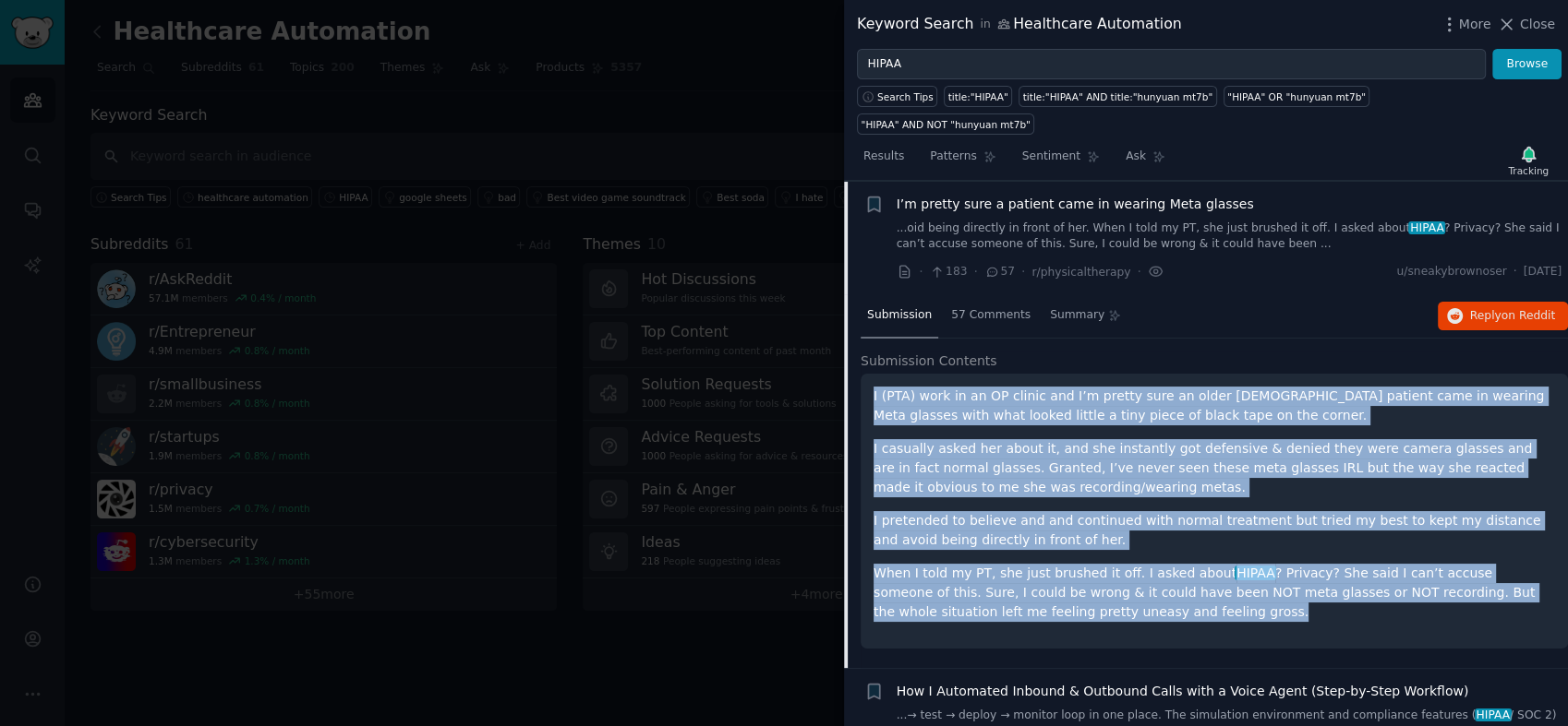
drag, startPoint x: 1060, startPoint y: 577, endPoint x: 854, endPoint y: 371, distance: 291.3
click at [854, 371] on div "Submission 57 Comments Summary Reply on Reddit Submission Contents I (PTA) work…" at bounding box center [1205, 481] width 724 height 373
drag, startPoint x: 854, startPoint y: 371, endPoint x: 990, endPoint y: 364, distance: 136.2
copy div "I (PTA) work in an OP clinic and I’m pretty sure an older [DEMOGRAPHIC_DATA] pa…"
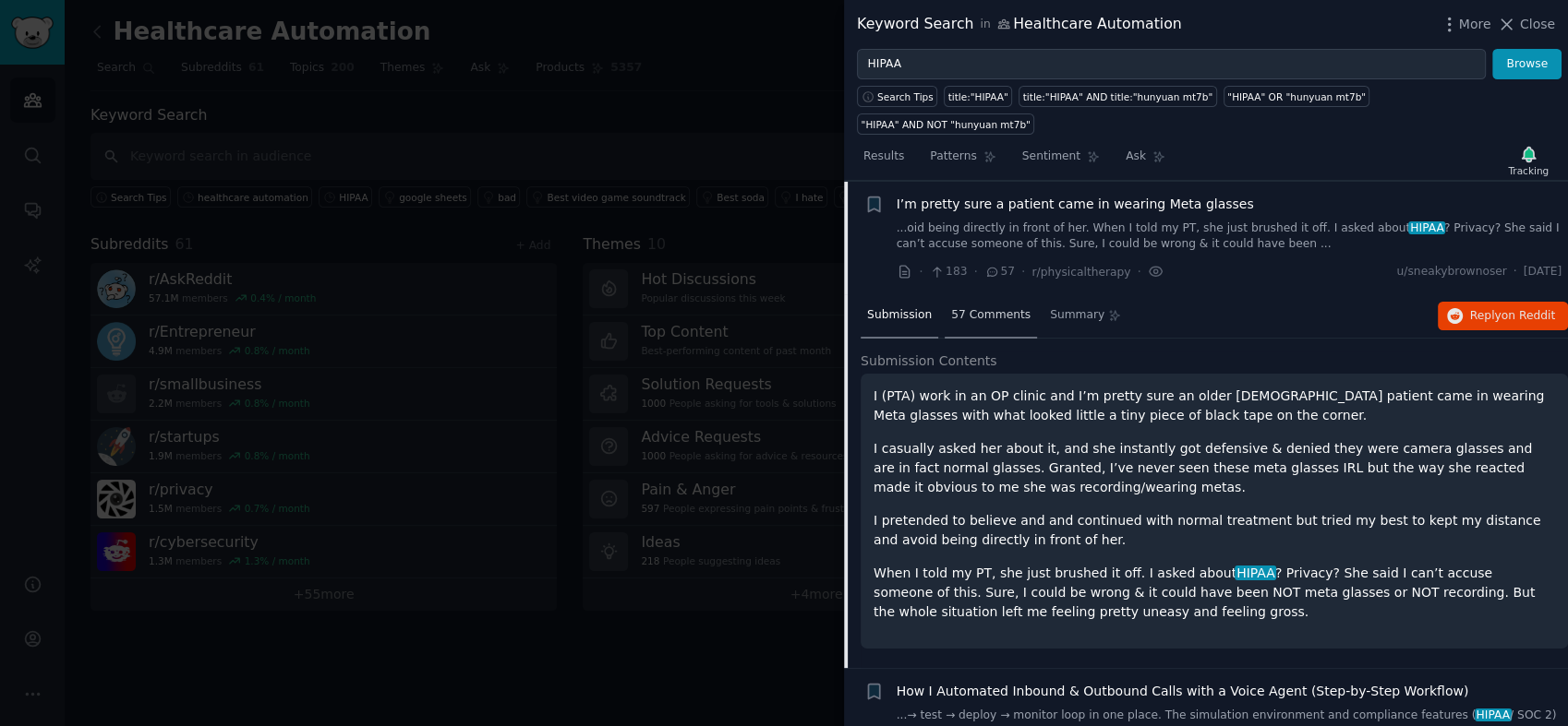
click at [978, 307] on span "57 Comments" at bounding box center [990, 315] width 80 height 17
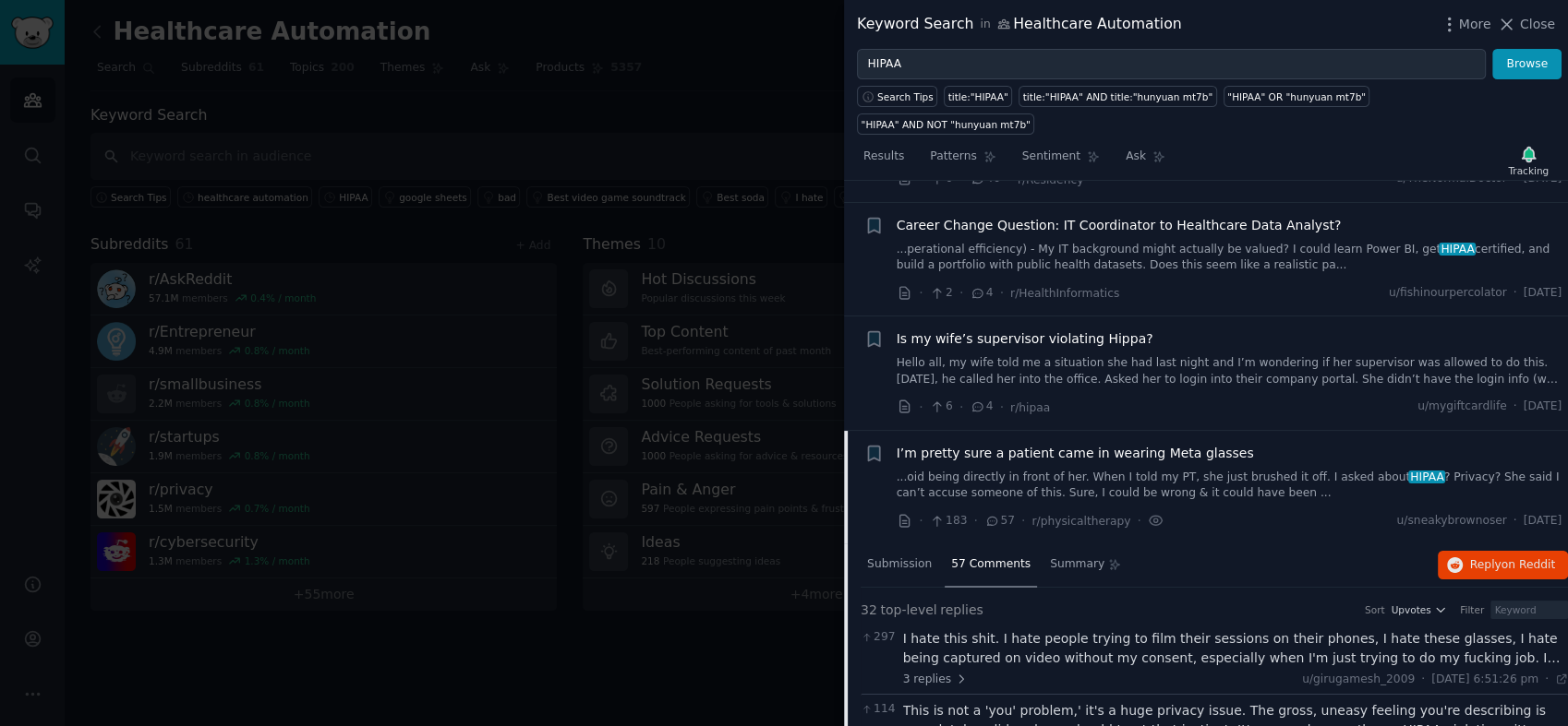
scroll to position [307, 0]
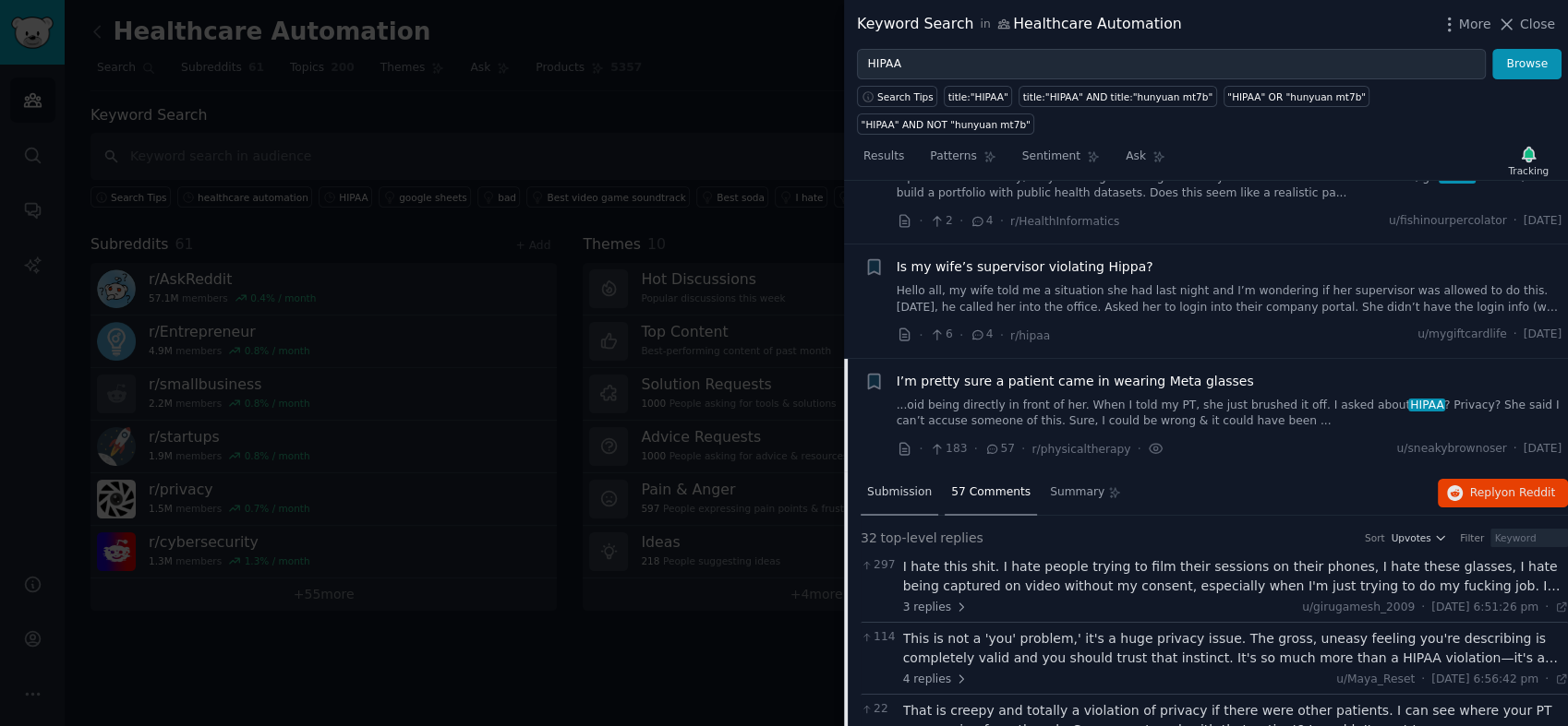
drag, startPoint x: 879, startPoint y: 459, endPoint x: 891, endPoint y: 458, distance: 12.0
click at [879, 484] on span "Submission" at bounding box center [900, 492] width 65 height 17
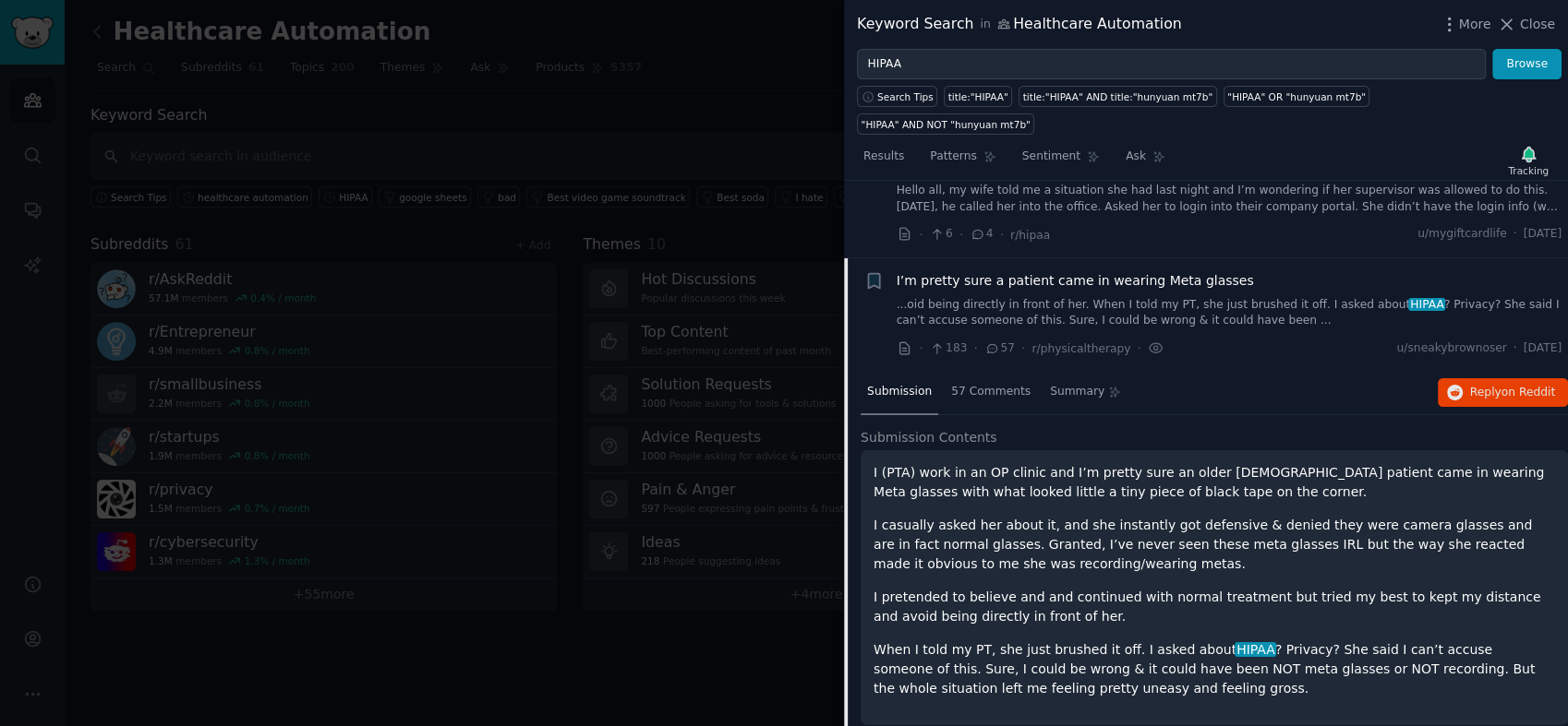
scroll to position [410, 0]
